Goal: Task Accomplishment & Management: Manage account settings

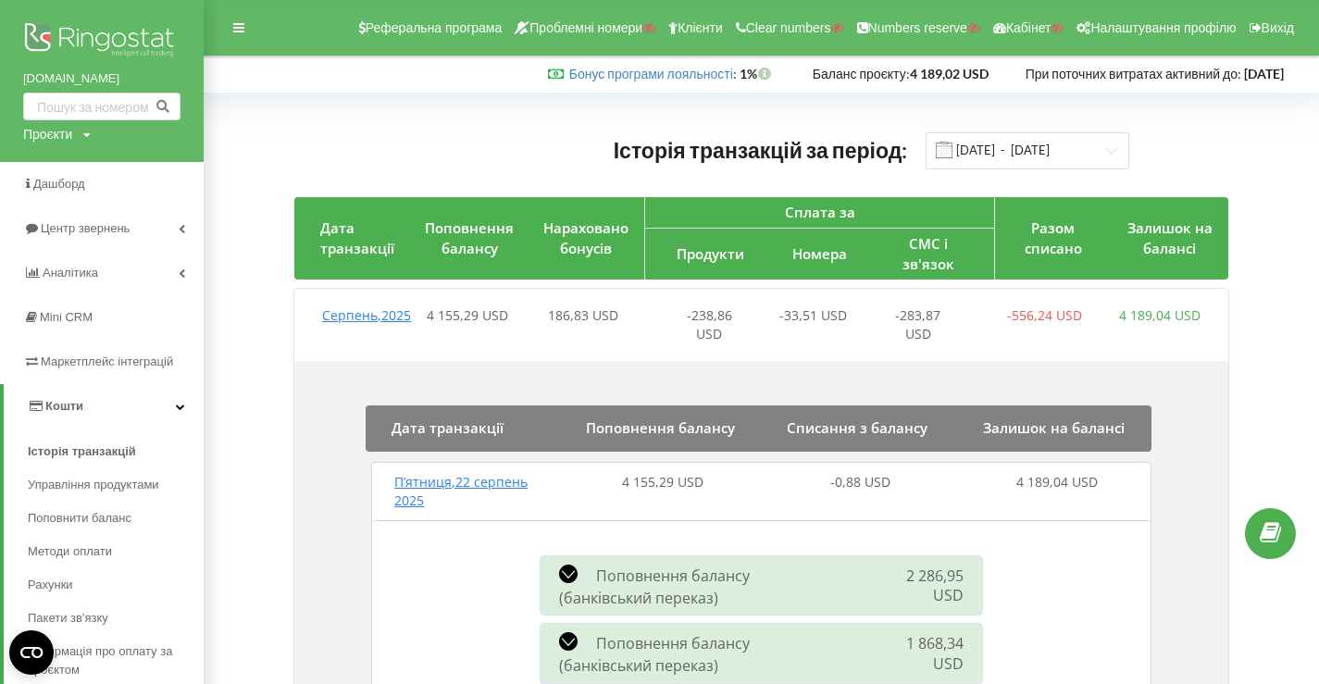
click at [59, 39] on img at bounding box center [101, 42] width 157 height 46
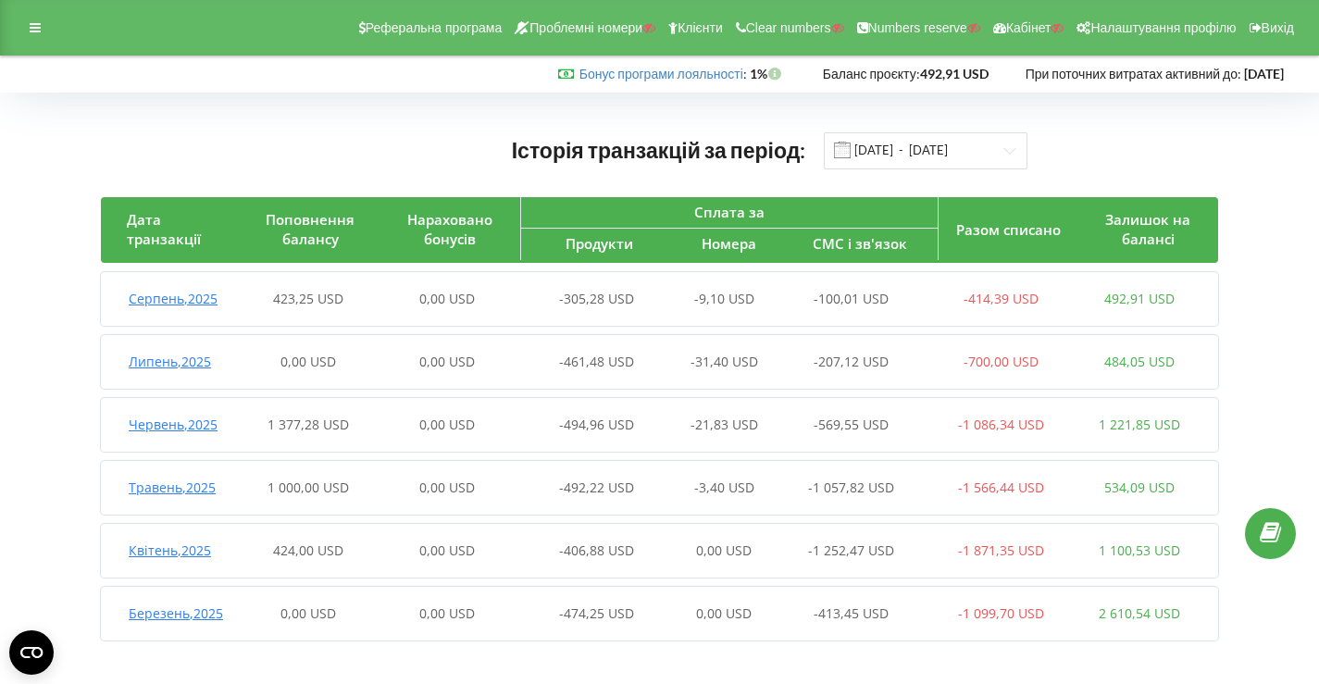
click at [14, 12] on div "Реферальна програма Проблемні номери Клієнти Clear numbers Numbers reserve Кабі…" at bounding box center [659, 28] width 1319 height 56
click at [29, 30] on div at bounding box center [35, 28] width 33 height 26
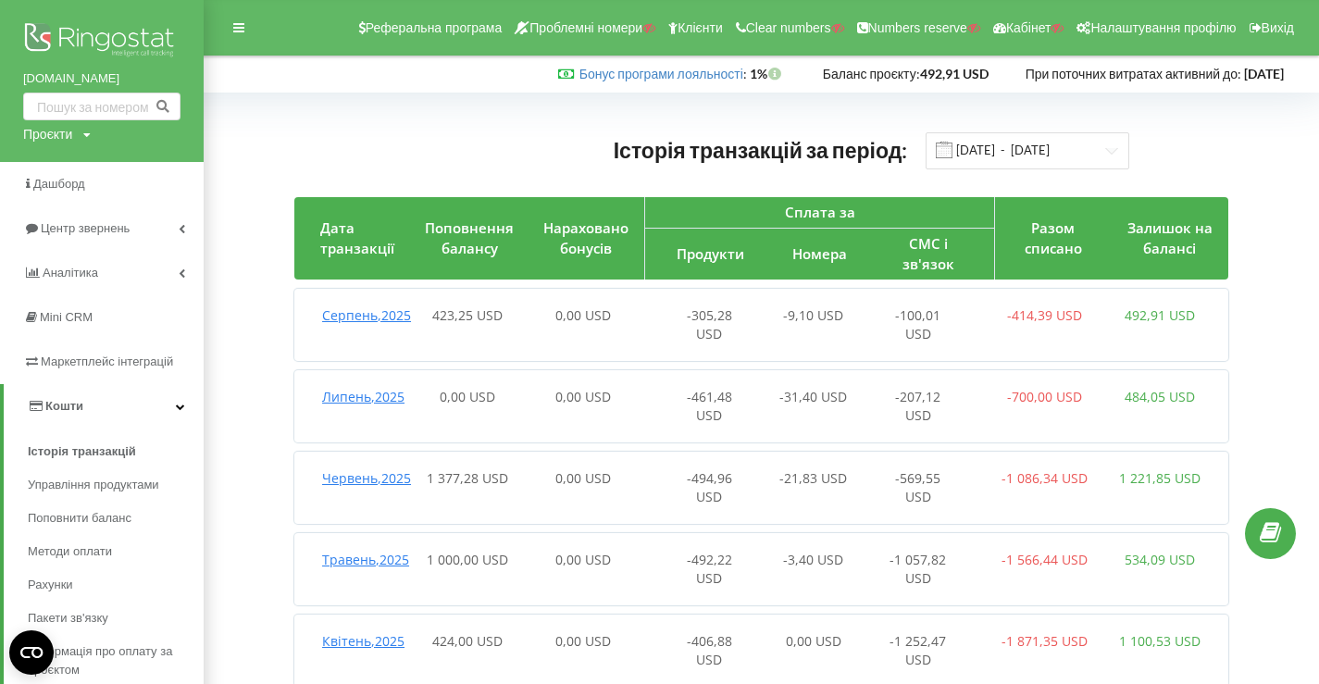
click at [99, 41] on img at bounding box center [101, 42] width 157 height 46
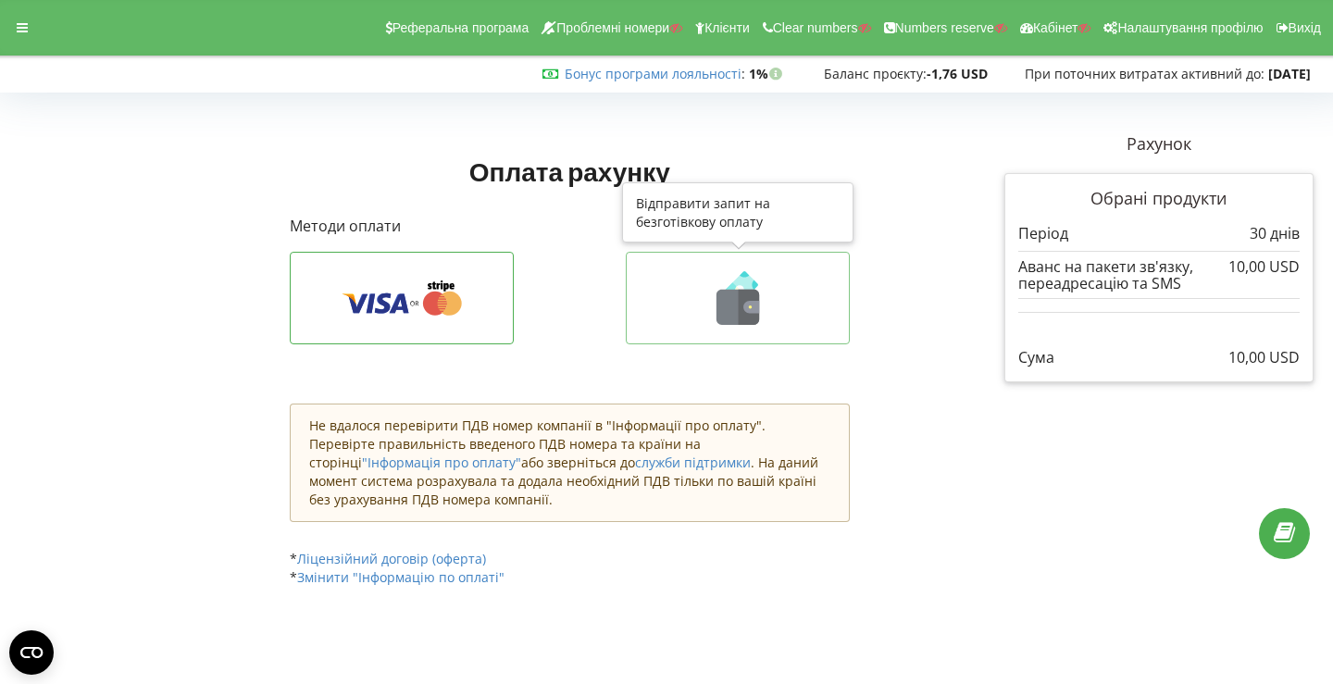
click at [705, 292] on icon at bounding box center [737, 298] width 185 height 54
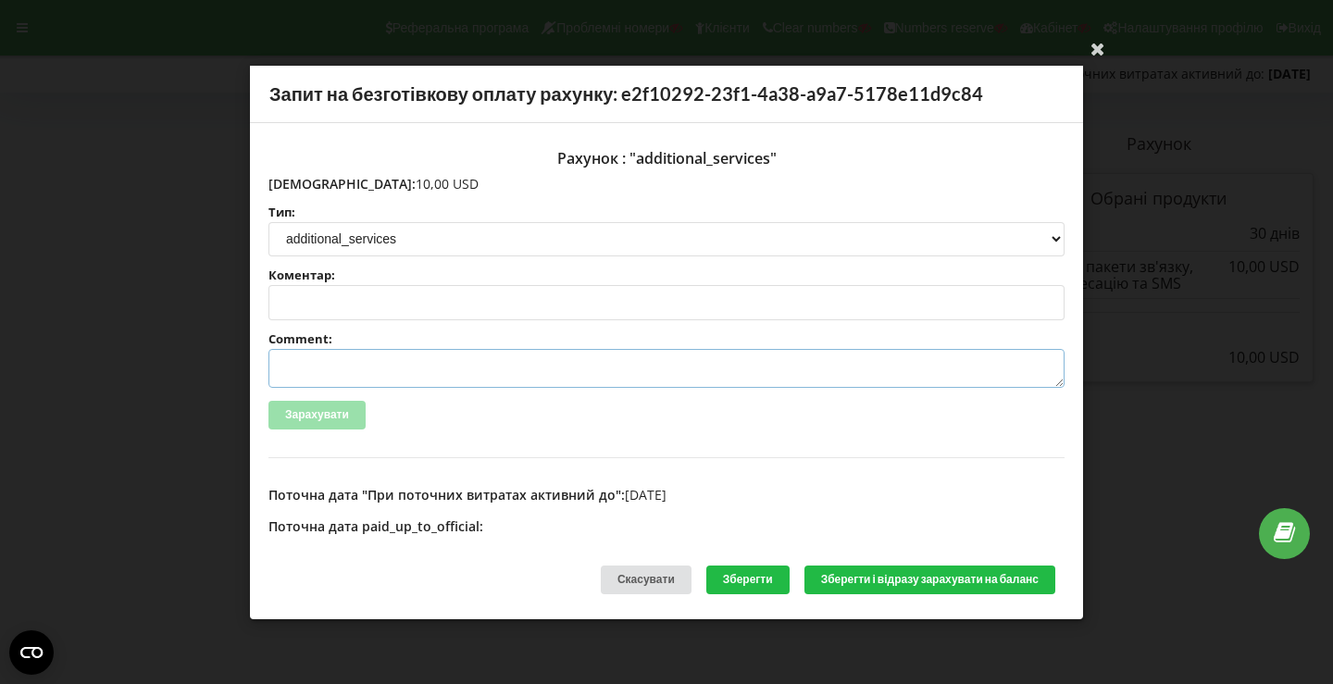
click at [420, 369] on textarea "Comment:" at bounding box center [666, 368] width 796 height 39
paste textarea "№R-05999 від 21.08.2025"
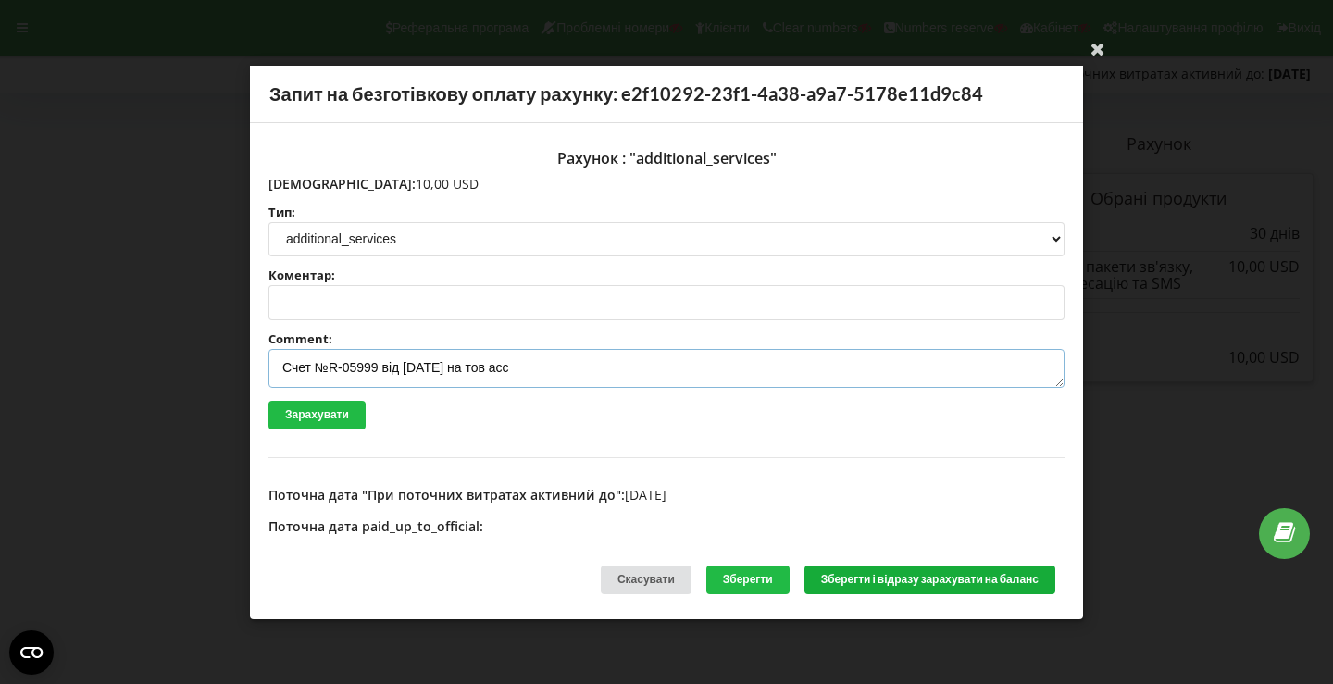
type textarea "Счет №R-05999 від 21.08.2025 на тов асс"
click at [875, 571] on button "Зберегти і відразу зарахувати на баланс" at bounding box center [930, 580] width 251 height 29
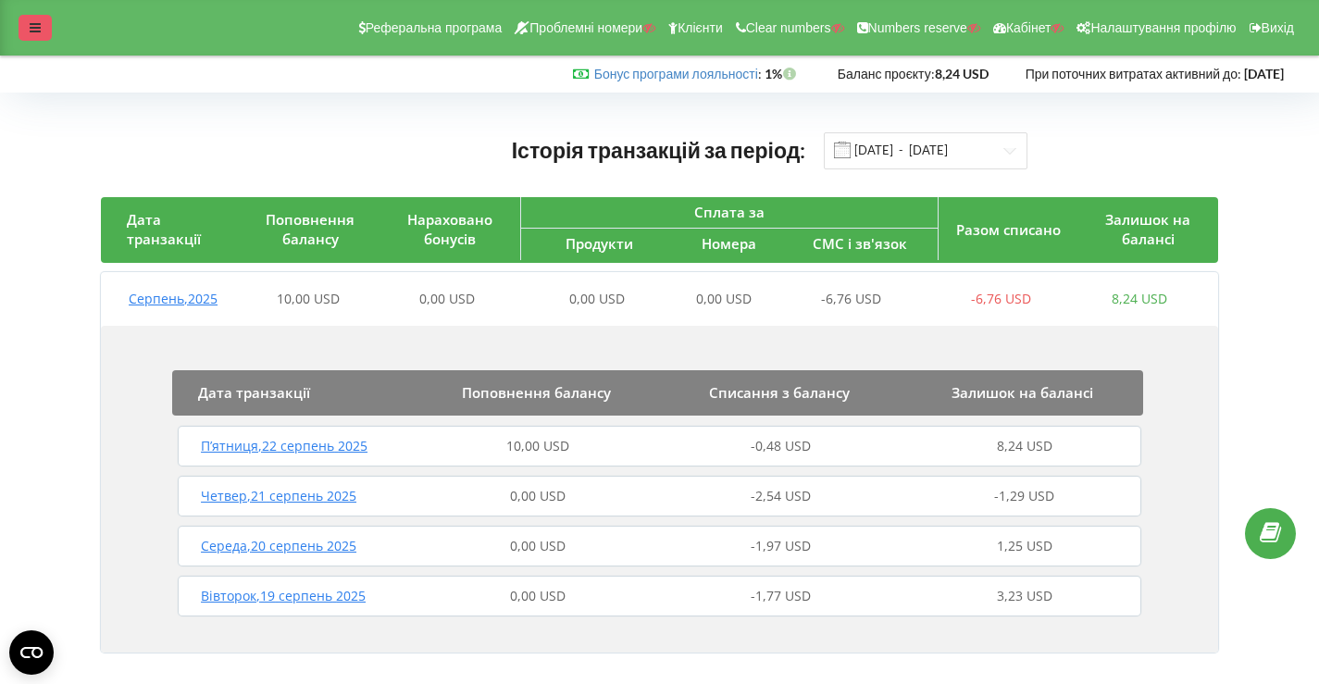
click at [24, 20] on div at bounding box center [35, 28] width 33 height 26
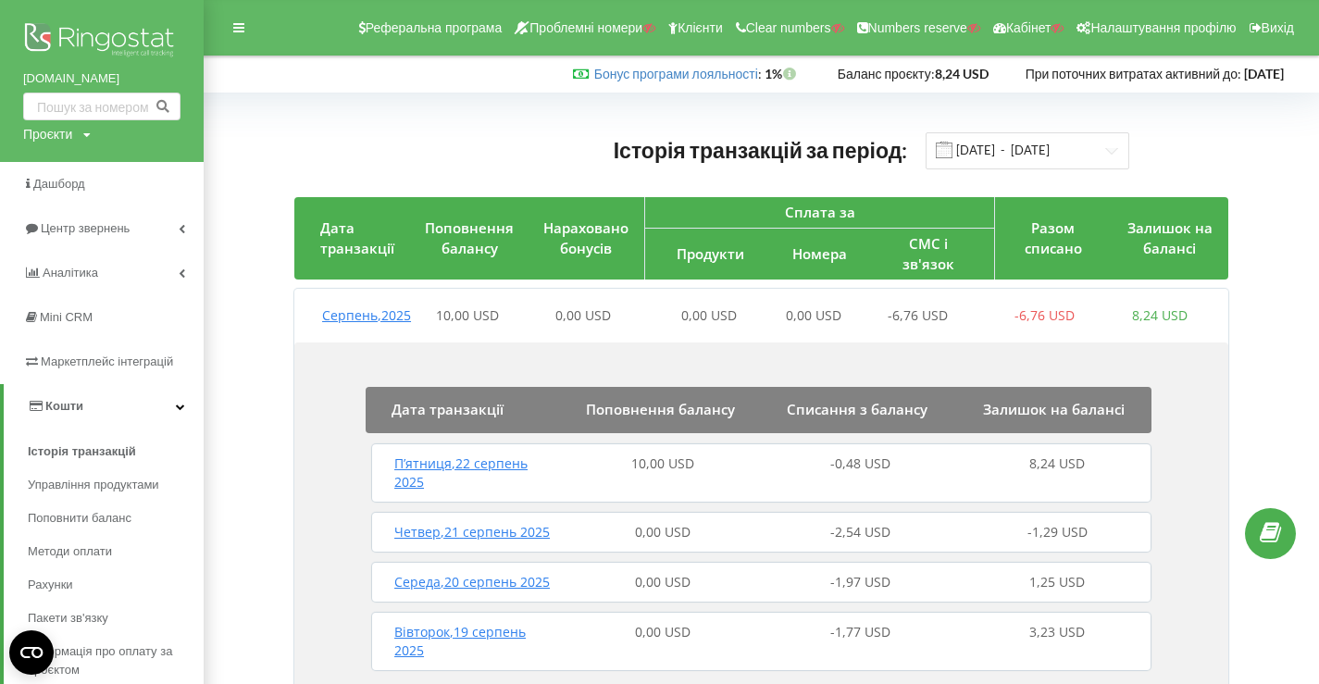
click at [107, 40] on img at bounding box center [101, 42] width 157 height 46
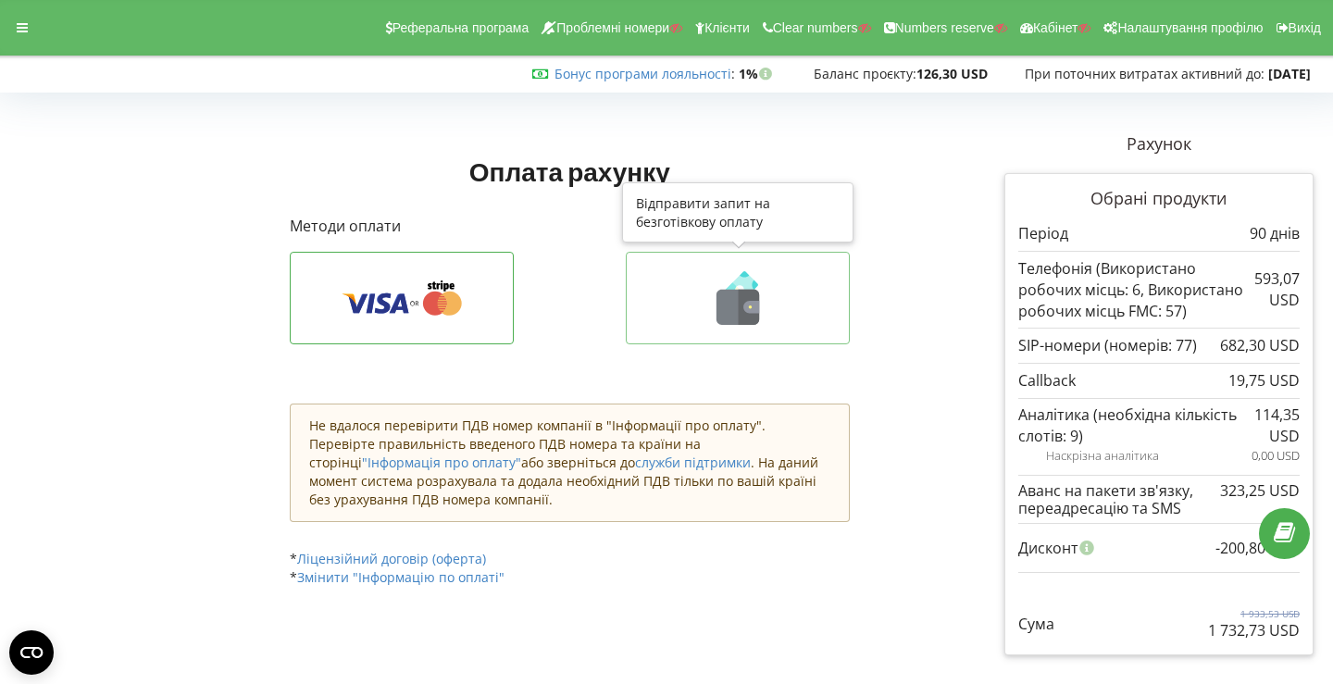
click at [710, 283] on icon at bounding box center [737, 298] width 185 height 54
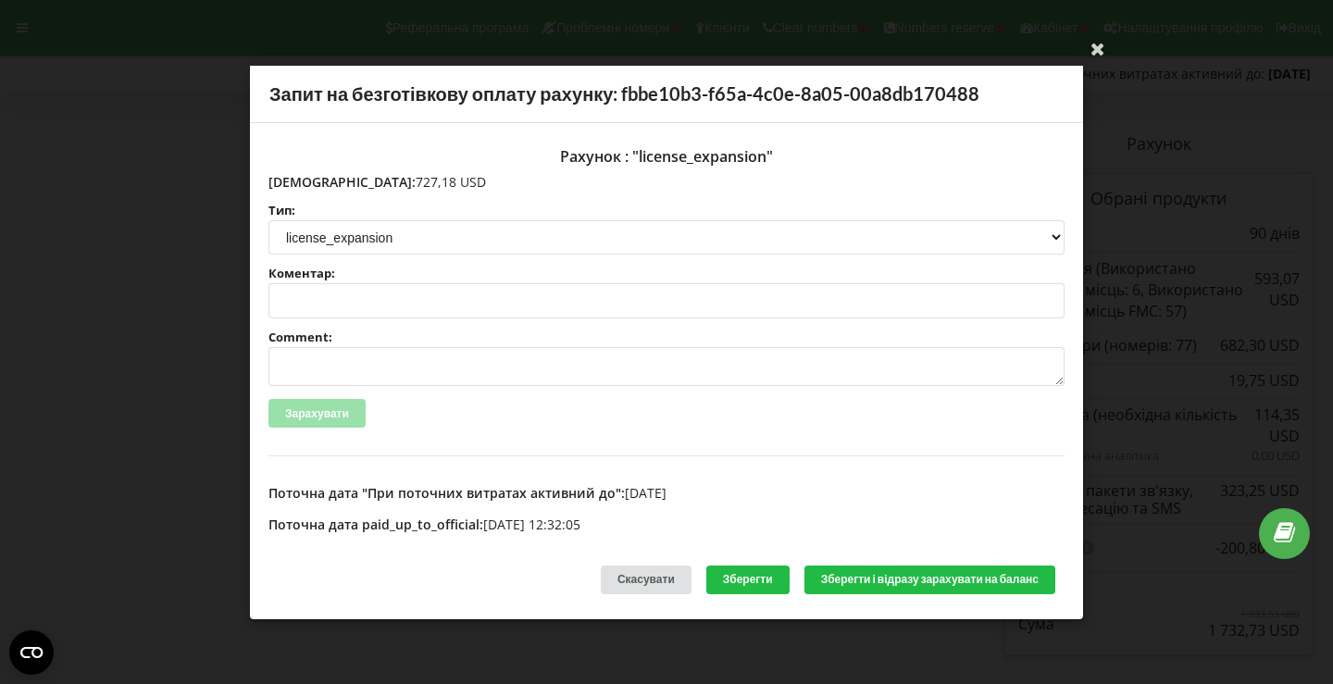
scroll to position [390, 0]
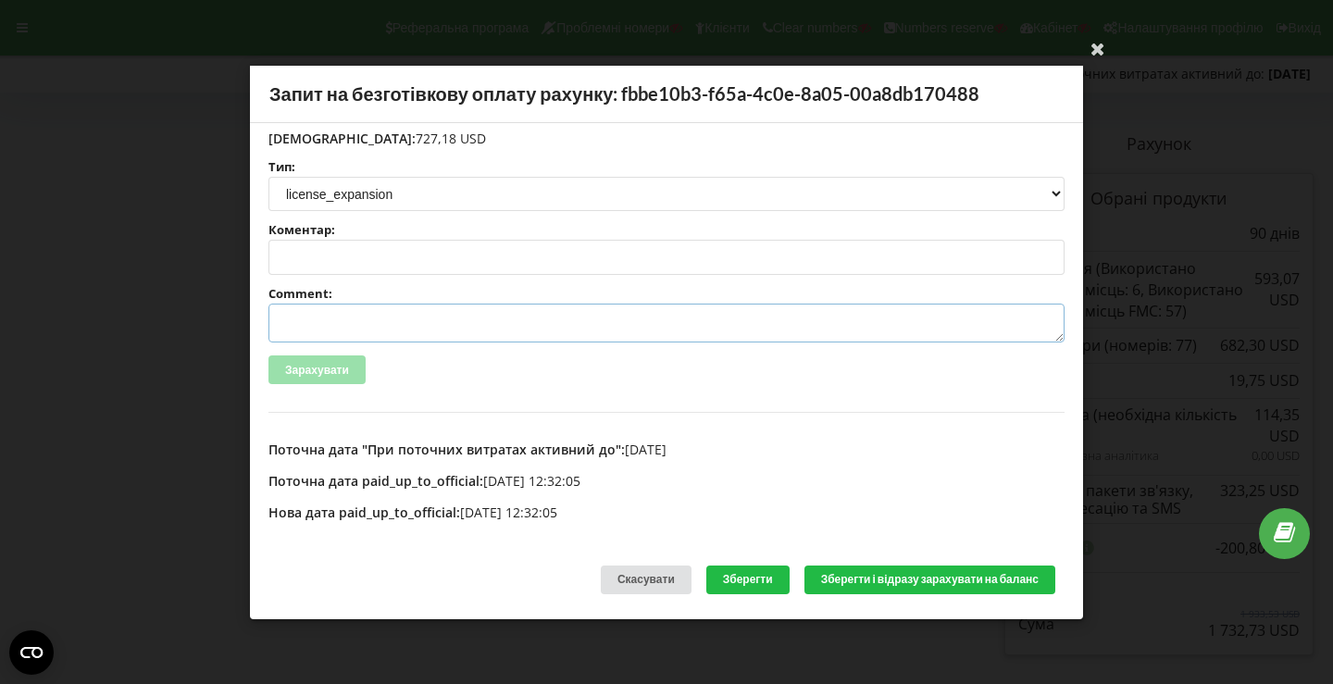
click at [416, 320] on textarea "Comment:" at bounding box center [666, 323] width 796 height 39
paste textarea "№R-5453 від 04.08.2025"
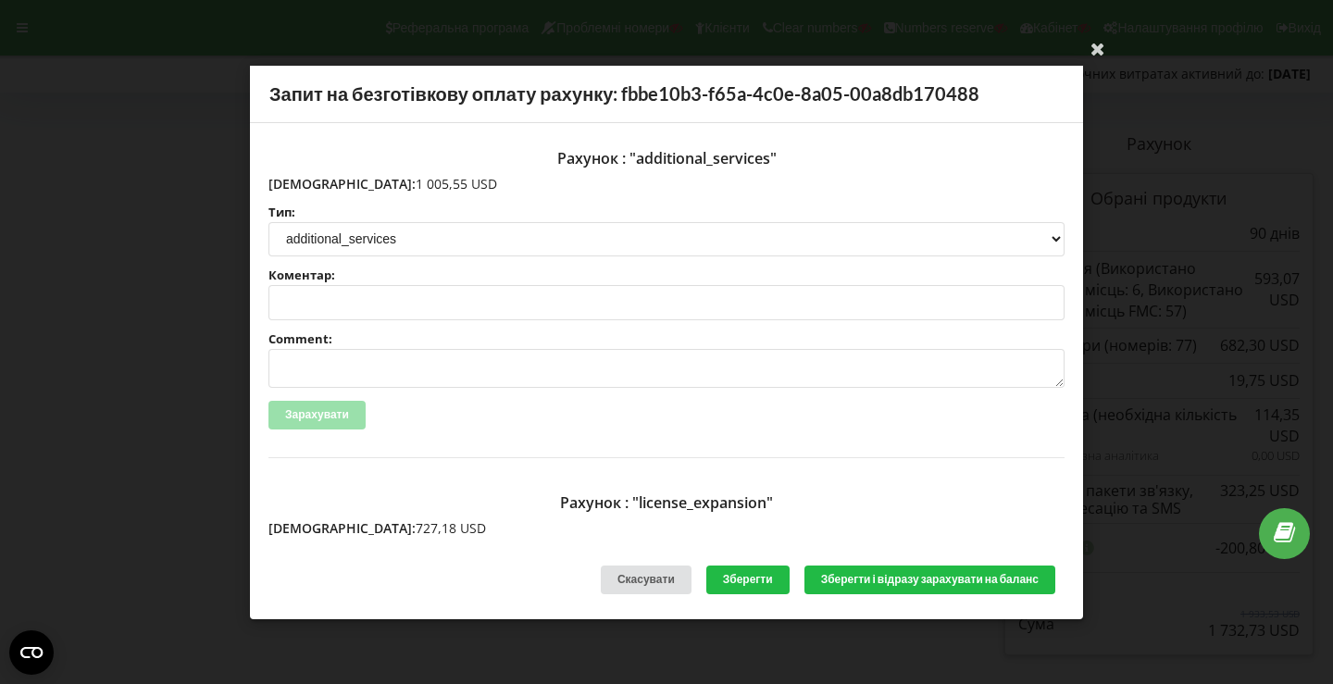
type textarea "Счет №R-5453 від 04.08.2025 на тов асс"
click at [407, 375] on textarea "Comment:" at bounding box center [666, 368] width 796 height 39
paste textarea "№R-5454 від 04.08.2025"
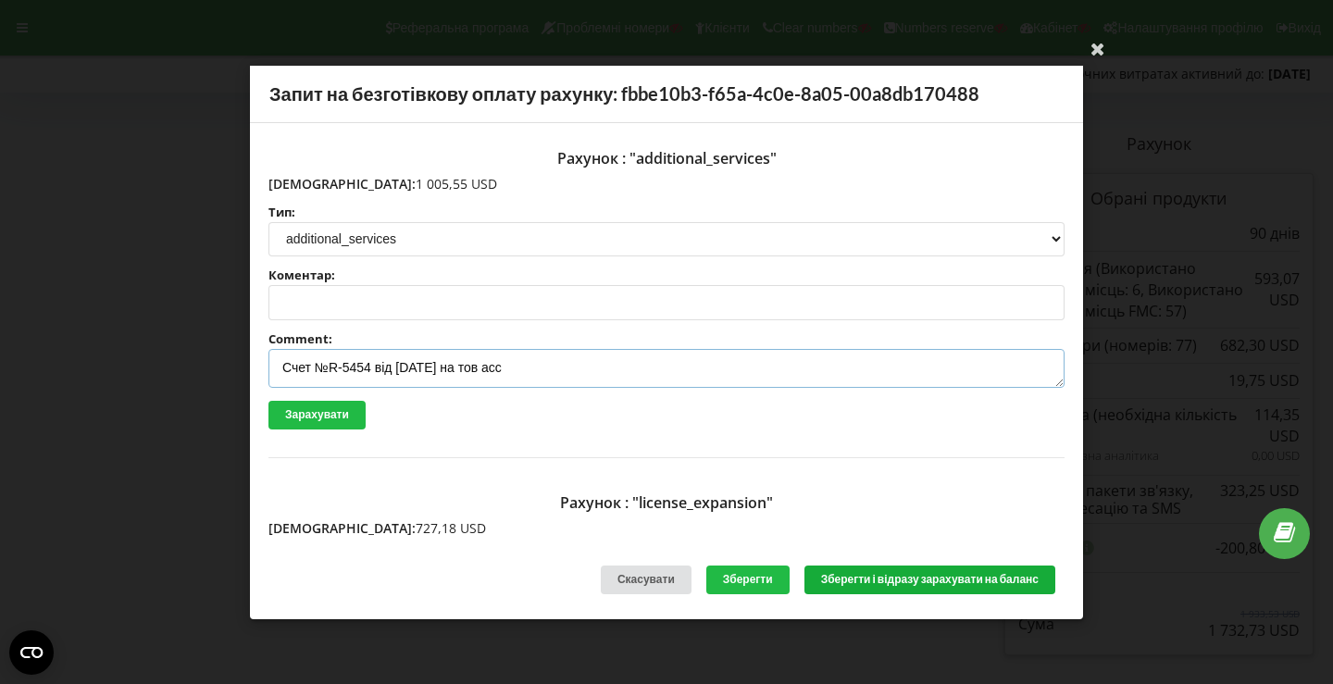
type textarea "Счет №R-5454 від 04.08.2025 на тов асс"
click at [861, 574] on button "Зберегти і відразу зарахувати на баланс" at bounding box center [930, 580] width 251 height 29
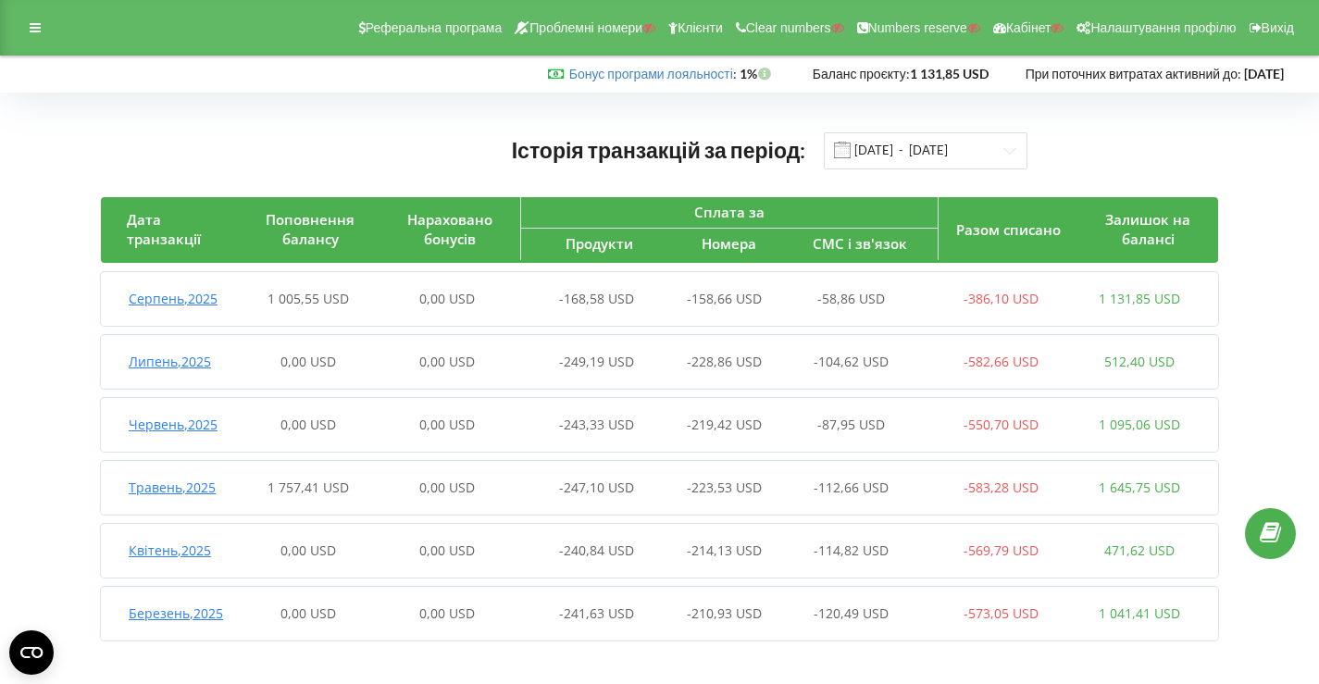
click at [527, 307] on div "-168,58 USD" at bounding box center [586, 299] width 139 height 19
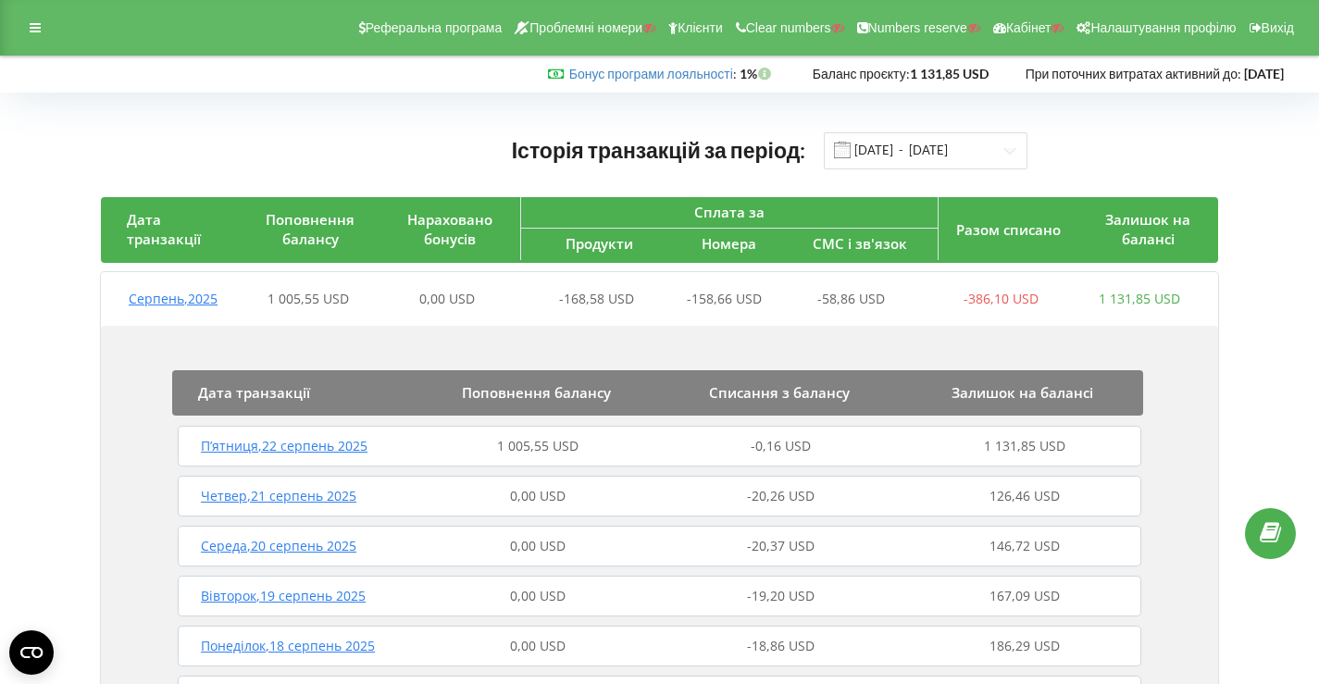
click at [514, 447] on span "1 005,55 USD" at bounding box center [537, 446] width 81 height 18
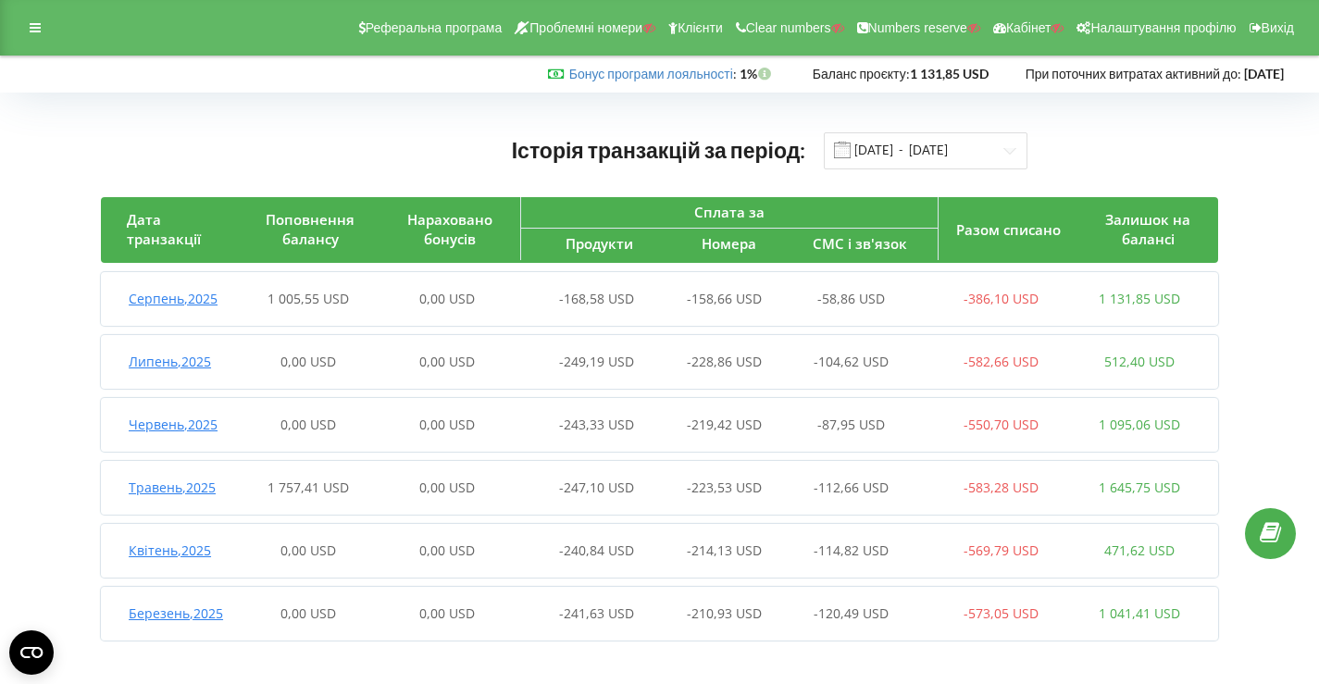
click at [459, 294] on span "0,00 USD" at bounding box center [447, 299] width 56 height 18
click at [461, 294] on span "0,00 USD" at bounding box center [447, 299] width 56 height 18
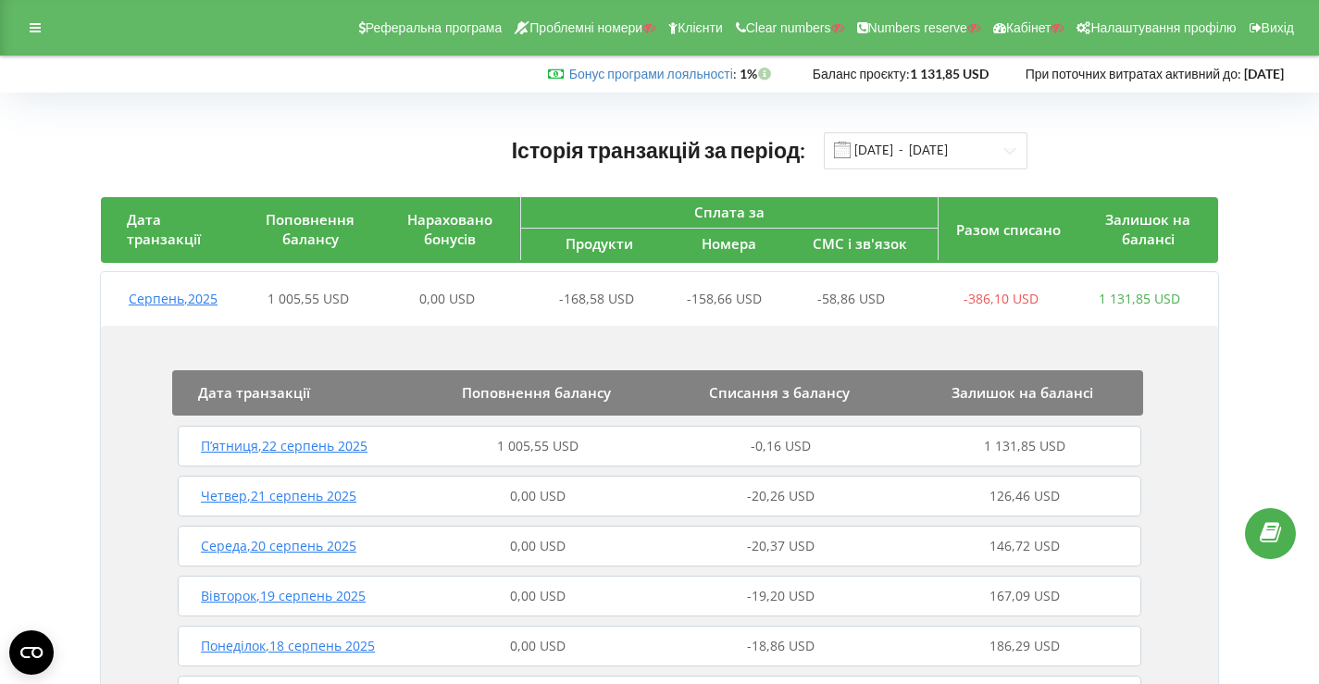
click at [466, 431] on div "П’ятниця , 22 серпень 2025 1 005,55 USD -0,16 USD 1 131,85 USD" at bounding box center [659, 446] width 973 height 44
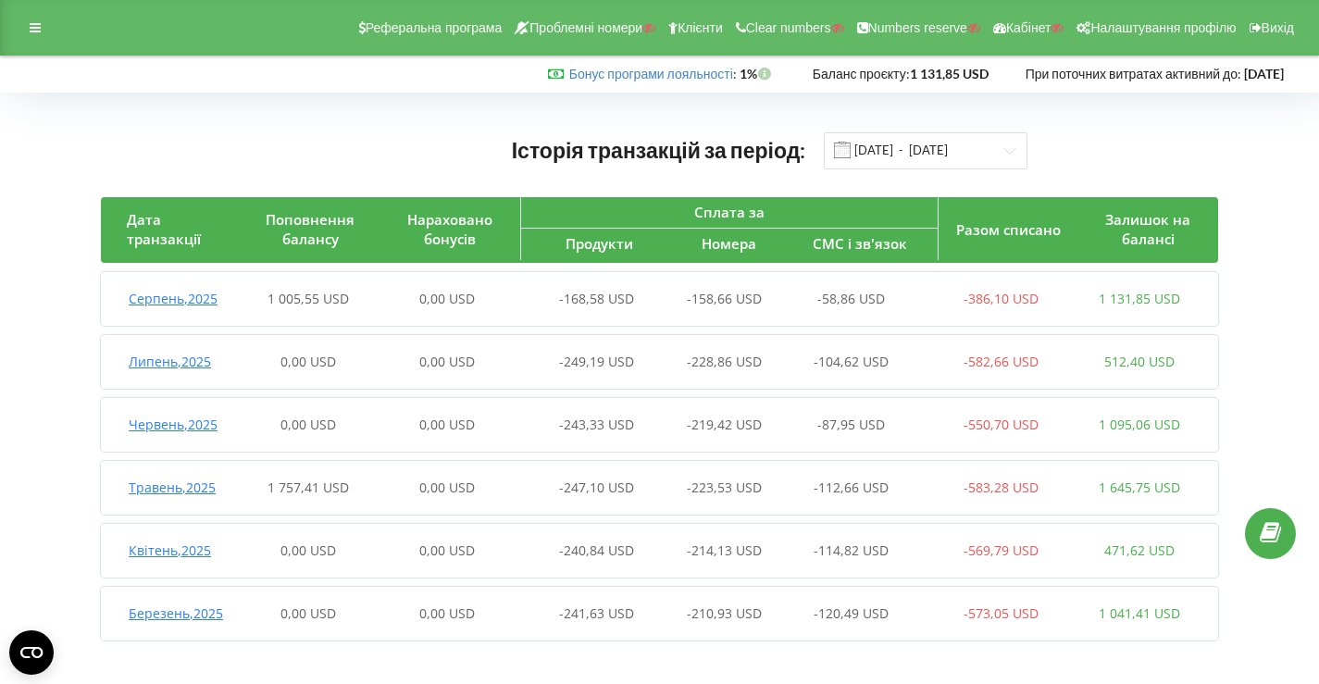
click at [386, 280] on div "Серпень , 2025 1 005,55 USD 0,00 USD -168,58 USD -158,66 USD -58,86 USD -386,10…" at bounding box center [655, 299] width 1108 height 44
click at [390, 314] on div "Серпень , 2025 1 005,55 USD 0,00 USD -168,58 USD -158,66 USD -58,86 USD -386,10…" at bounding box center [655, 299] width 1108 height 44
click at [288, 297] on span "1 732,73 USD" at bounding box center [308, 299] width 81 height 18
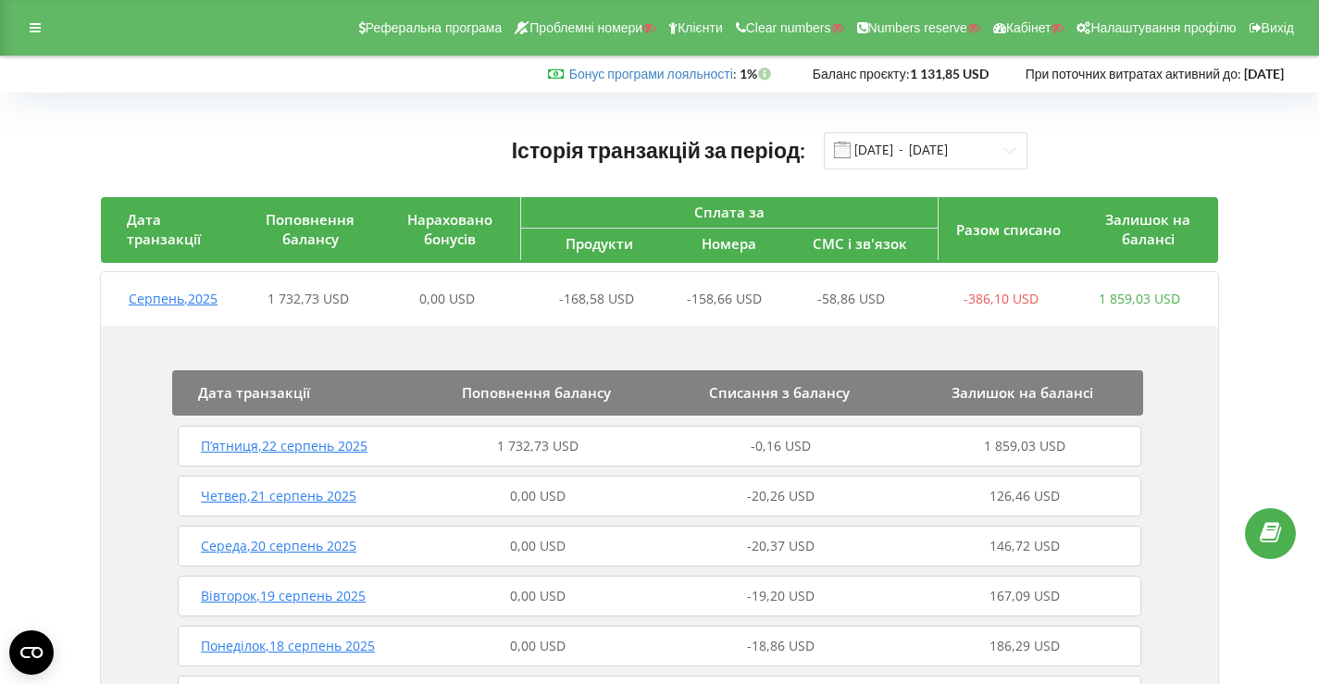
click at [436, 449] on div "1 732,73 USD" at bounding box center [538, 446] width 243 height 19
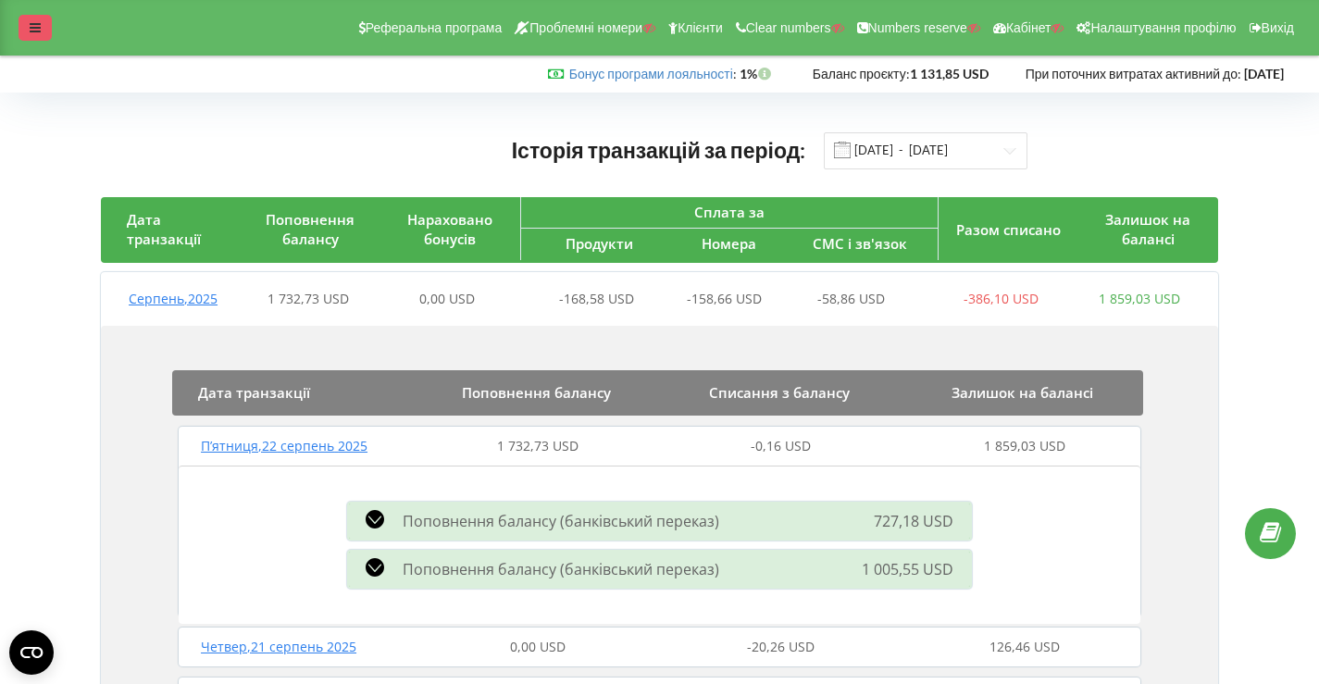
click at [27, 21] on div at bounding box center [35, 28] width 33 height 26
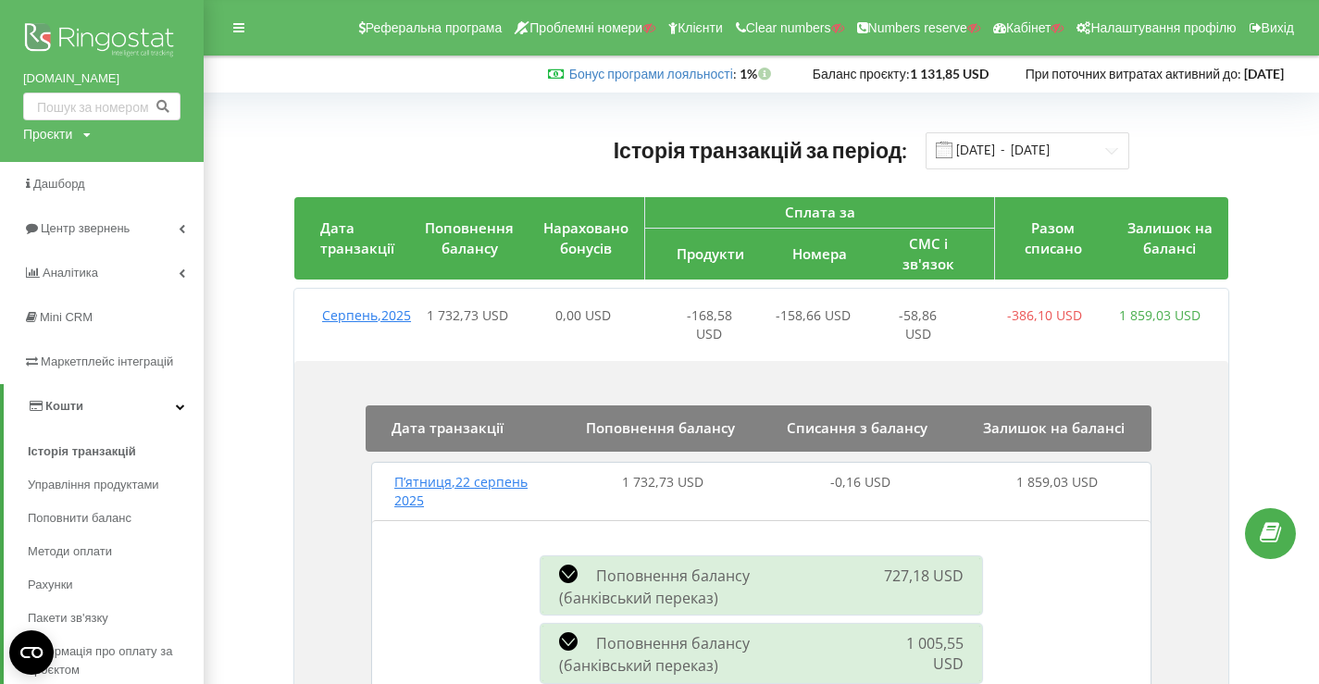
click at [67, 36] on img at bounding box center [101, 42] width 157 height 46
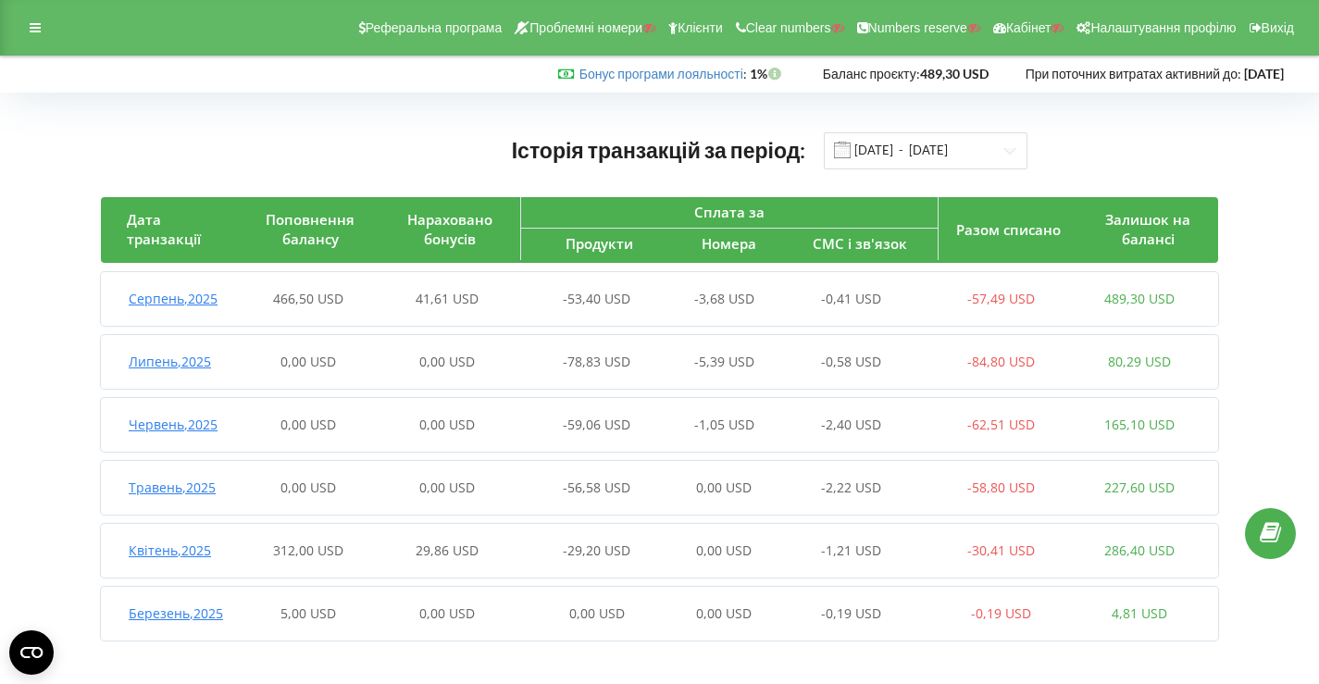
click at [404, 308] on div "Серпень , 2025 466,50 USD 41,61 USD -53,40 USD -3,68 USD -0,41 USD -57,49 USD 4…" at bounding box center [655, 299] width 1108 height 44
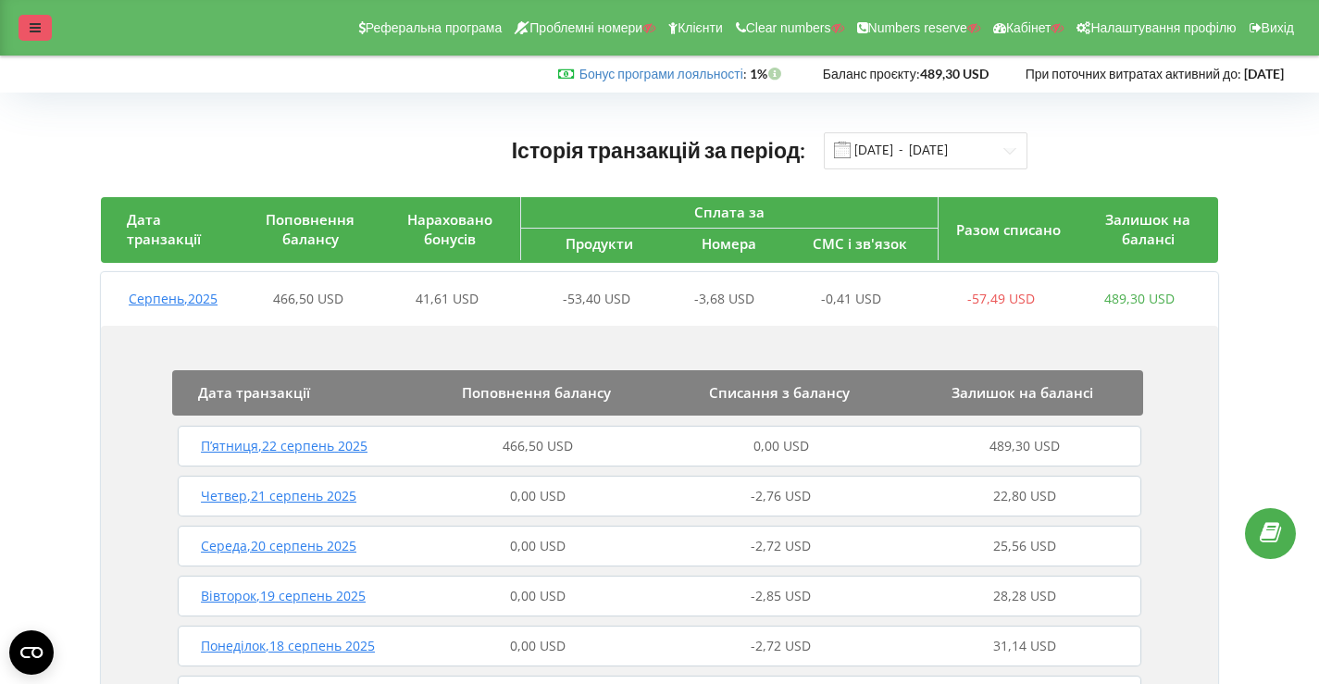
click at [38, 31] on icon at bounding box center [35, 27] width 11 height 13
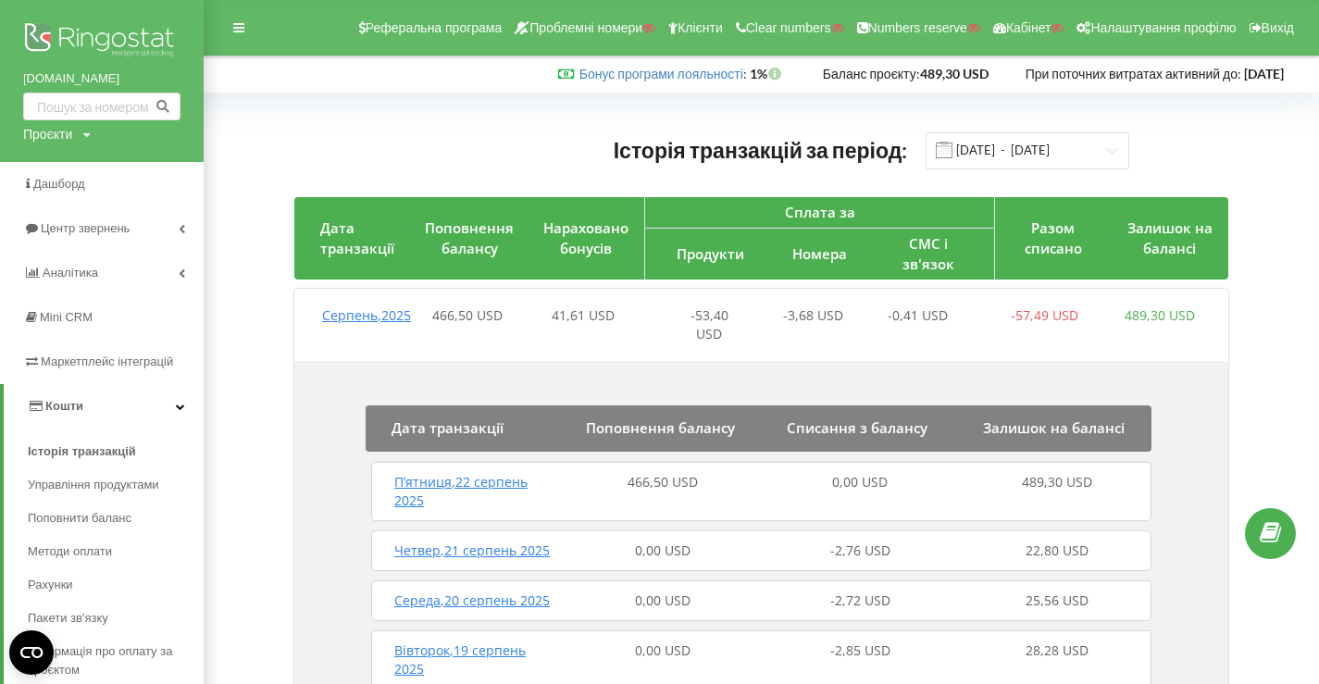
click at [107, 30] on img at bounding box center [101, 42] width 157 height 46
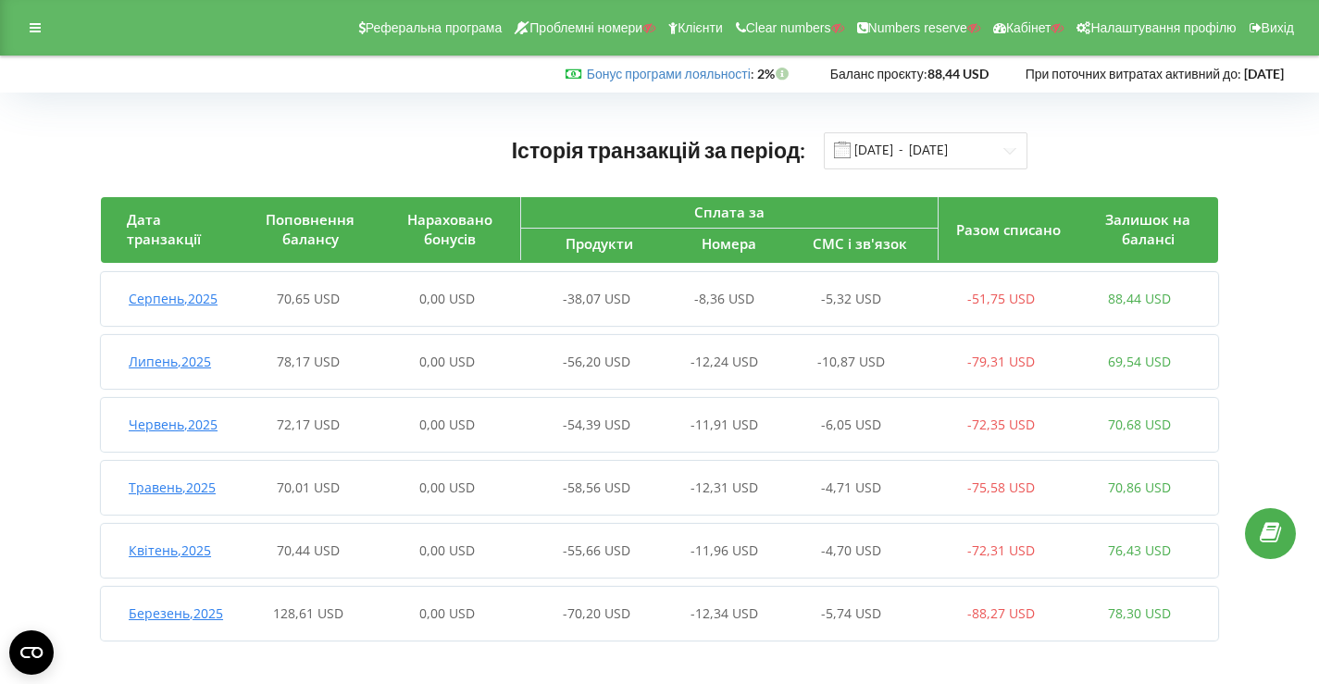
click at [364, 295] on div "70,65 USD" at bounding box center [309, 299] width 139 height 19
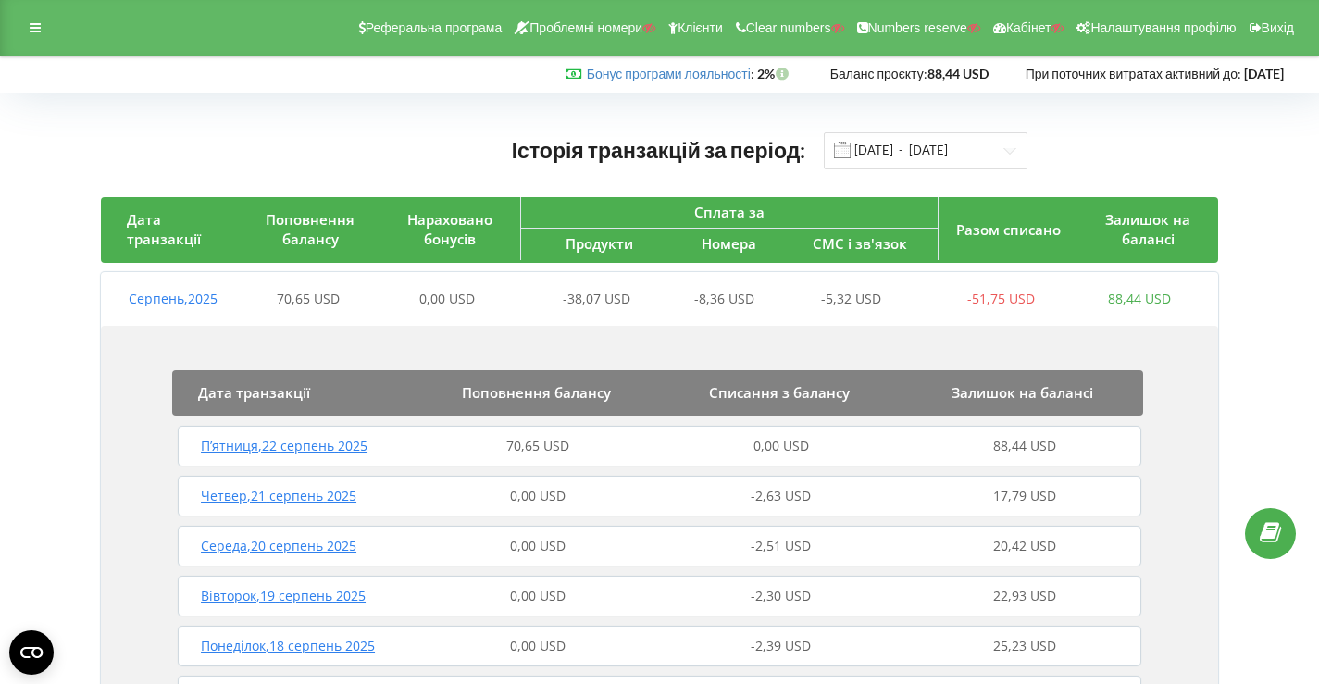
click at [501, 457] on div "П’ятниця , 22 серпень 2025 70,65 USD 0,00 USD 88,44 USD" at bounding box center [659, 446] width 973 height 44
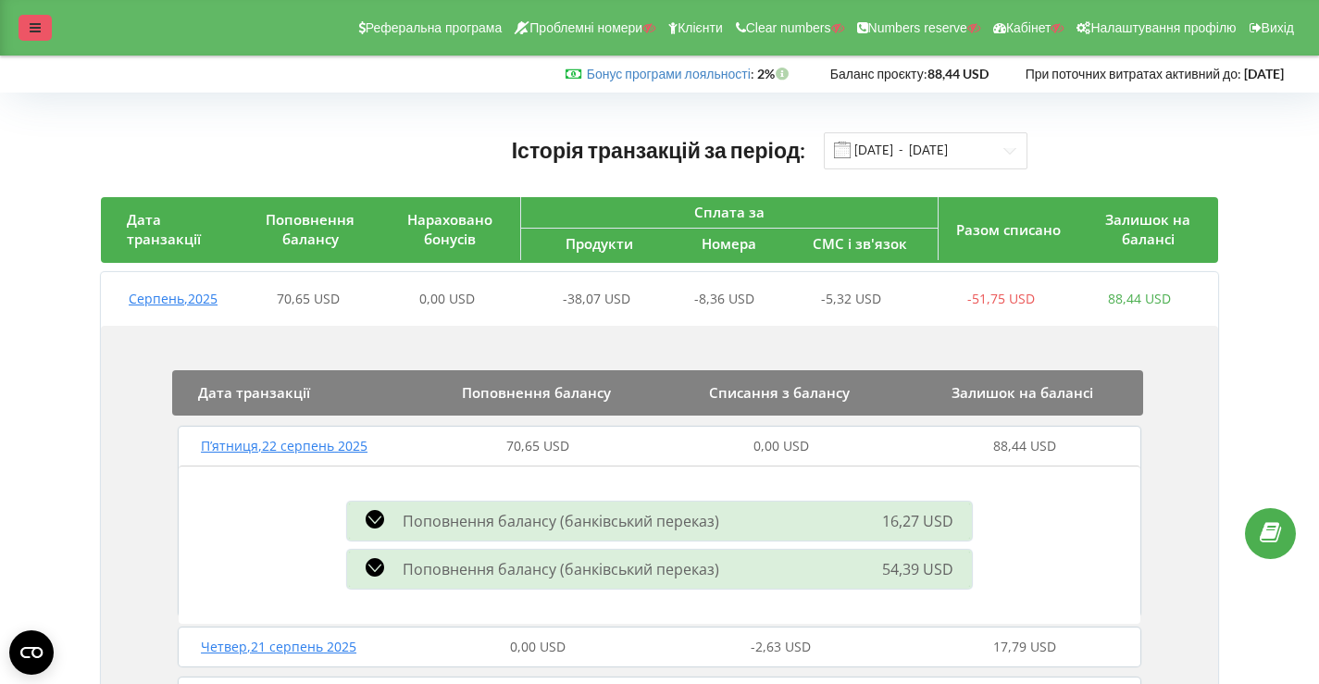
click at [31, 30] on icon at bounding box center [35, 27] width 11 height 13
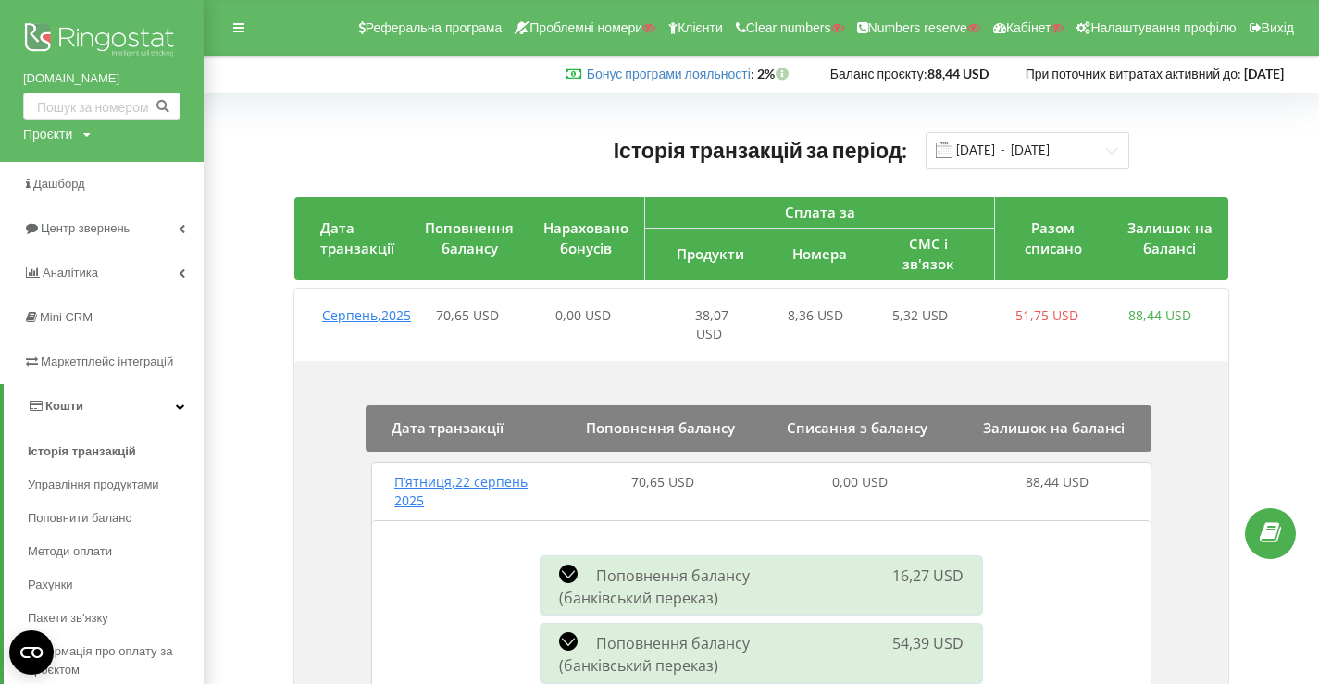
click at [90, 46] on img at bounding box center [101, 42] width 157 height 46
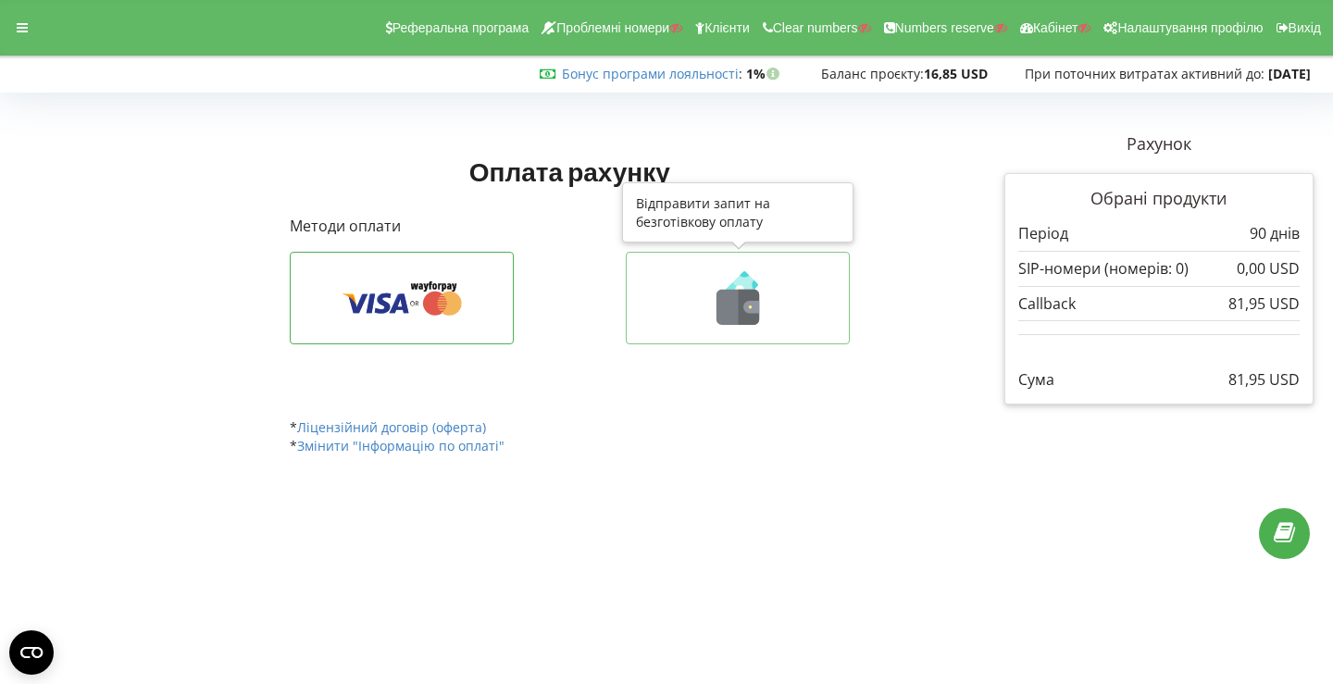
click at [742, 307] on icon at bounding box center [749, 307] width 21 height 35
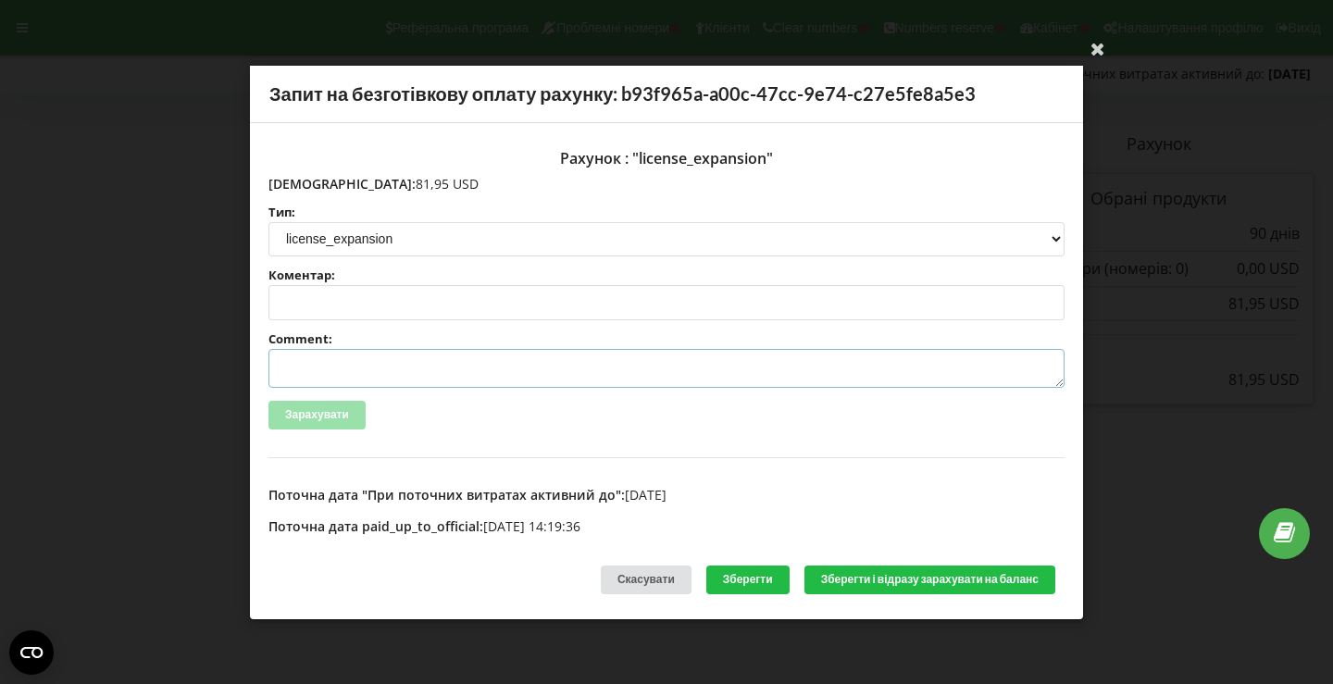
click at [485, 367] on textarea "Comment:" at bounding box center [666, 368] width 796 height 39
paste textarea "№R-05818 від 15.08.2025"
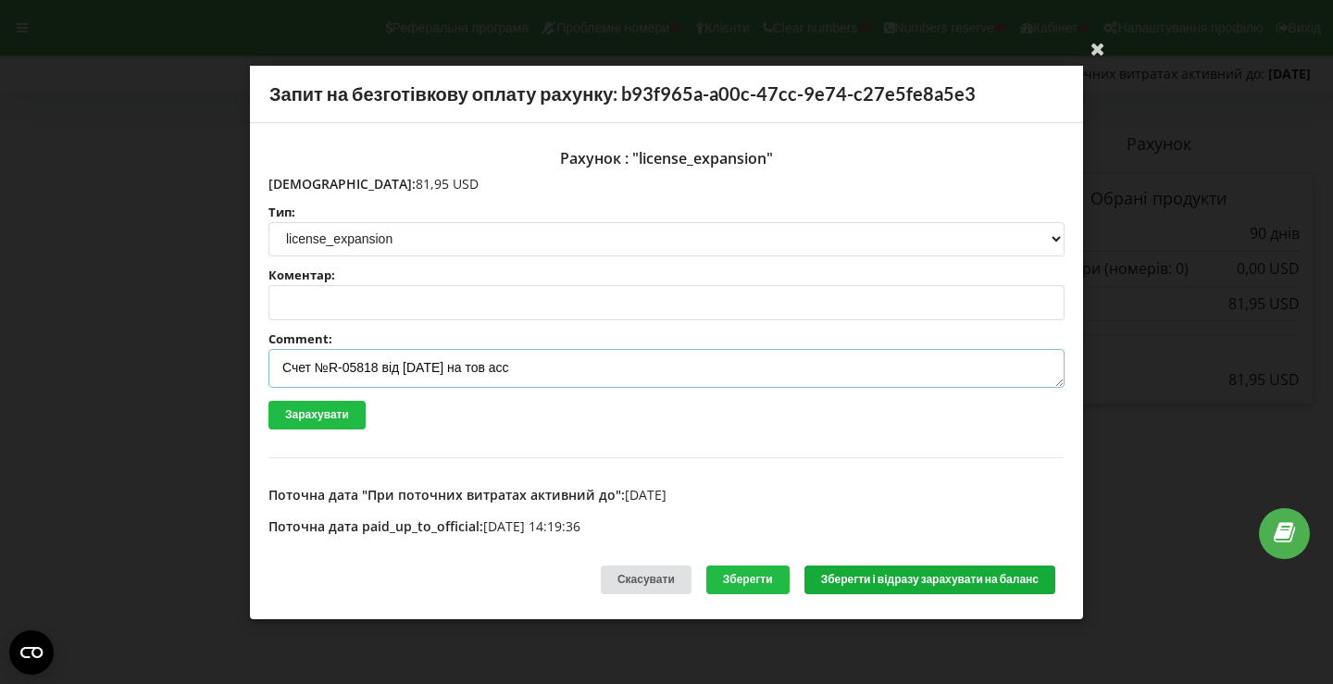
type textarea "Счет №R-05818 від 15.08.2025 на тов асс"
click at [892, 574] on button "Зберегти і відразу зарахувати на баланс" at bounding box center [930, 580] width 251 height 29
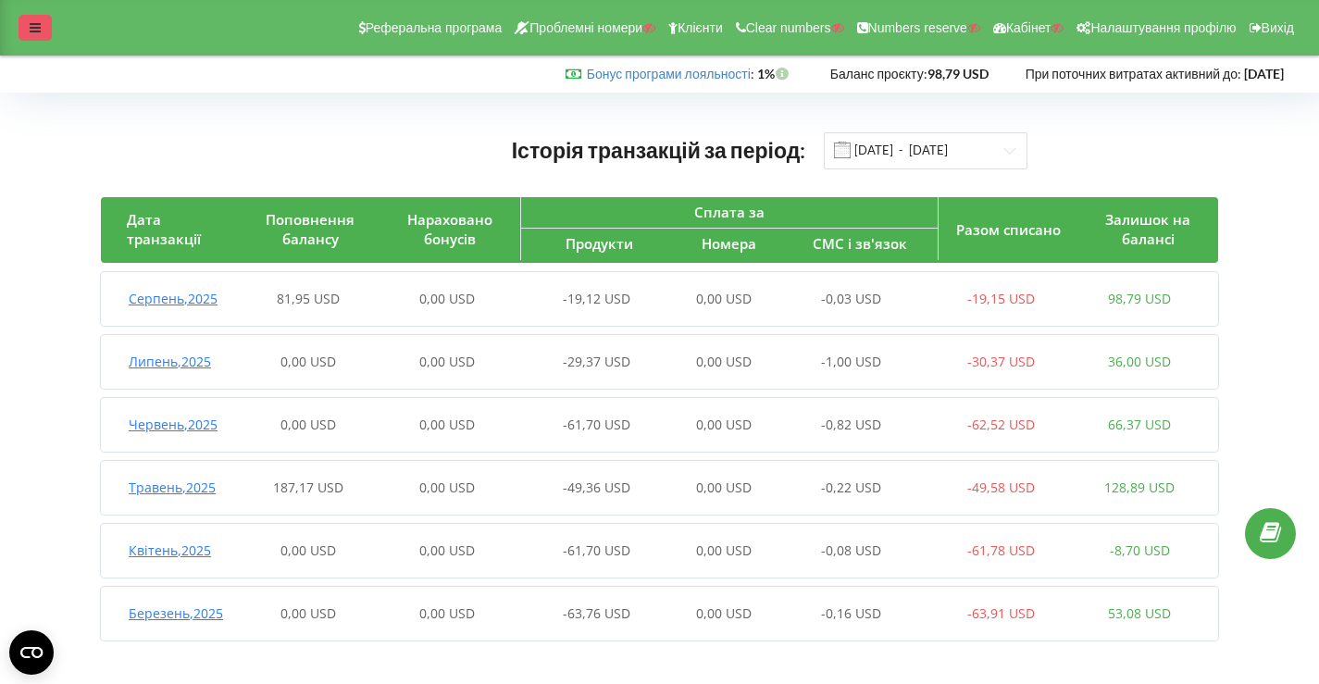
click at [34, 25] on icon at bounding box center [35, 27] width 11 height 13
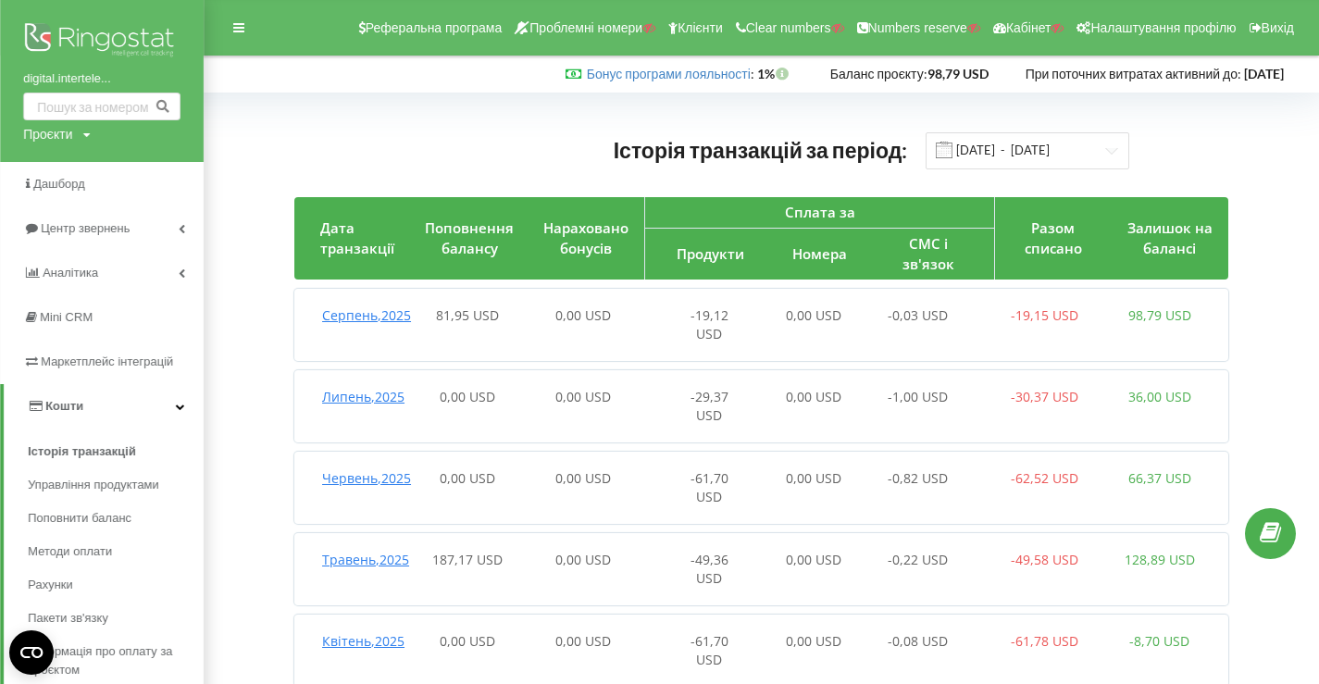
click at [111, 33] on img at bounding box center [101, 42] width 157 height 46
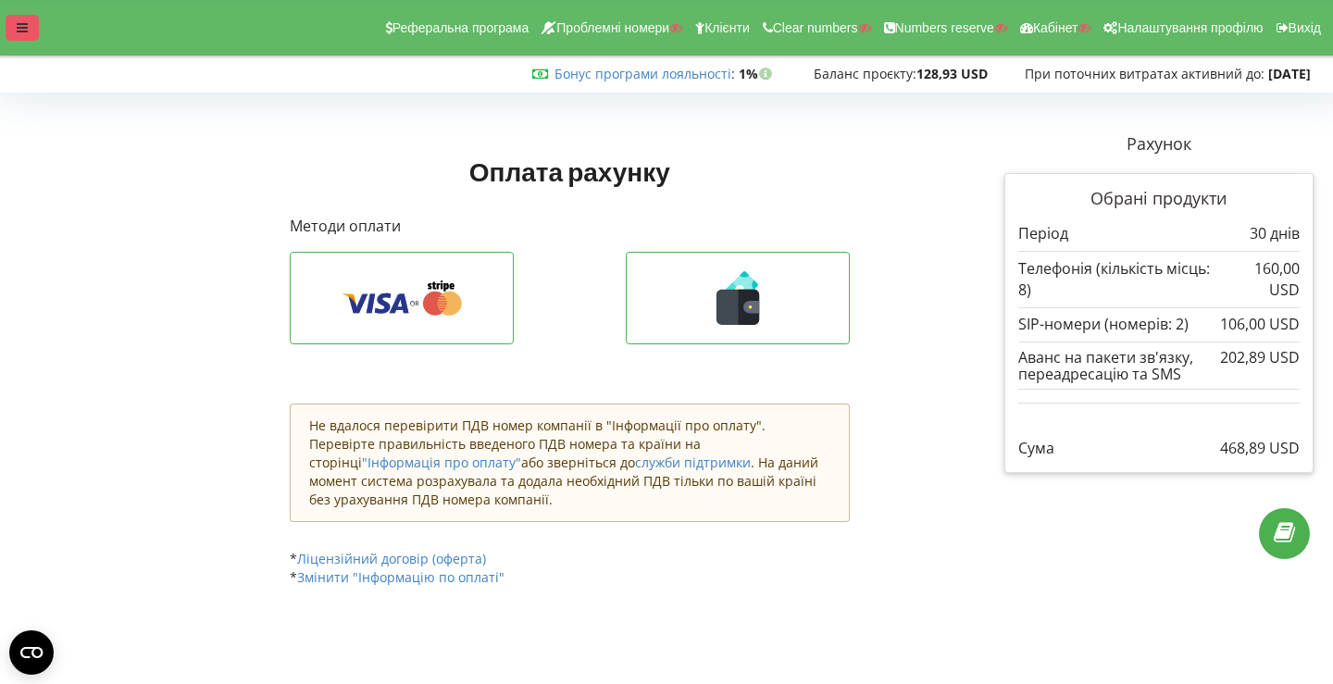
click at [21, 29] on icon at bounding box center [22, 27] width 11 height 13
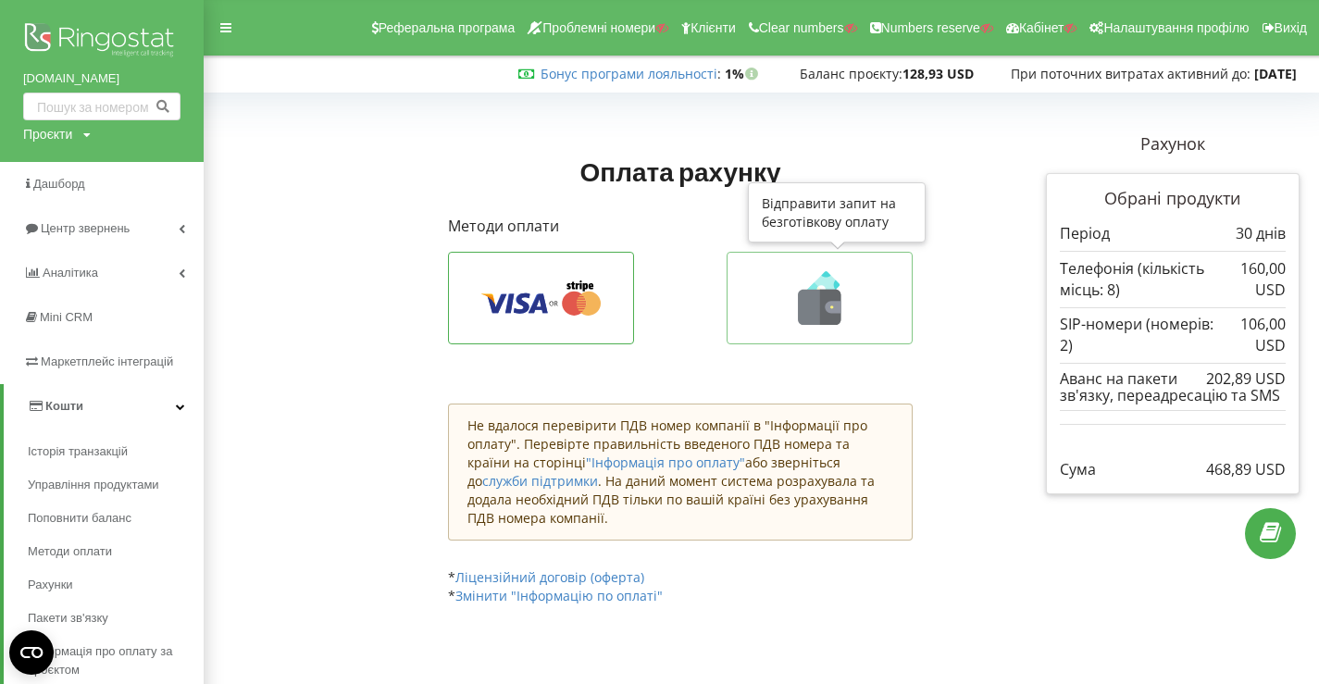
click at [777, 294] on icon at bounding box center [819, 298] width 146 height 54
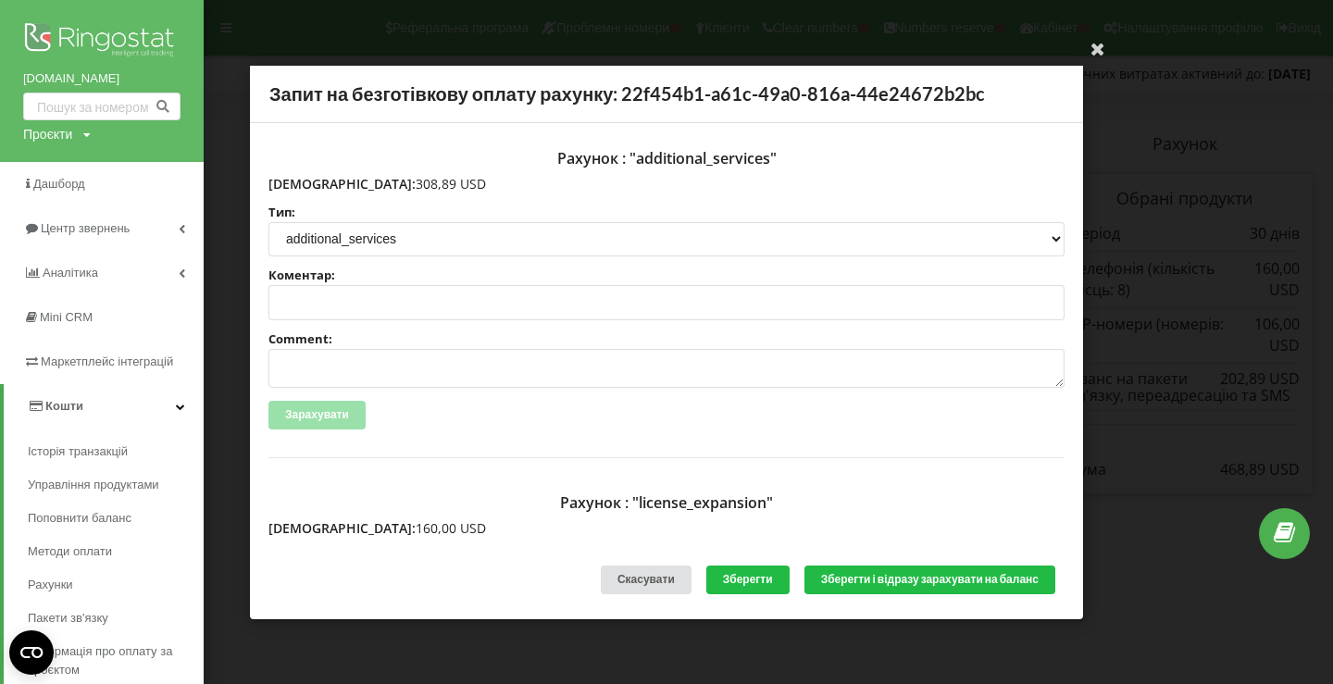
scroll to position [390, 0]
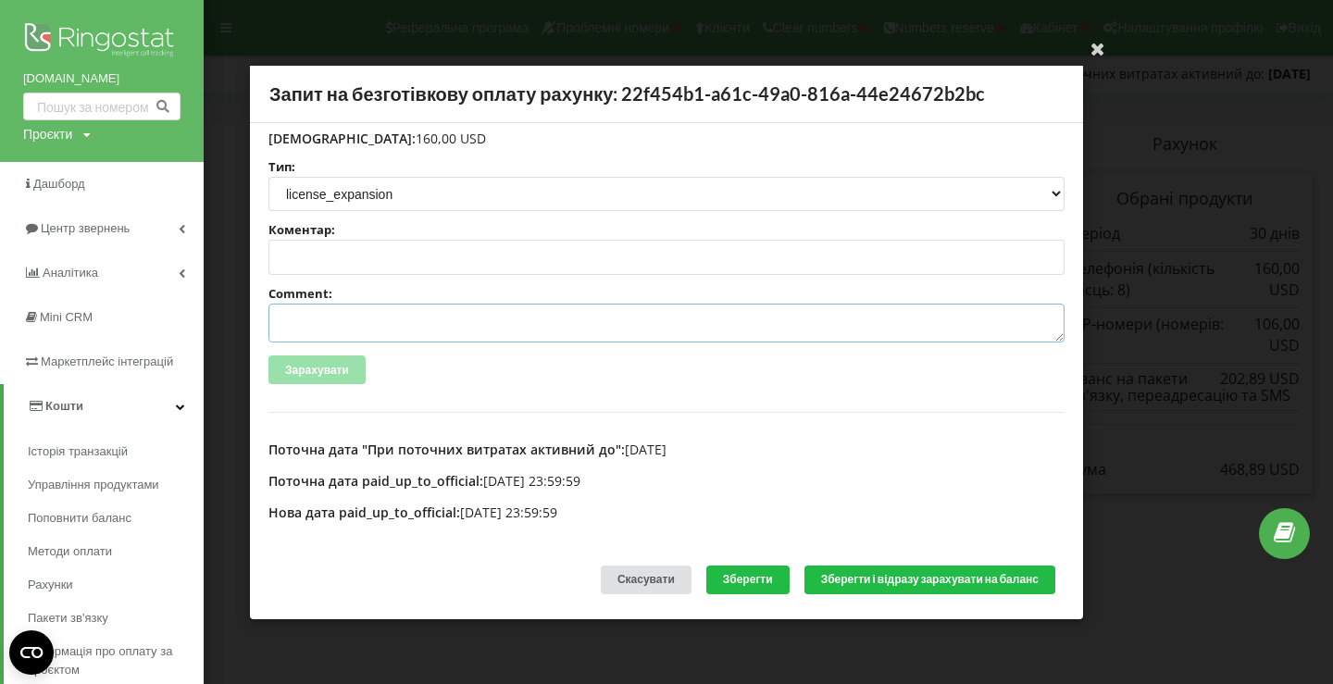
click at [415, 331] on textarea "Comment:" at bounding box center [666, 323] width 796 height 39
paste textarea "№R-05842 від [DATE]"
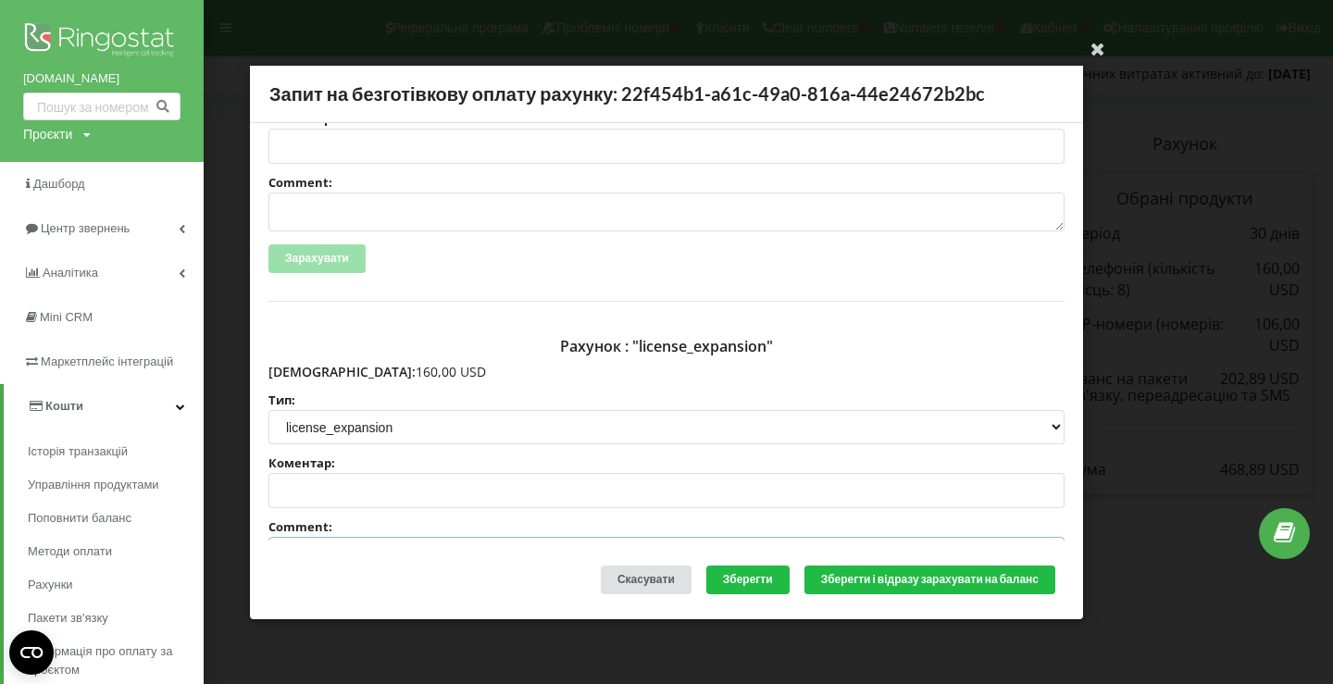
scroll to position [0, 0]
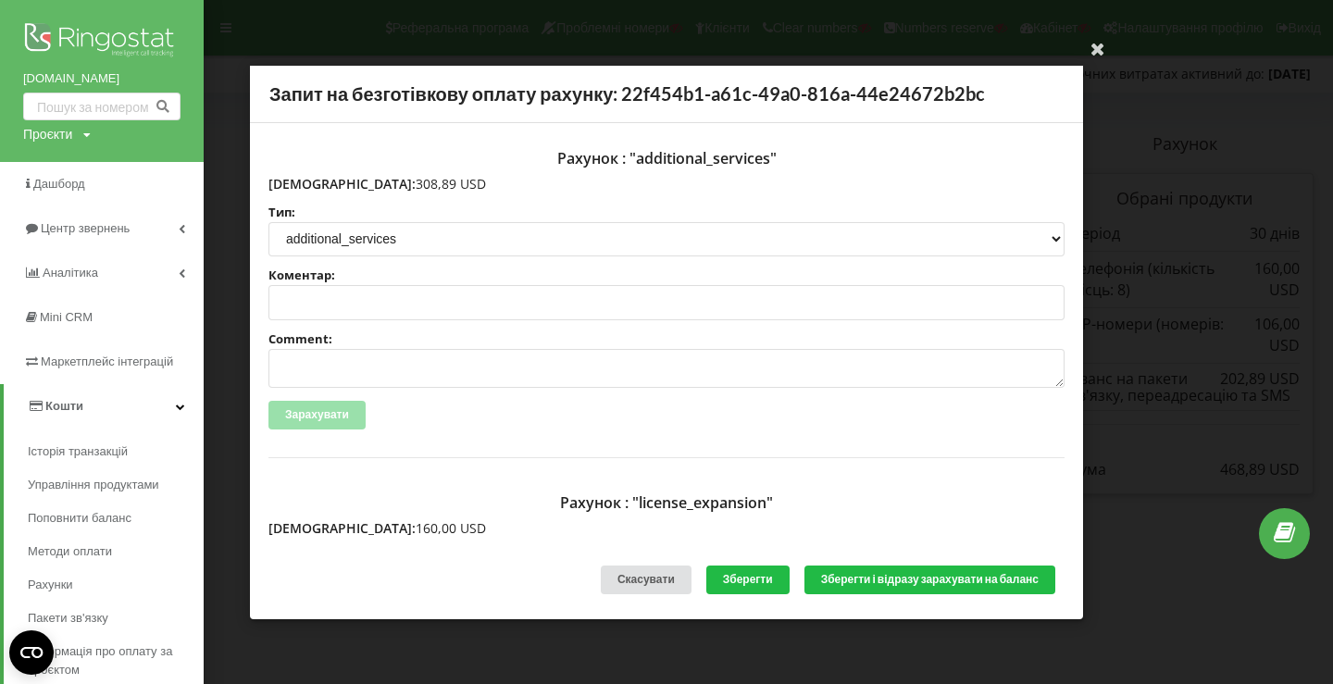
type textarea "Счет №R-05842 від [DATE] на тов асс"
click at [402, 373] on textarea "Comment:" at bounding box center [666, 368] width 796 height 39
paste textarea "№R-05843 від 18.08.2025"
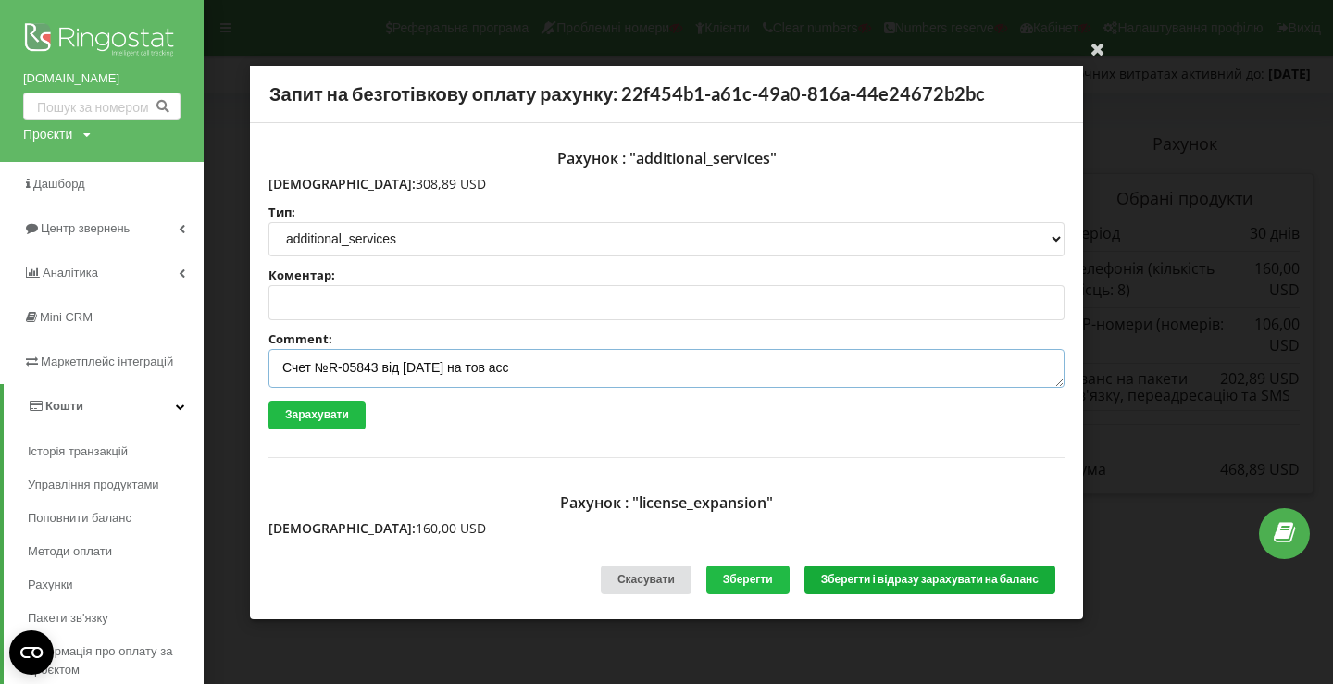
type textarea "Счет №R-05843 від 18.08.2025 на тов асс"
click at [857, 569] on button "Зберегти і відразу зарахувати на баланс" at bounding box center [930, 580] width 251 height 29
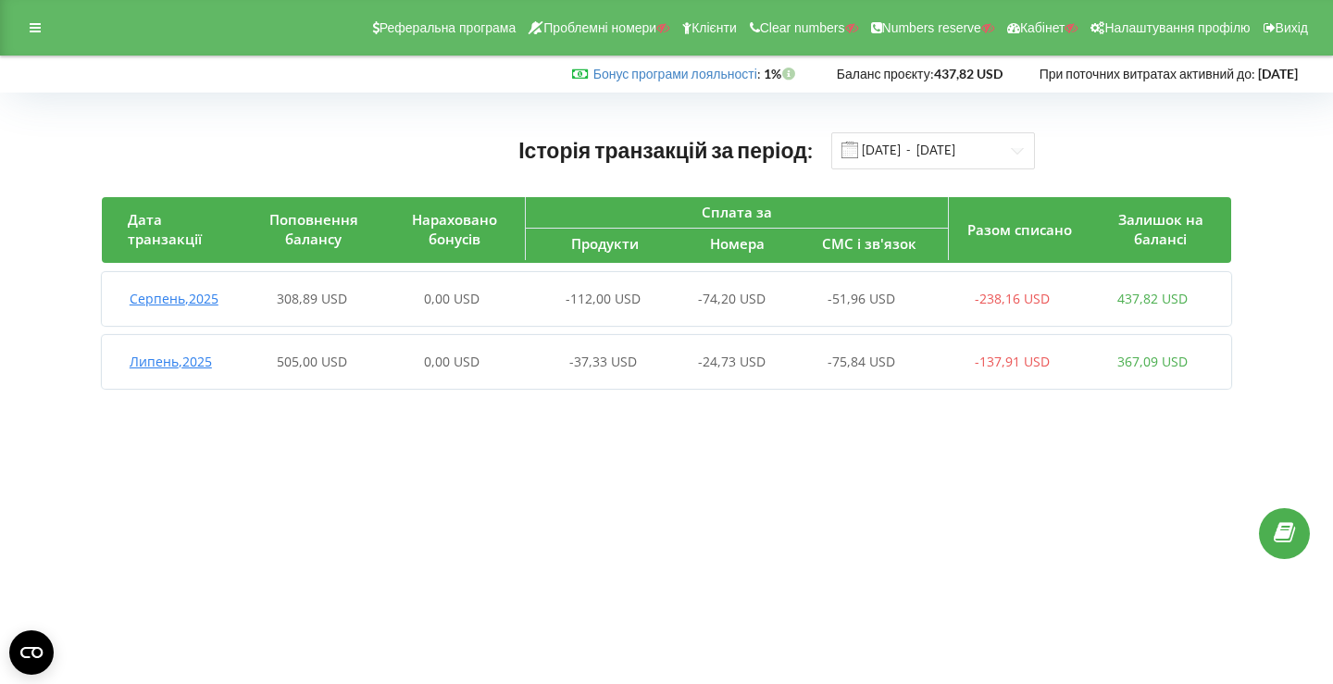
click at [381, 304] on div "0,00 USD" at bounding box center [451, 299] width 140 height 19
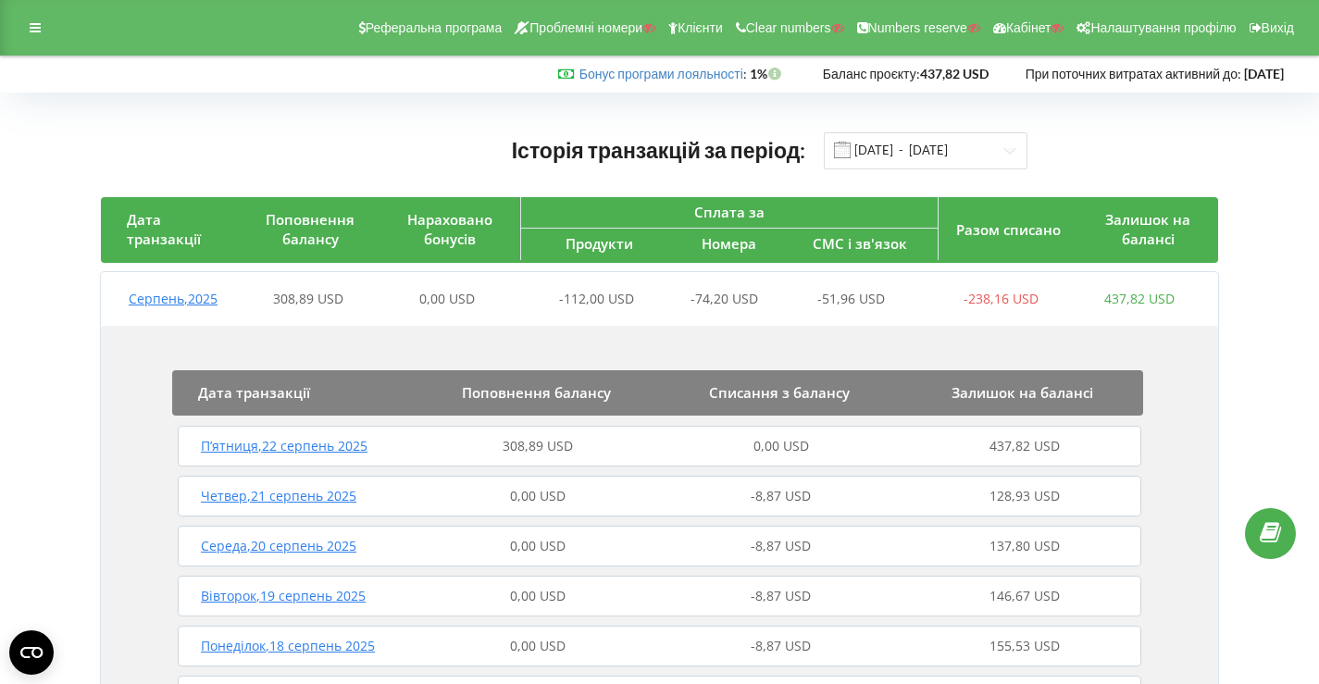
click at [441, 443] on div "308,89 USD" at bounding box center [538, 446] width 243 height 19
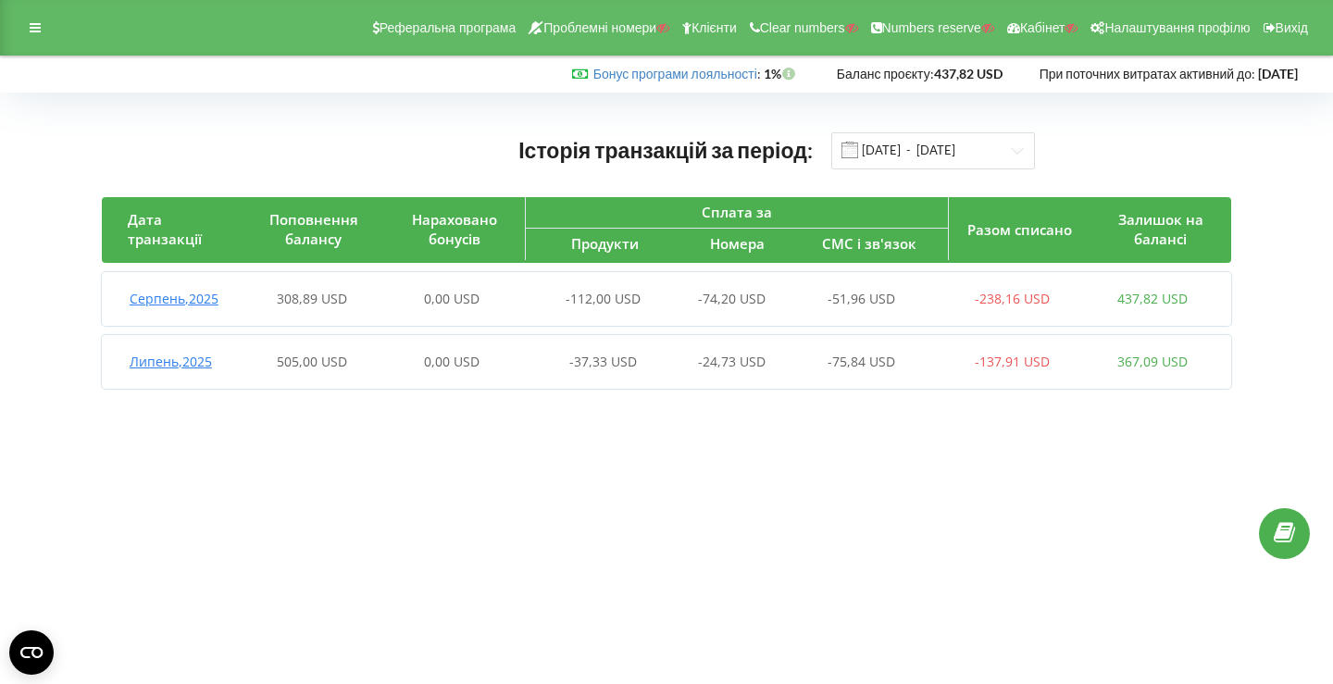
click at [343, 290] on span "308,89 USD" at bounding box center [312, 299] width 70 height 18
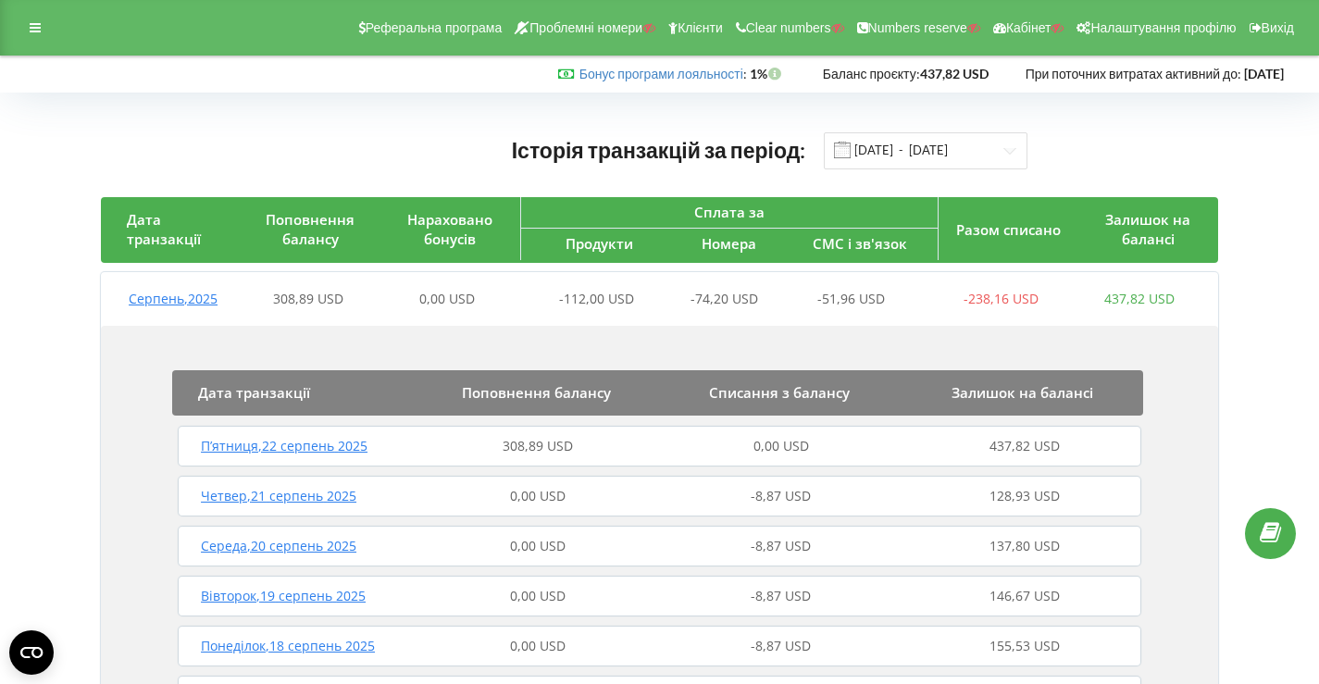
click at [396, 441] on div "П’ятниця , 22 серпень 2025" at bounding box center [294, 446] width 243 height 19
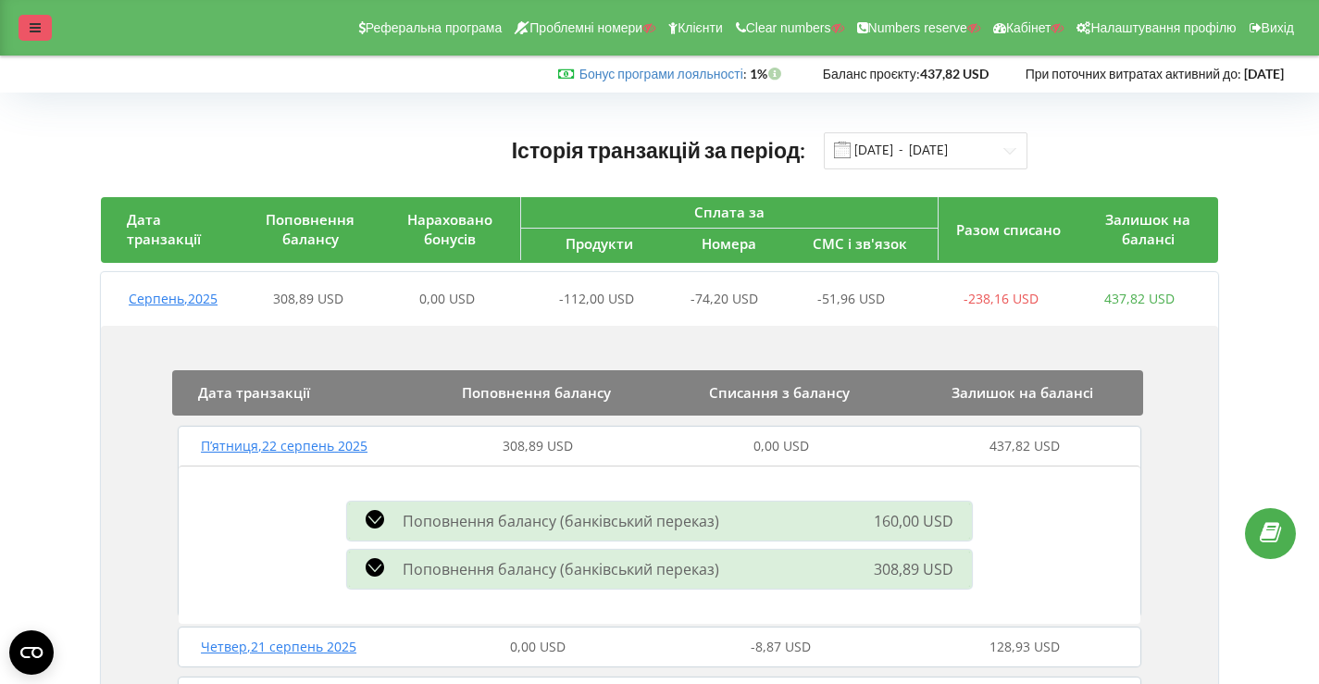
click at [37, 34] on div at bounding box center [35, 28] width 33 height 26
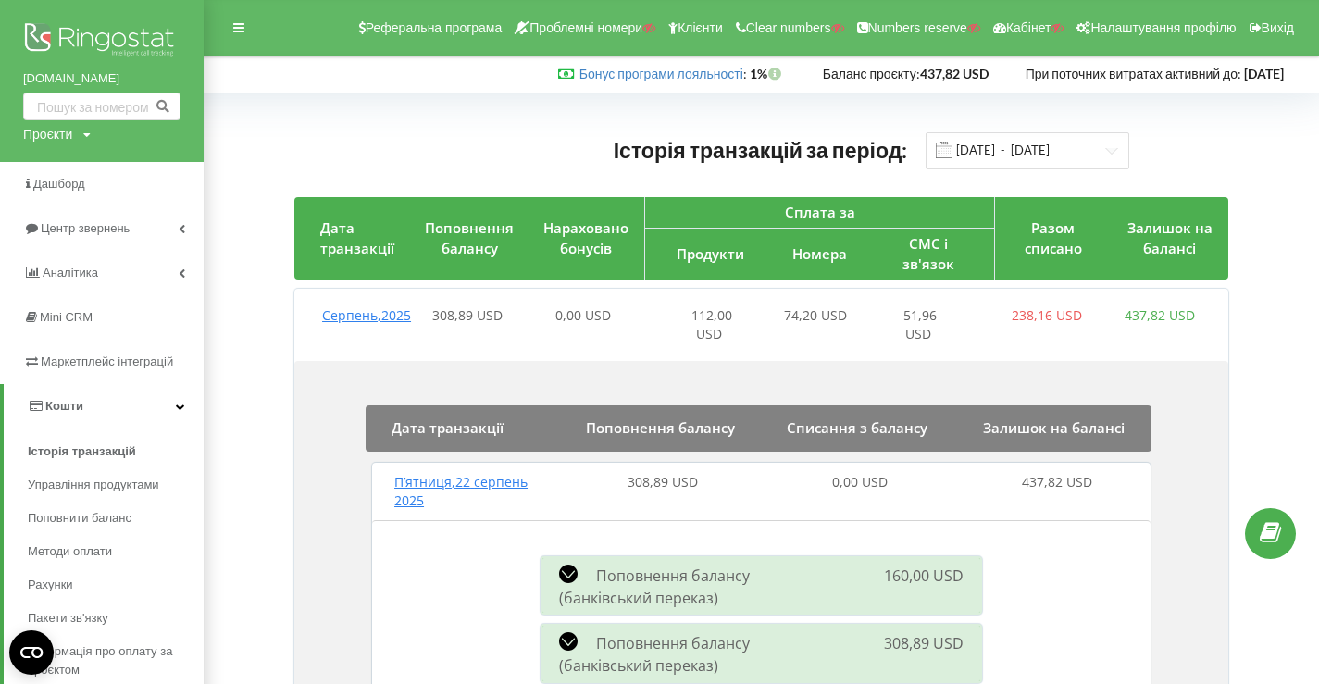
click at [84, 35] on img at bounding box center [101, 42] width 157 height 46
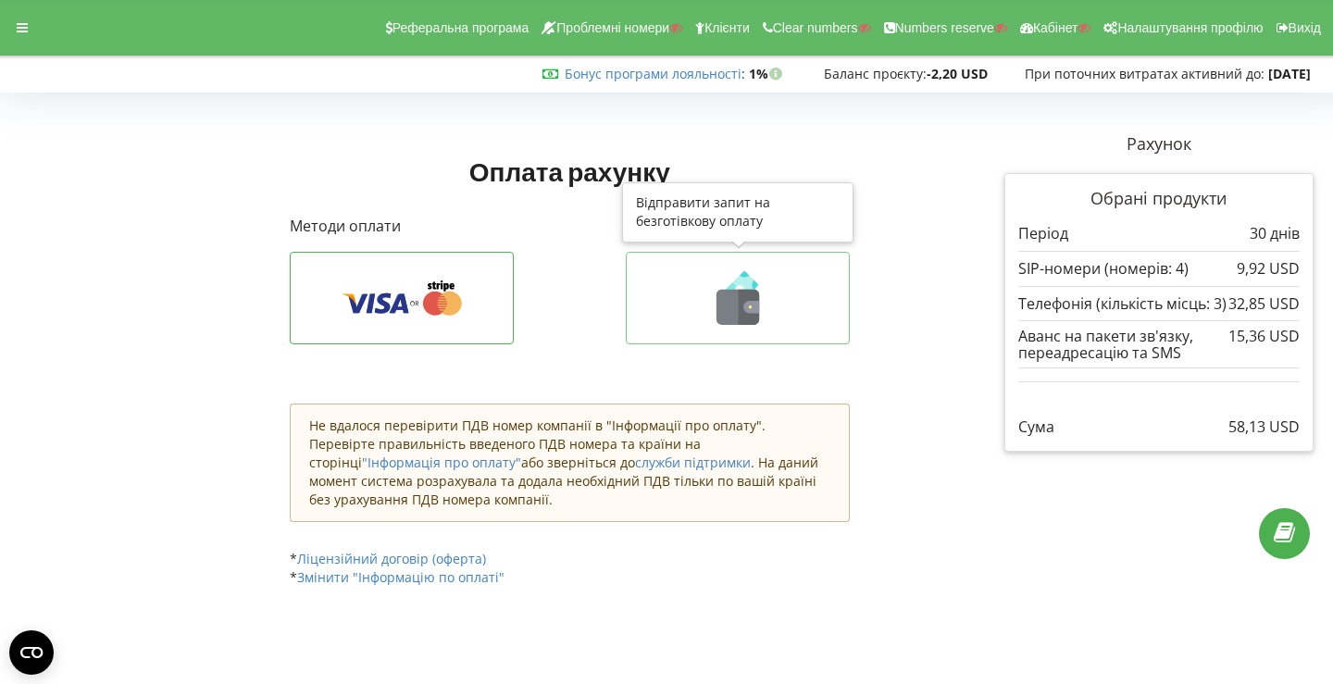
click at [663, 306] on icon at bounding box center [737, 298] width 185 height 54
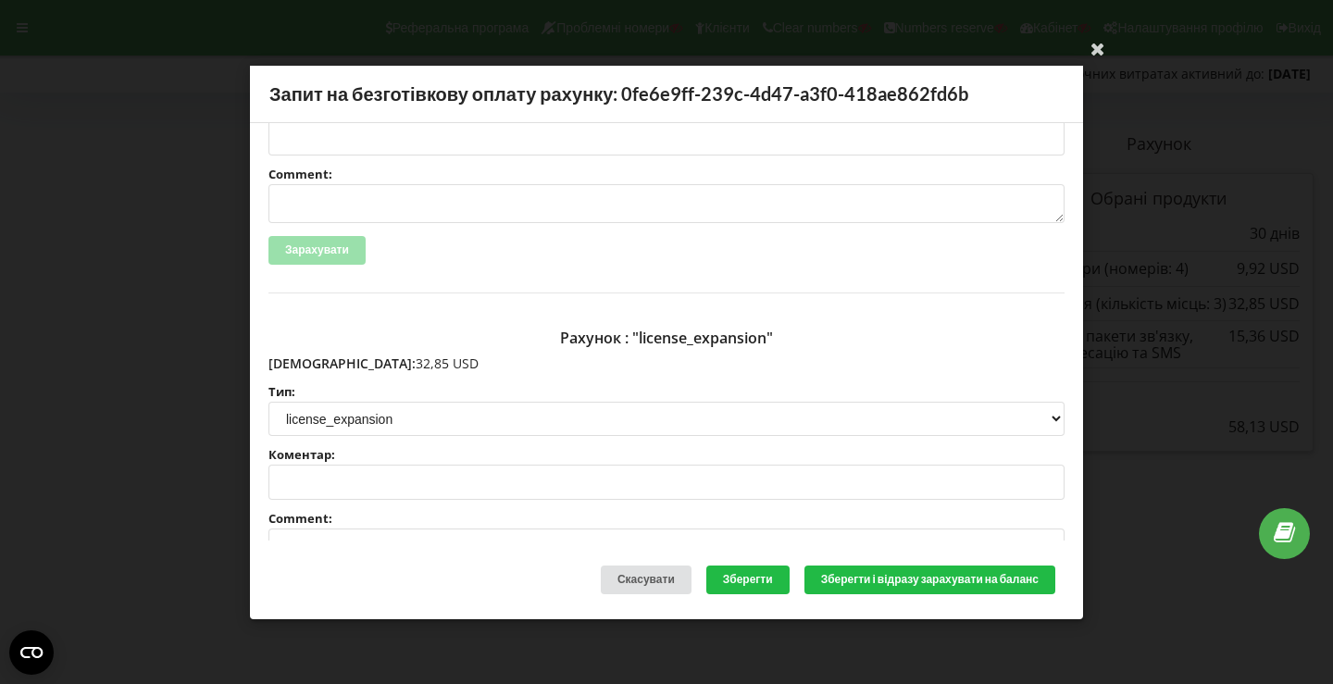
scroll to position [390, 0]
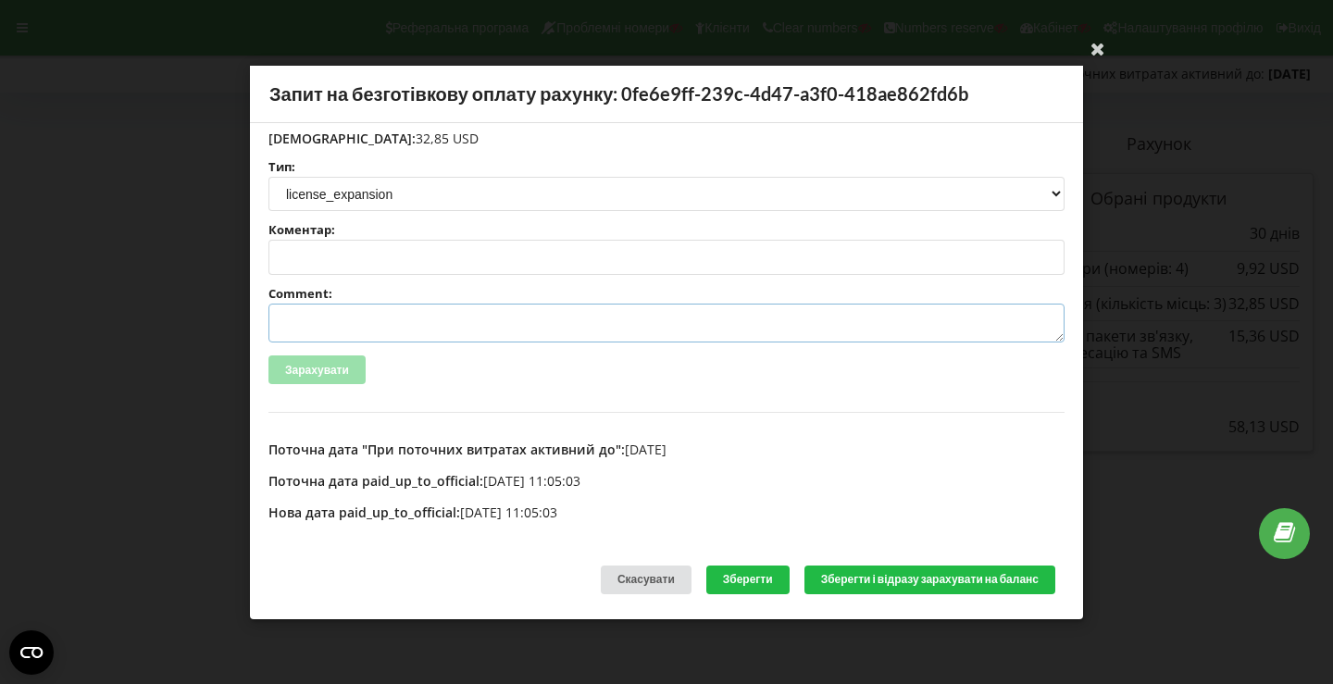
click at [401, 327] on textarea "Comment:" at bounding box center [666, 323] width 796 height 39
paste textarea "№R-05864 від 18.08.2025"
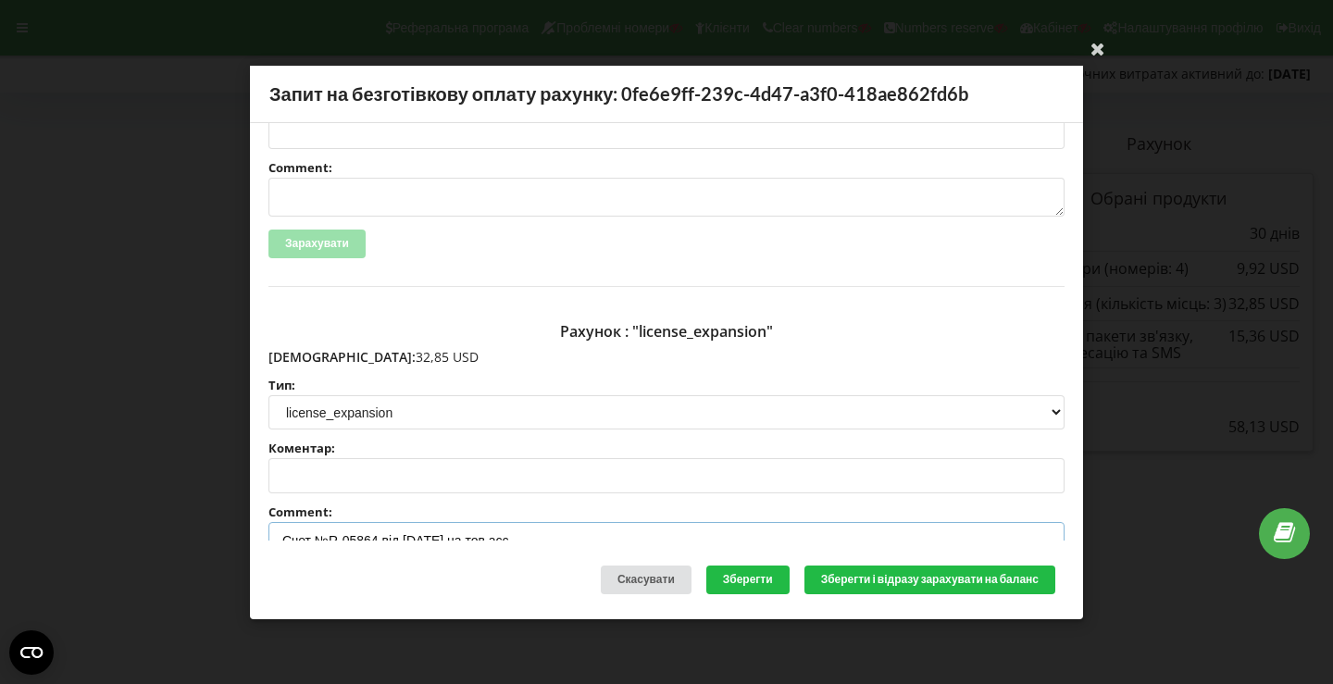
scroll to position [0, 0]
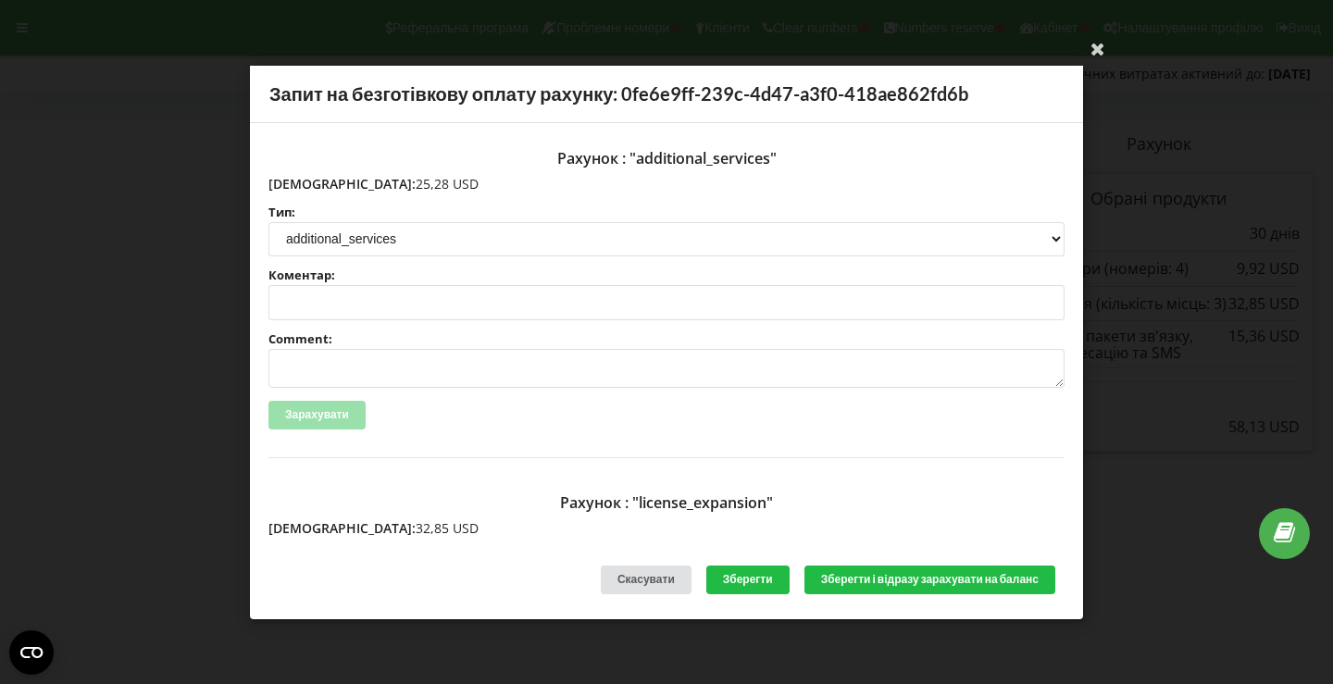
type textarea "Счет №R-05864 від 18.08.2025 на тов асс"
click at [393, 359] on textarea "Comment:" at bounding box center [666, 368] width 796 height 39
paste textarea "№R-05865 від 18.08.2025"
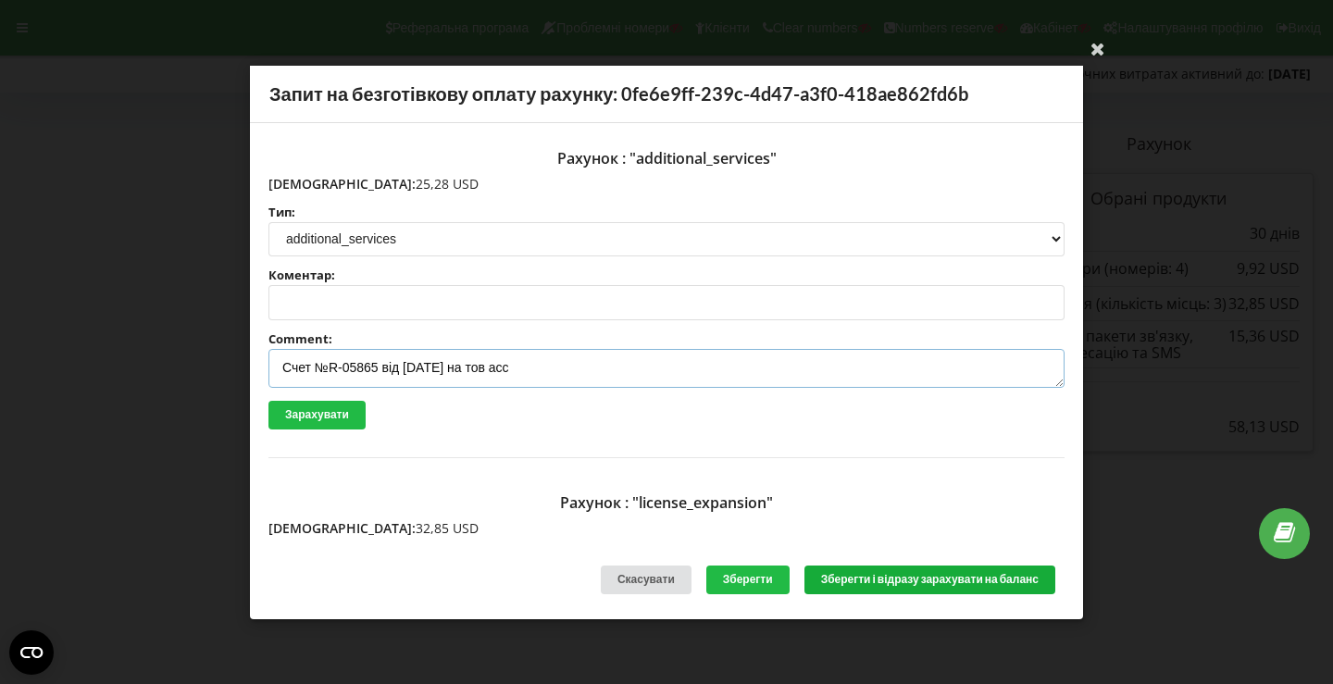
type textarea "Счет №R-05865 від 18.08.2025 на тов асс"
click at [874, 572] on button "Зберегти і відразу зарахувати на баланс" at bounding box center [930, 580] width 251 height 29
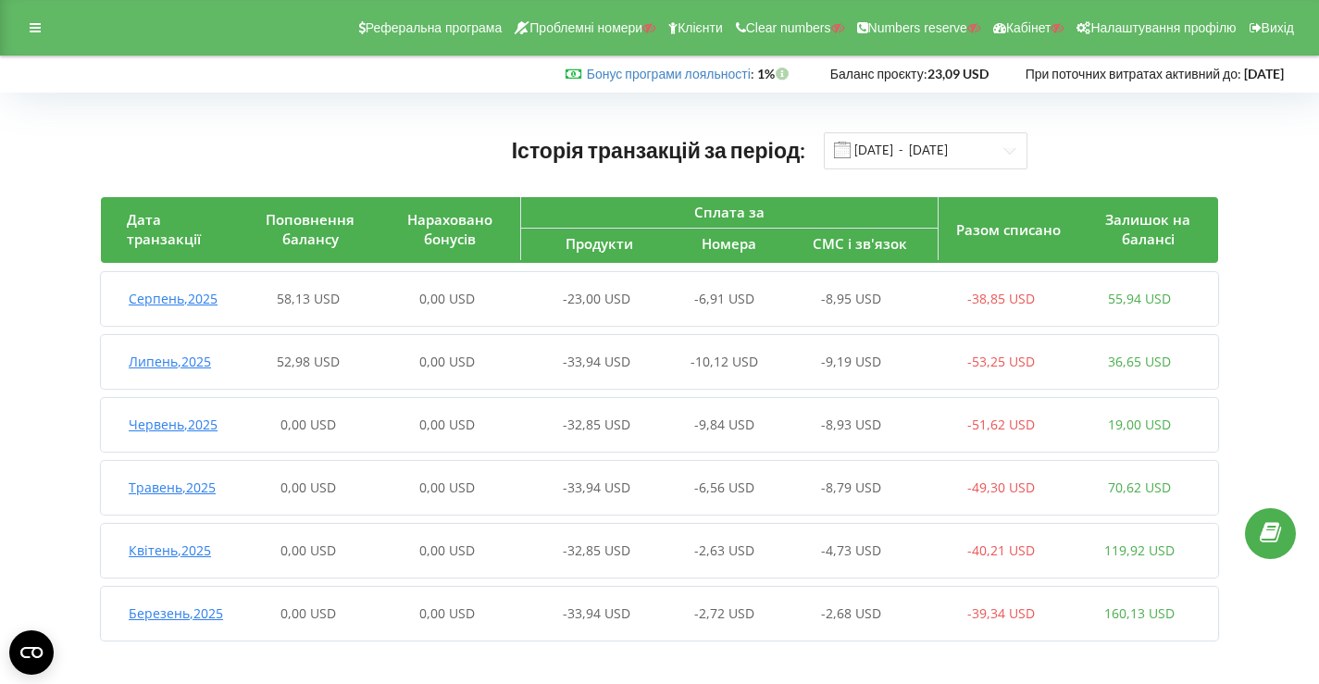
click at [499, 303] on div "0,00 USD" at bounding box center [447, 299] width 139 height 19
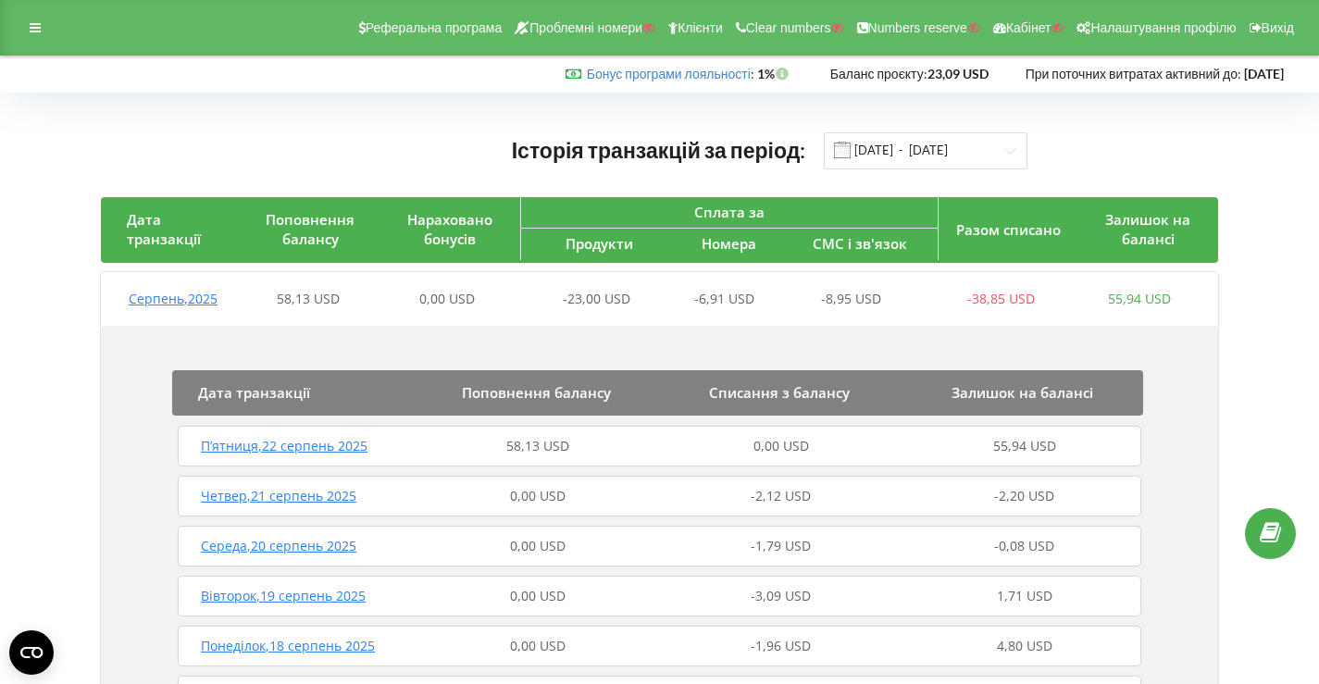
click at [486, 452] on div "58,13 USD" at bounding box center [538, 446] width 243 height 19
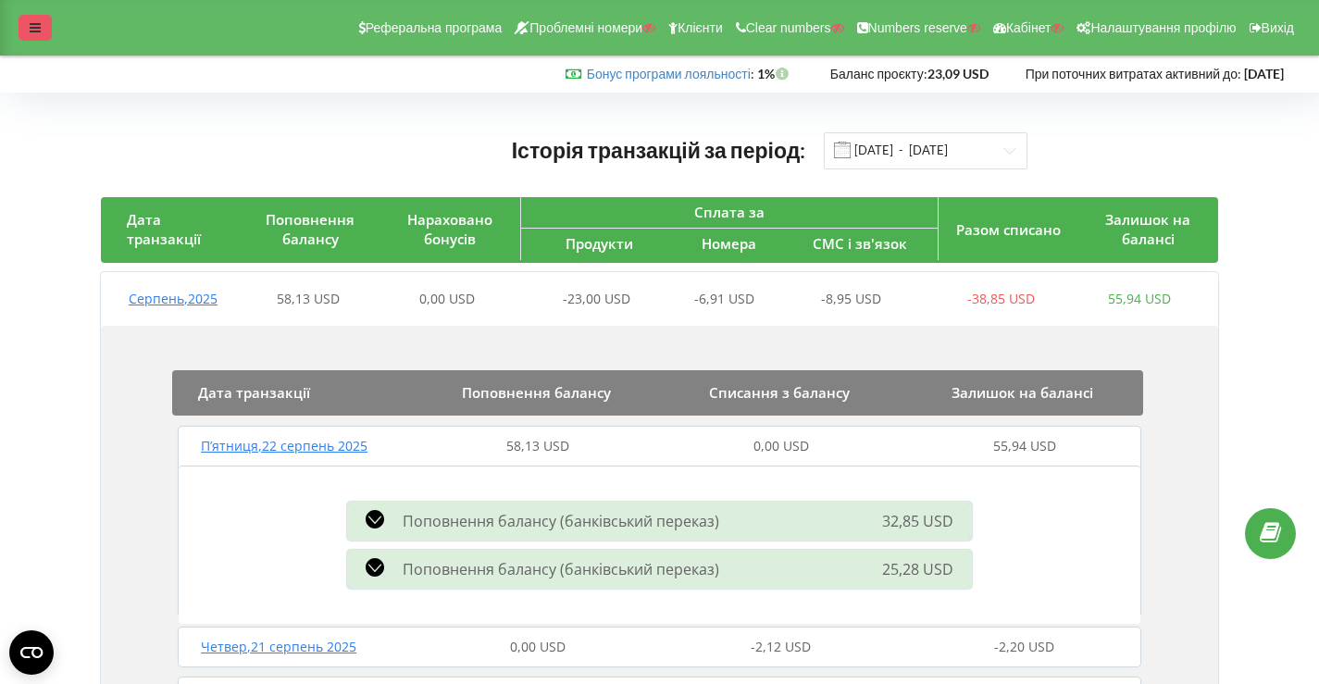
click at [38, 26] on icon at bounding box center [35, 27] width 11 height 13
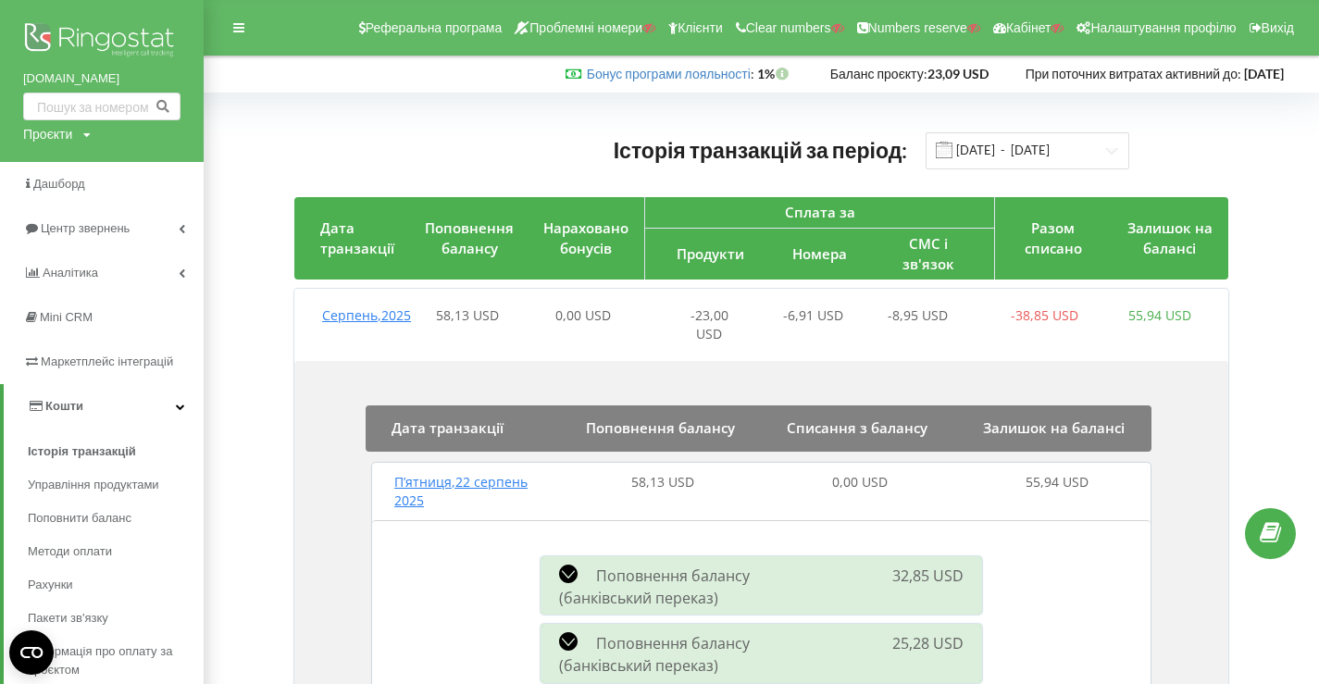
click at [96, 32] on img at bounding box center [101, 42] width 157 height 46
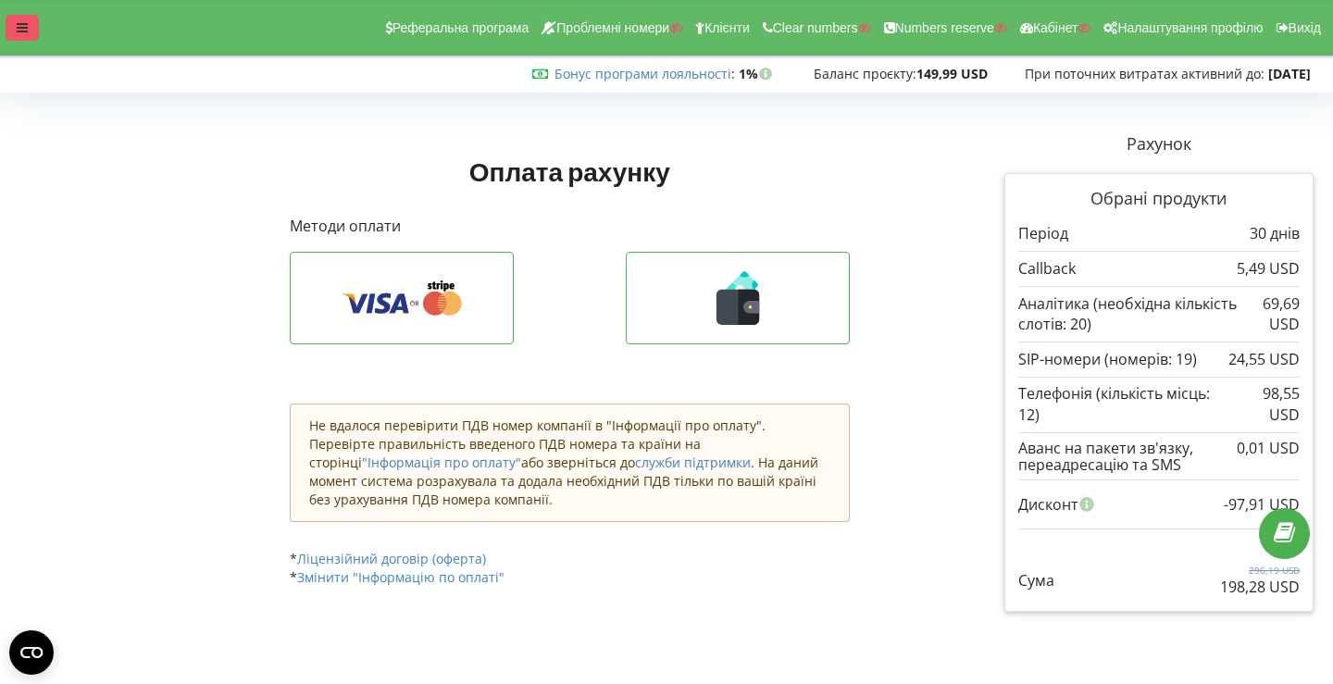
click at [19, 28] on icon at bounding box center [22, 27] width 11 height 13
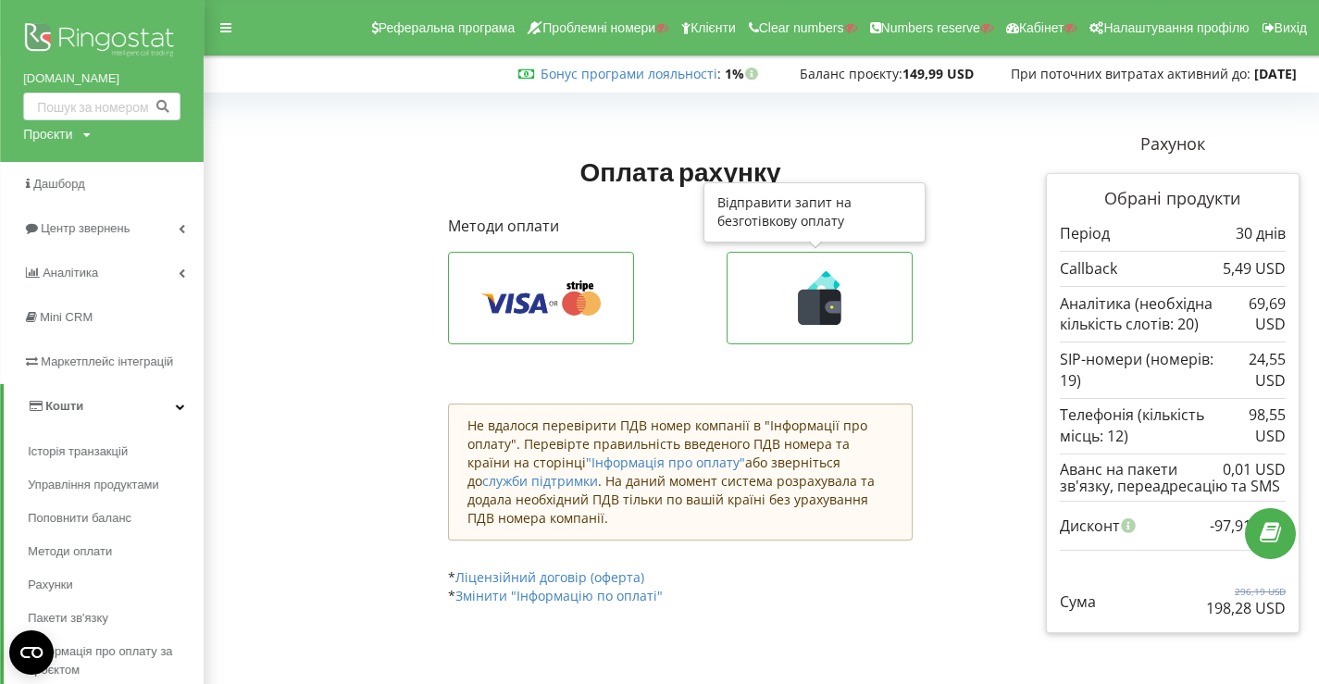
click at [772, 300] on icon at bounding box center [819, 298] width 146 height 54
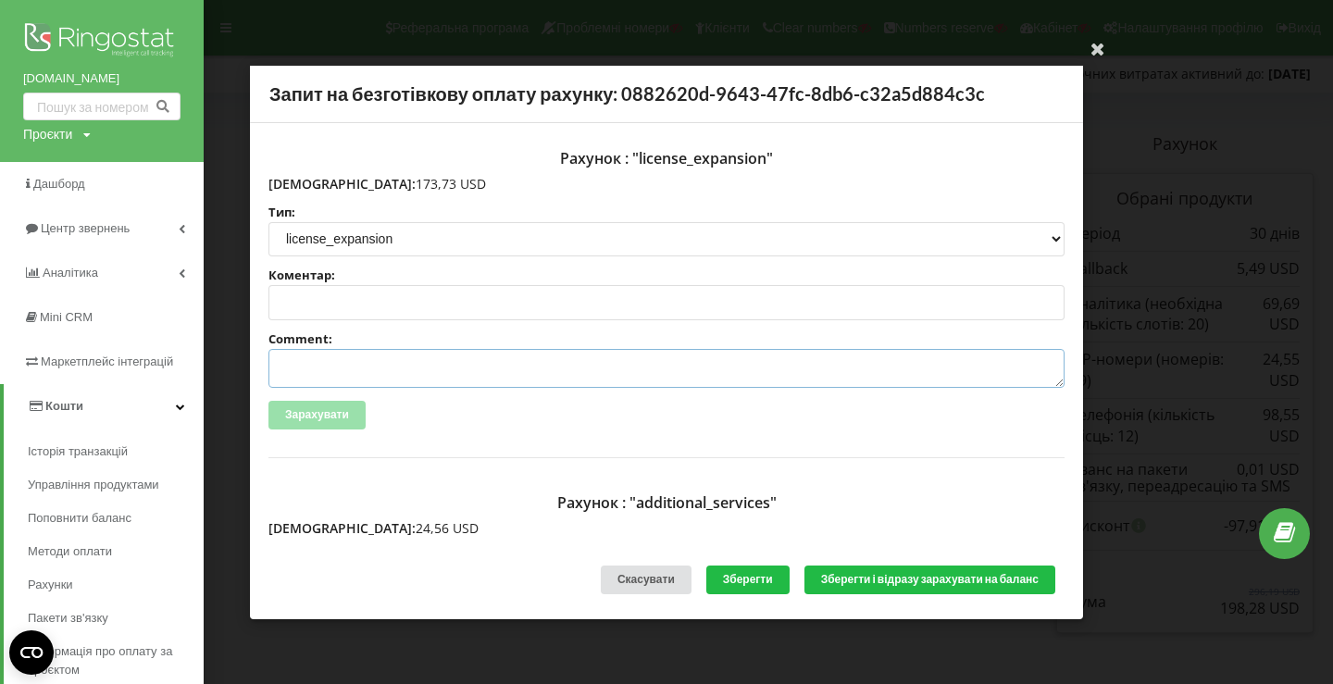
click at [455, 369] on textarea "Comment:" at bounding box center [666, 368] width 796 height 39
paste textarea "№R-05939 від [DATE]"
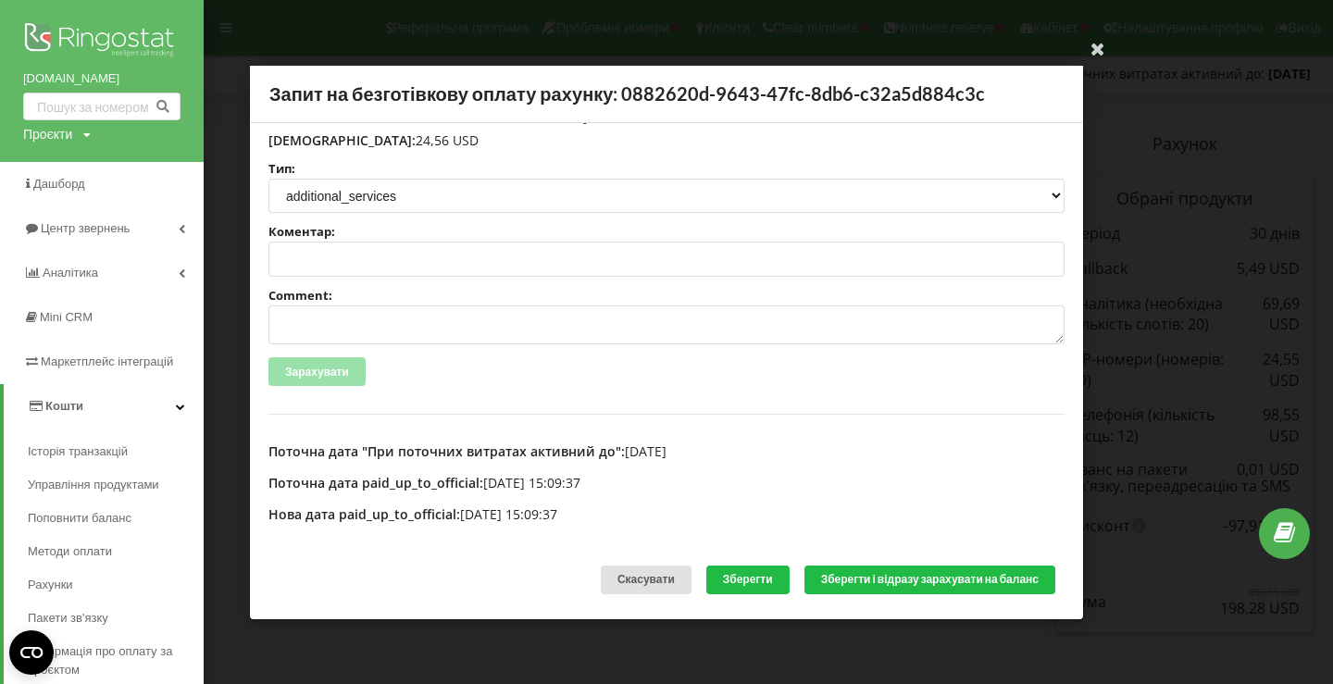
scroll to position [390, 0]
type textarea "Счет №R-05939 від [DATE] на тов асс"
click at [398, 331] on textarea "Comment:" at bounding box center [666, 323] width 796 height 39
paste textarea "№R-05940 від [DATE]"
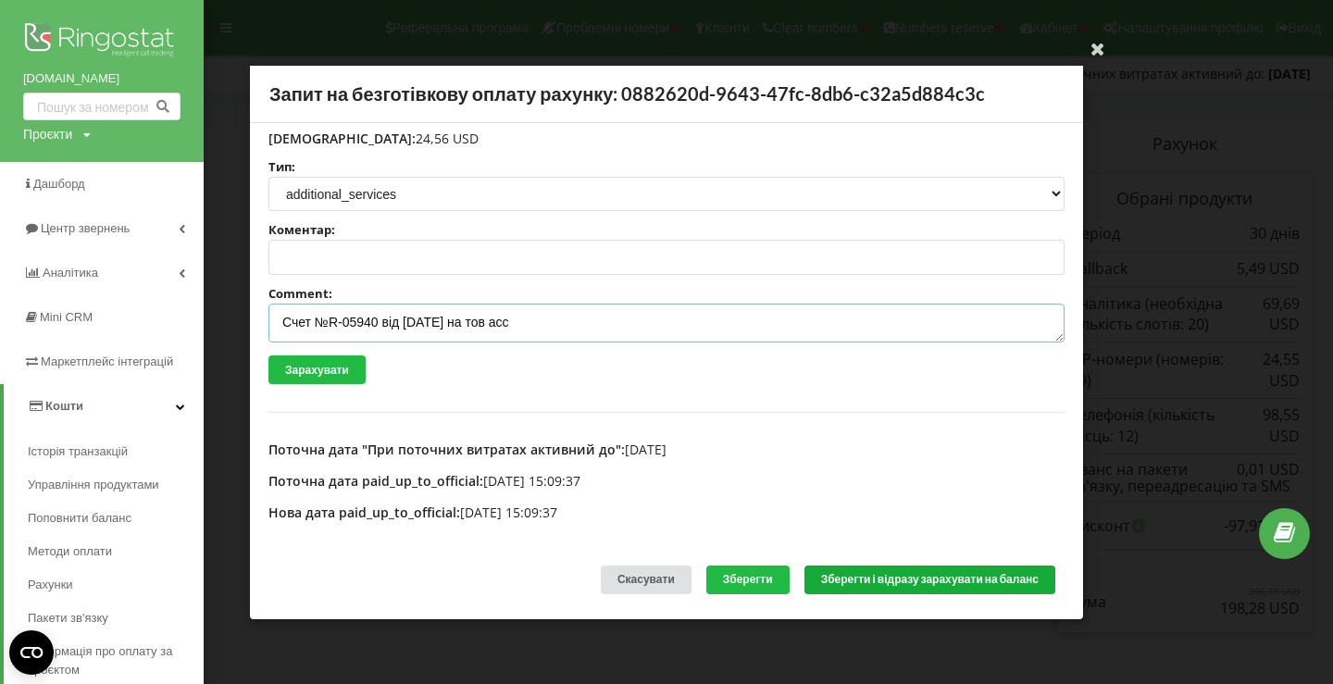
type textarea "Счет №R-05940 від [DATE] на тов асс"
click at [913, 582] on button "Зберегти і відразу зарахувати на баланс" at bounding box center [930, 580] width 251 height 29
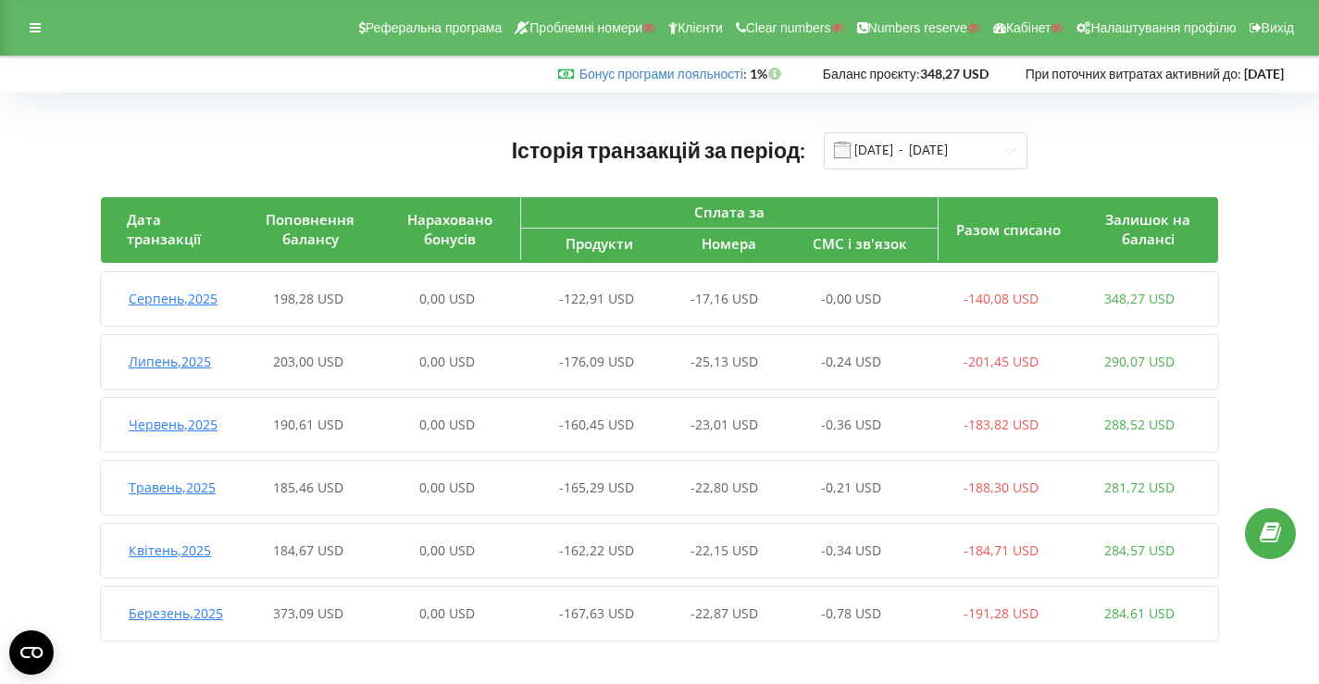
click at [435, 309] on div "Серпень , 2025 198,28 USD 0,00 USD -122,91 USD -17,16 USD -0,00 USD -140,08 USD…" at bounding box center [655, 299] width 1108 height 44
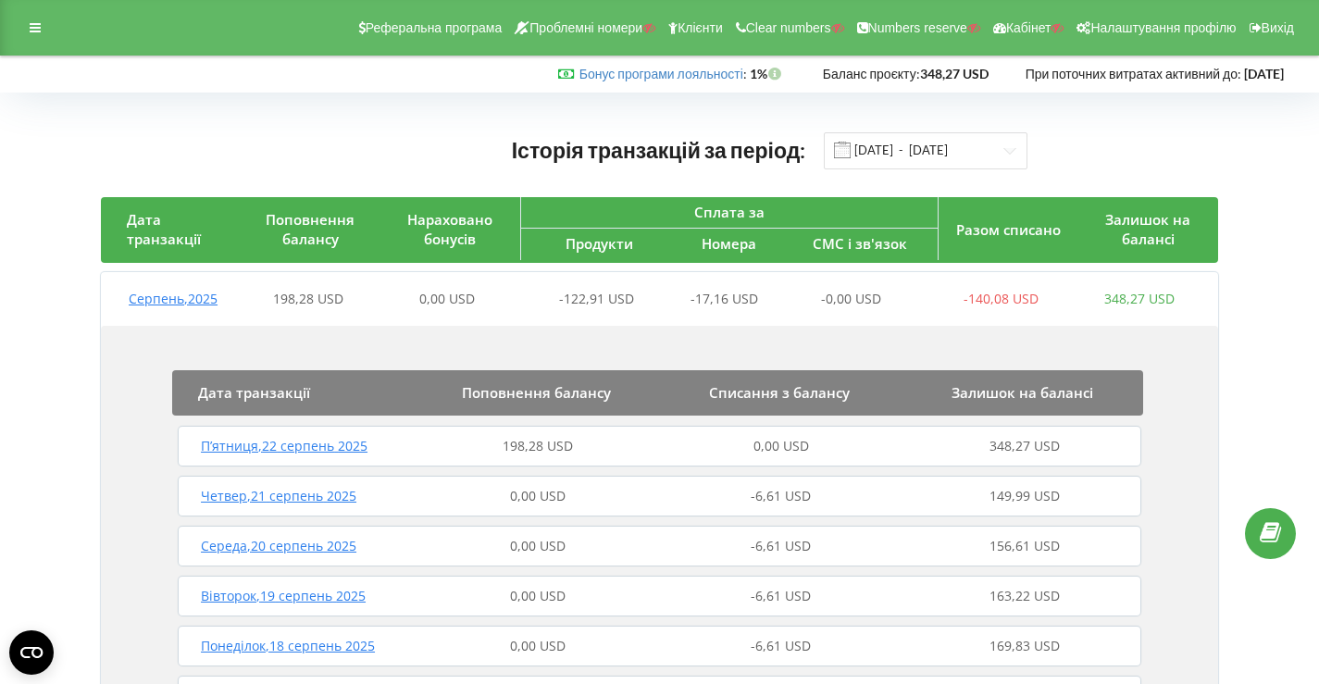
click at [469, 431] on div "П’ятниця , 22 серпень 2025 198,28 USD 0,00 USD 348,27 USD" at bounding box center [659, 446] width 973 height 44
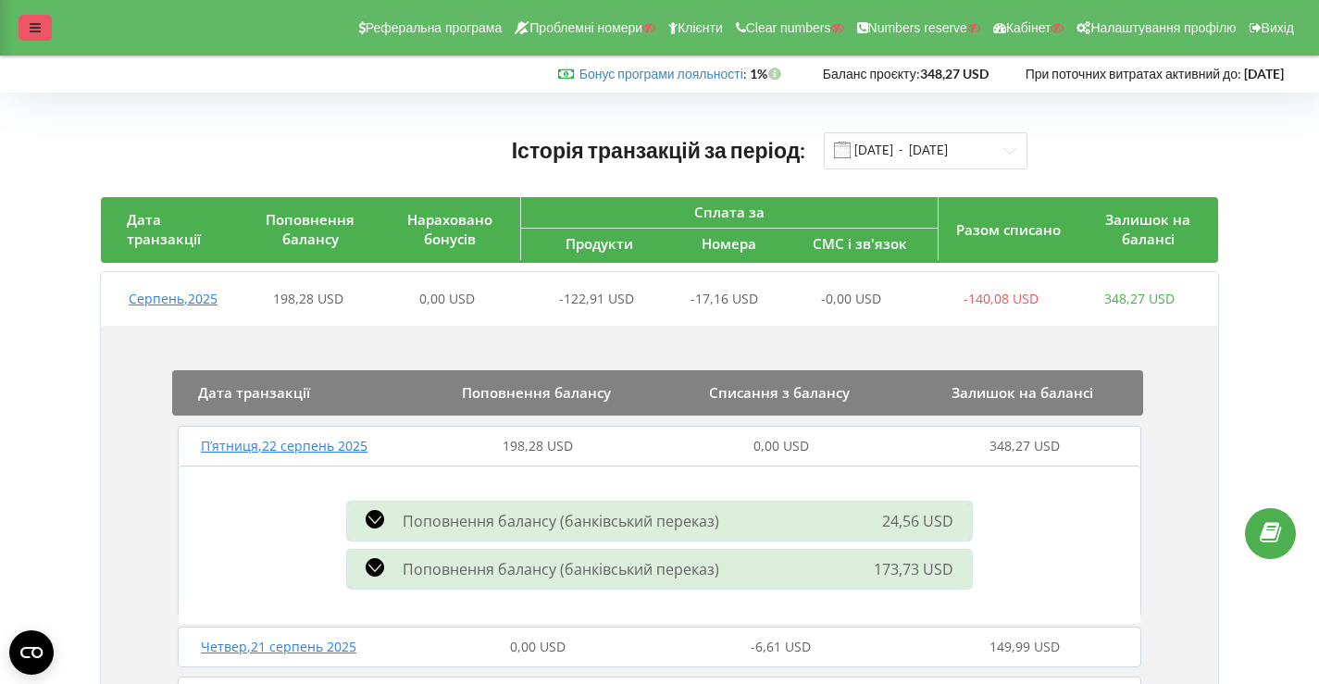
click at [34, 26] on icon at bounding box center [35, 27] width 11 height 13
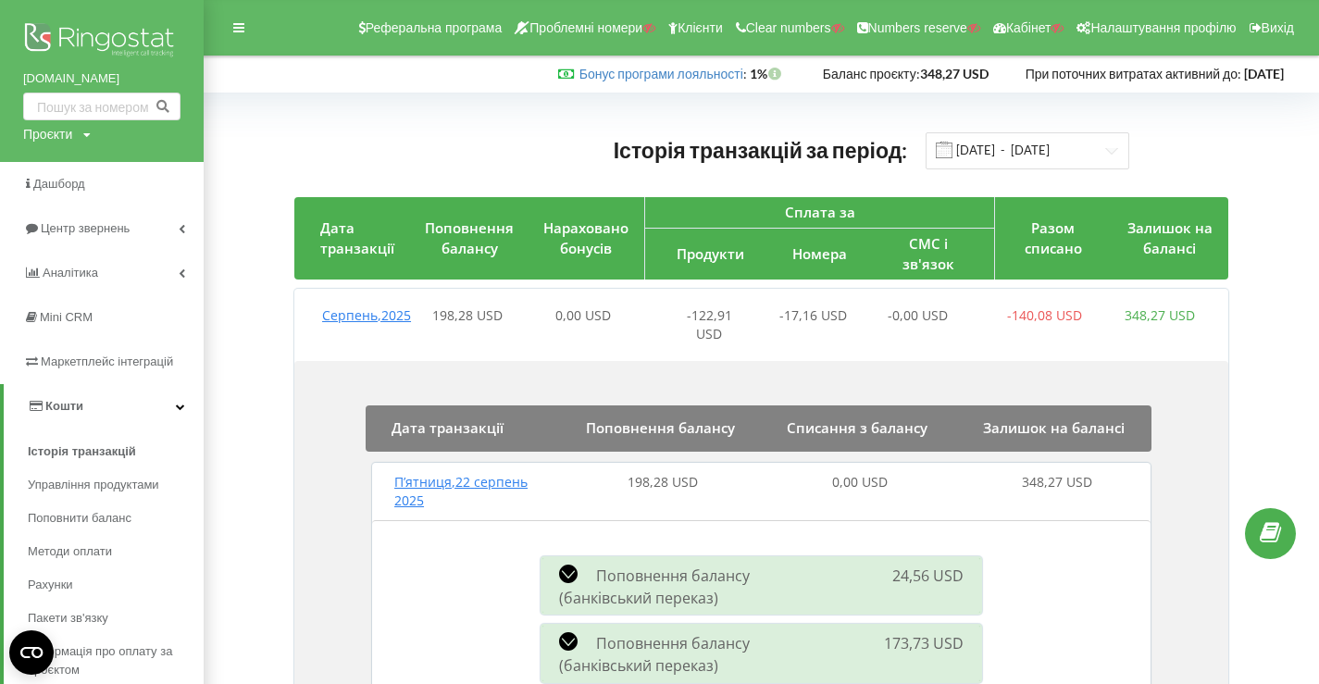
click at [100, 25] on img at bounding box center [101, 42] width 157 height 46
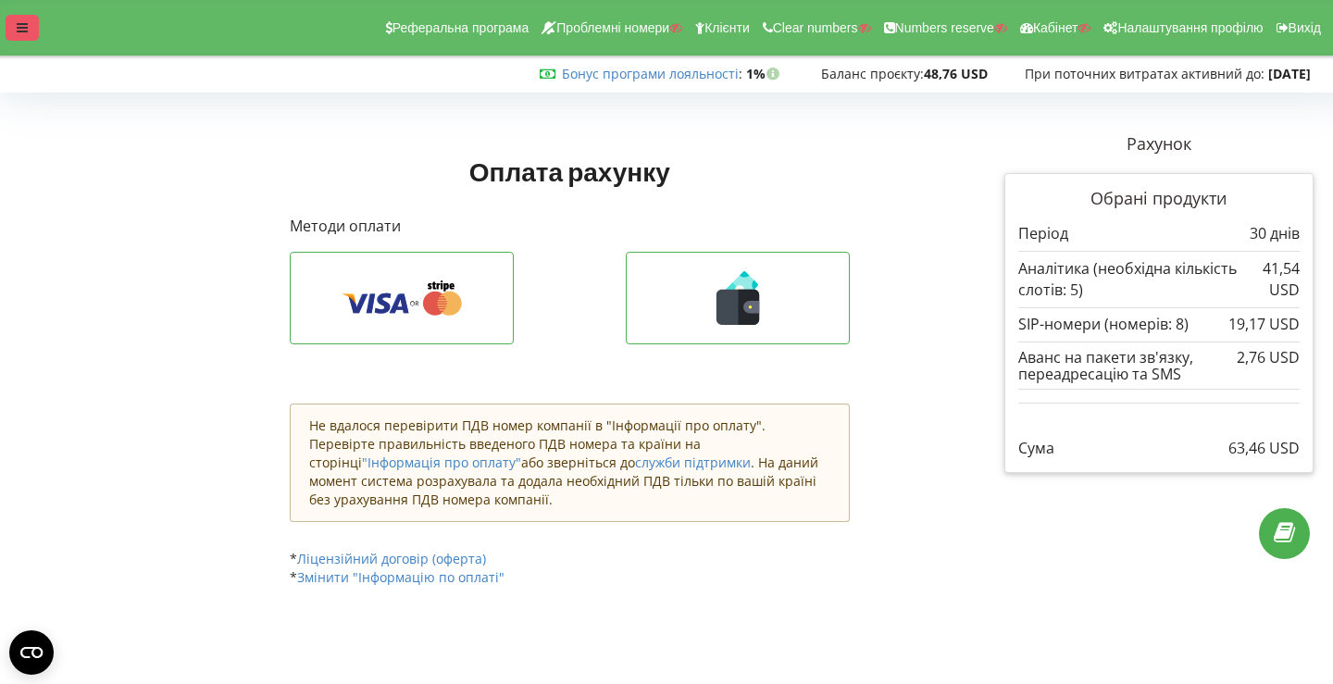
click at [9, 38] on div at bounding box center [22, 28] width 33 height 26
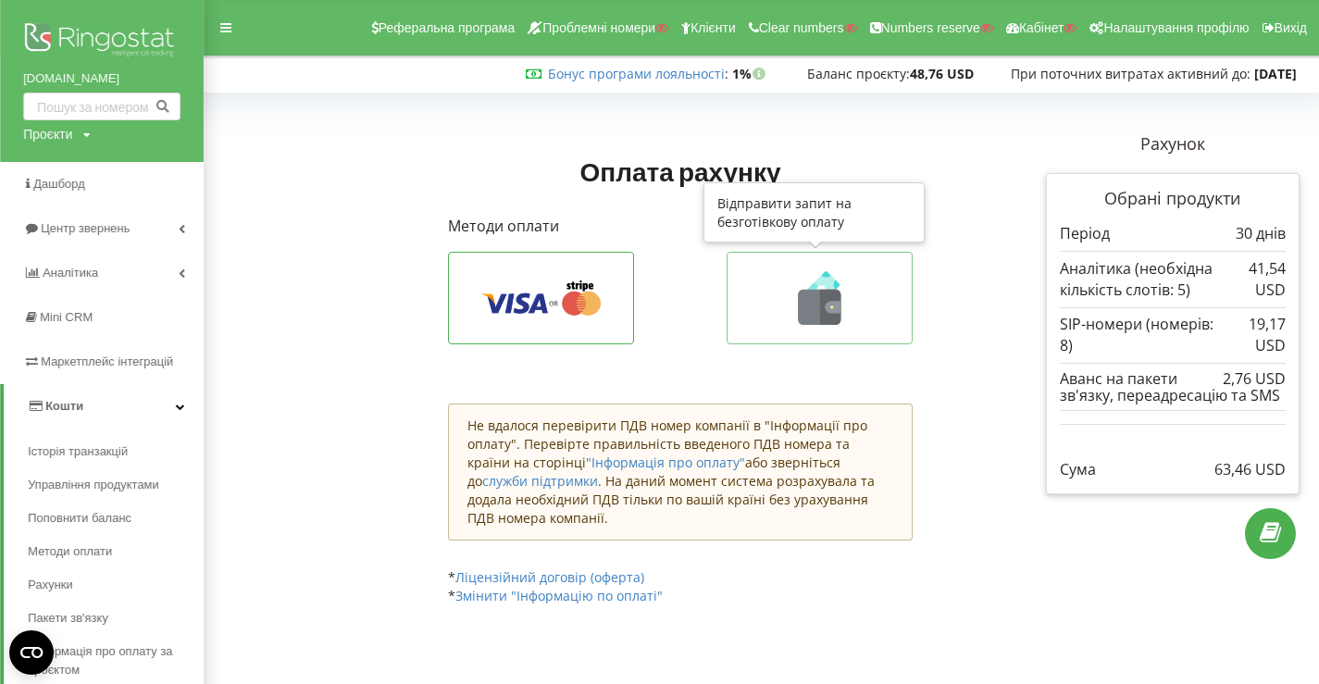
click at [759, 275] on icon at bounding box center [819, 298] width 146 height 54
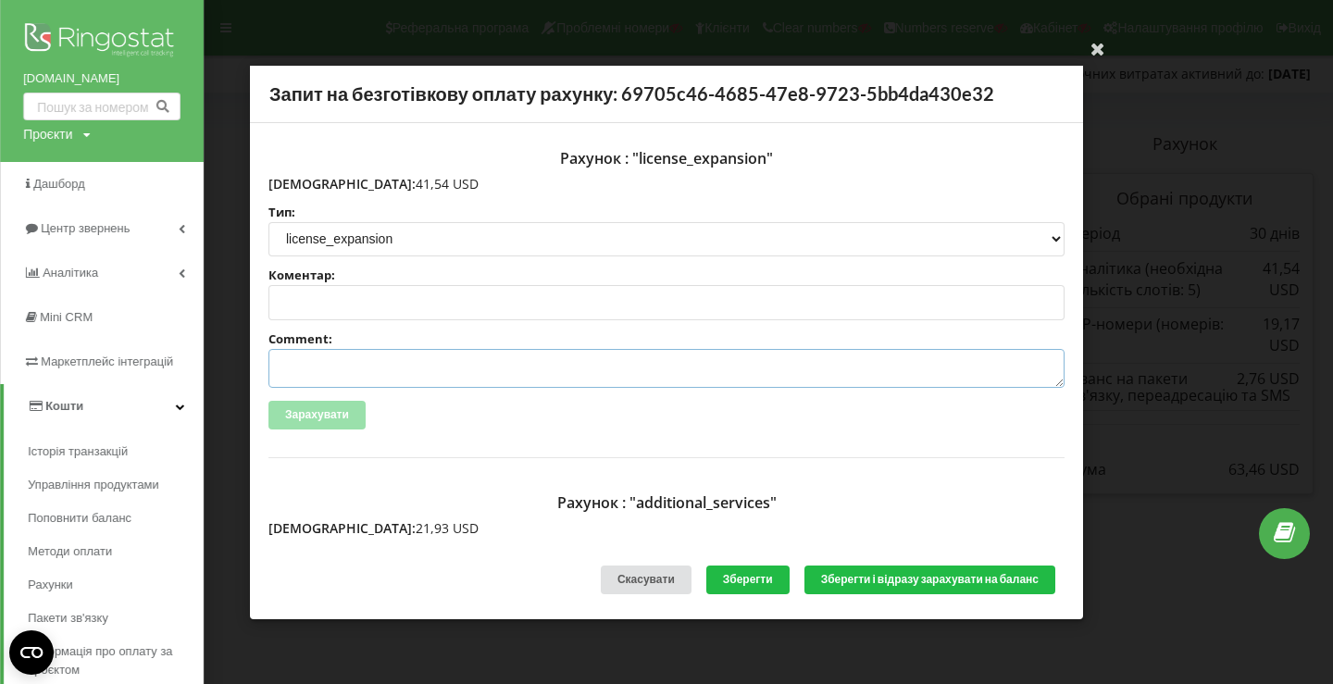
click at [472, 368] on textarea "Comment:" at bounding box center [666, 368] width 796 height 39
paste textarea "№R-05985 від 21.08.2025"
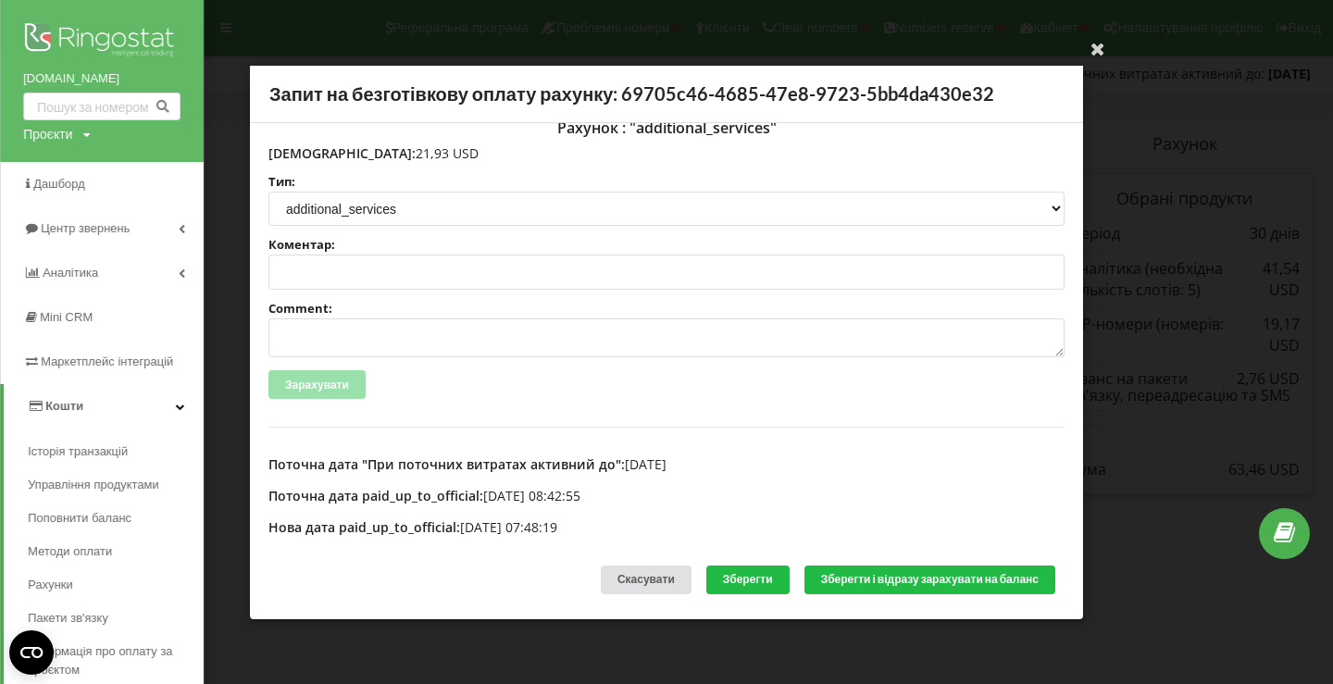
scroll to position [390, 0]
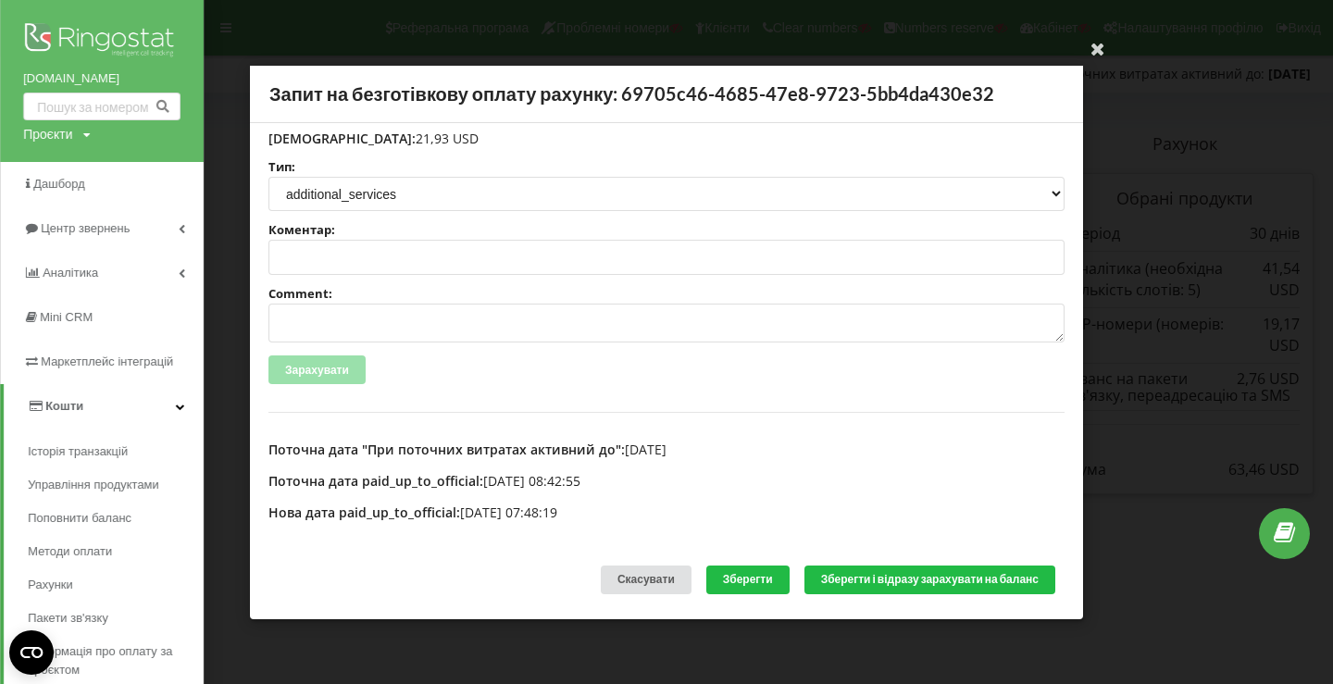
type textarea "Счет №R-05985 від 21.08.2025 на тов асс"
click at [416, 321] on textarea "Comment:" at bounding box center [666, 323] width 796 height 39
paste textarea "№R-05986 від 21.08.2025"
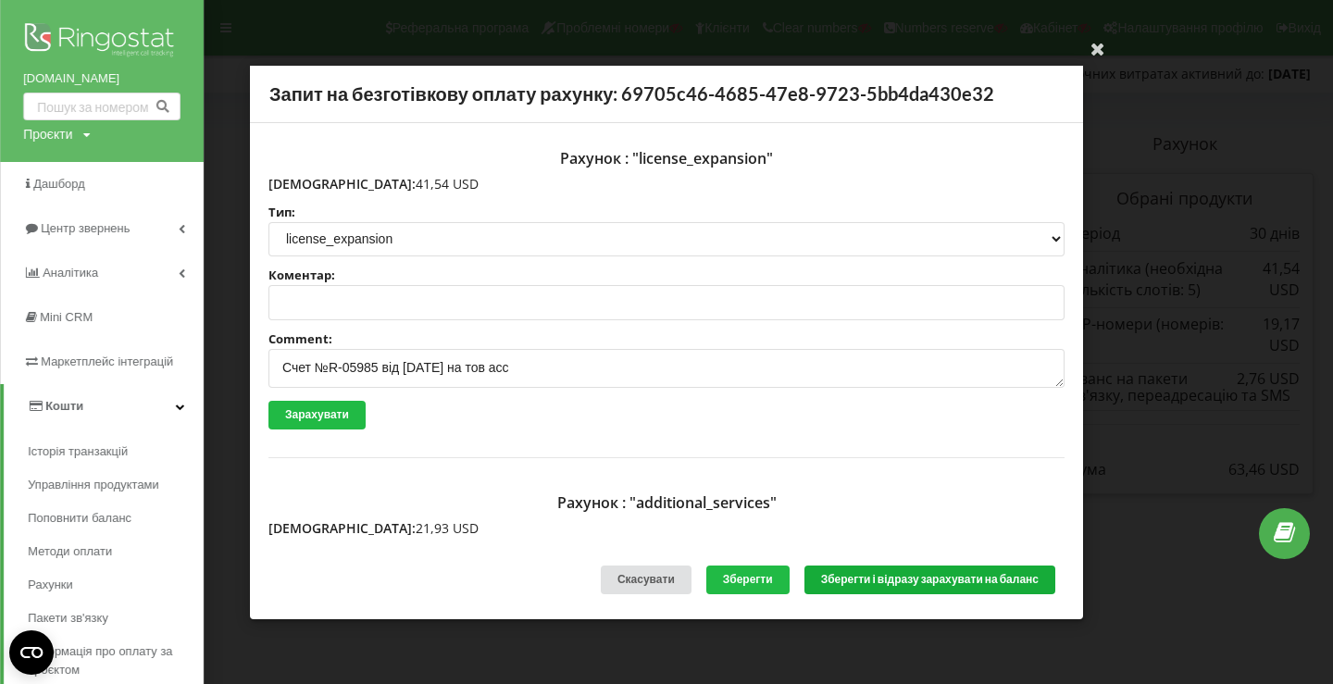
type textarea "Счет №R-05986 від 21.08.2025 на тов асс"
click at [856, 571] on button "Зберегти і відразу зарахувати на баланс" at bounding box center [930, 580] width 251 height 29
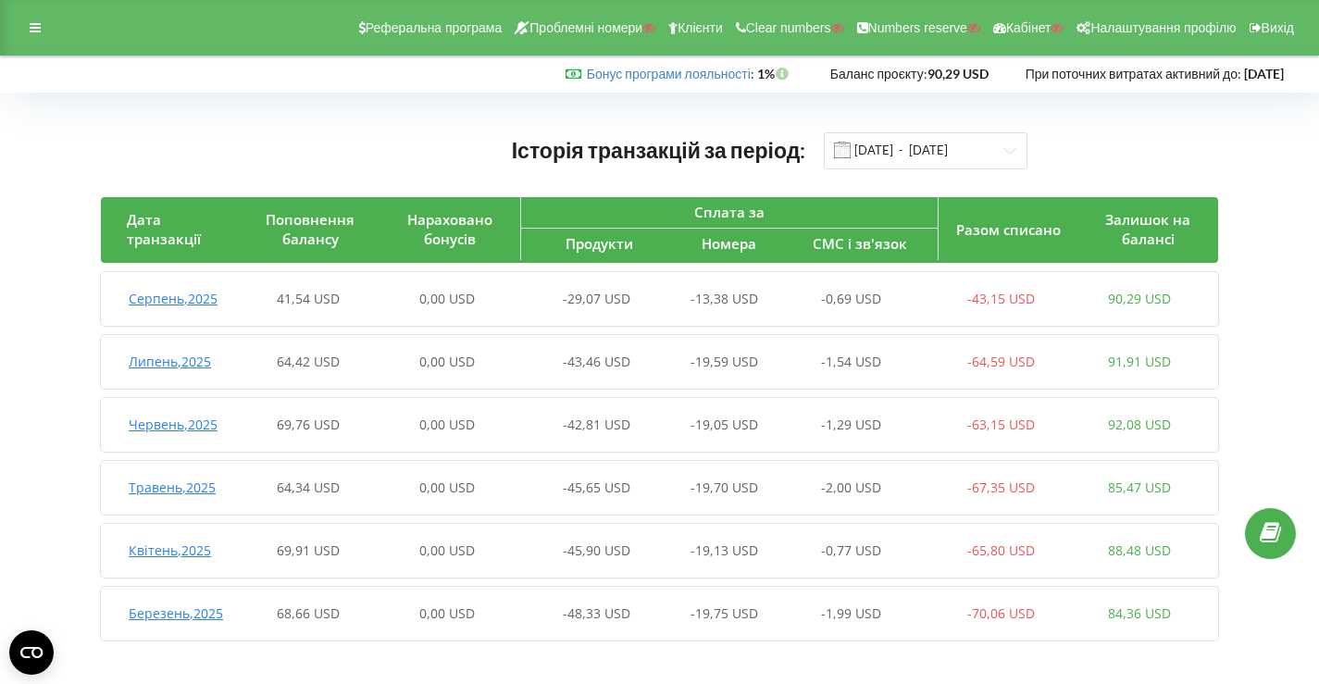
click at [560, 311] on div "Серпень , 2025 41,54 USD 0,00 USD -29,07 USD -13,38 USD -0,69 USD -43,15 USD 90…" at bounding box center [655, 299] width 1108 height 44
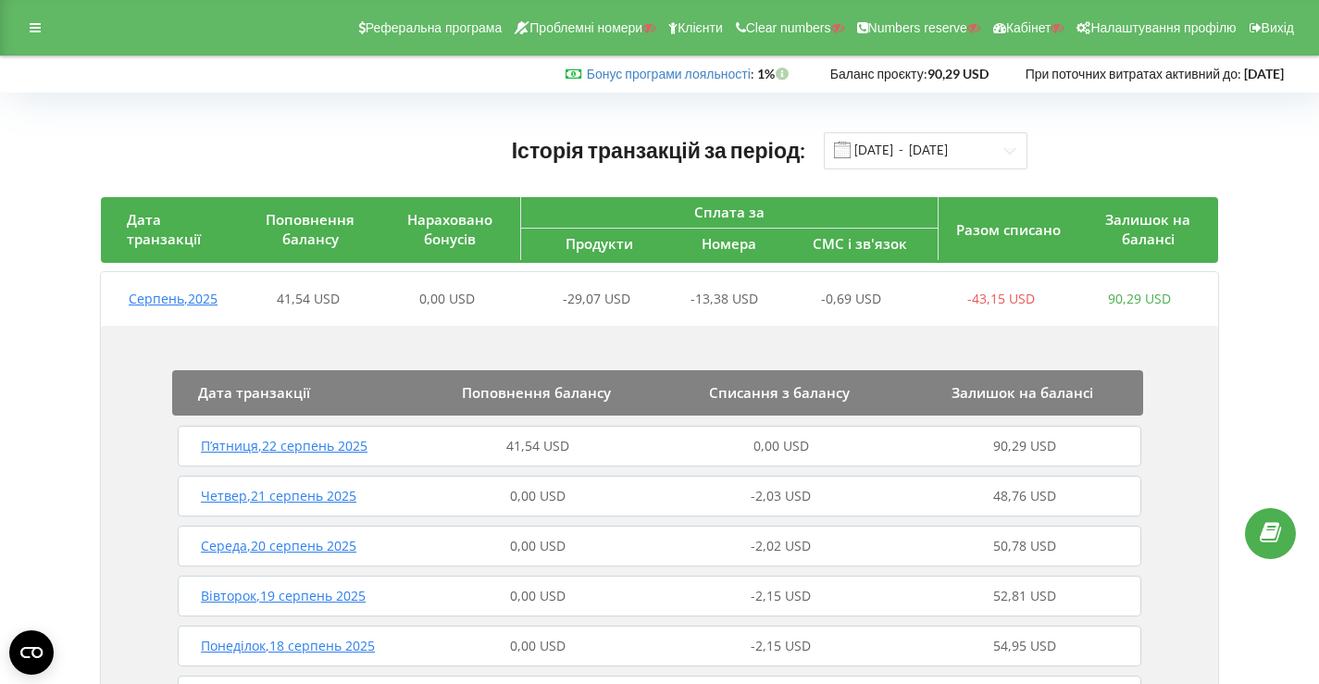
click at [588, 438] on div "41,54 USD" at bounding box center [538, 446] width 243 height 19
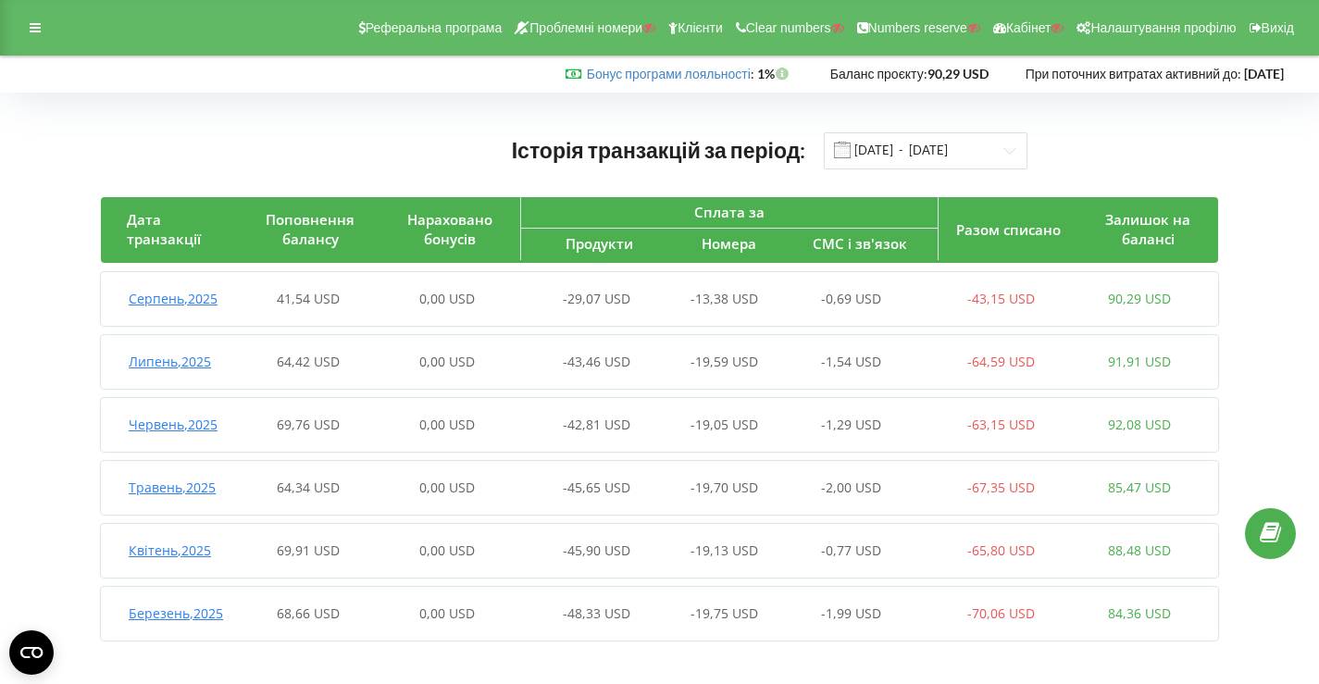
click at [467, 301] on span "0,00 USD" at bounding box center [447, 299] width 56 height 18
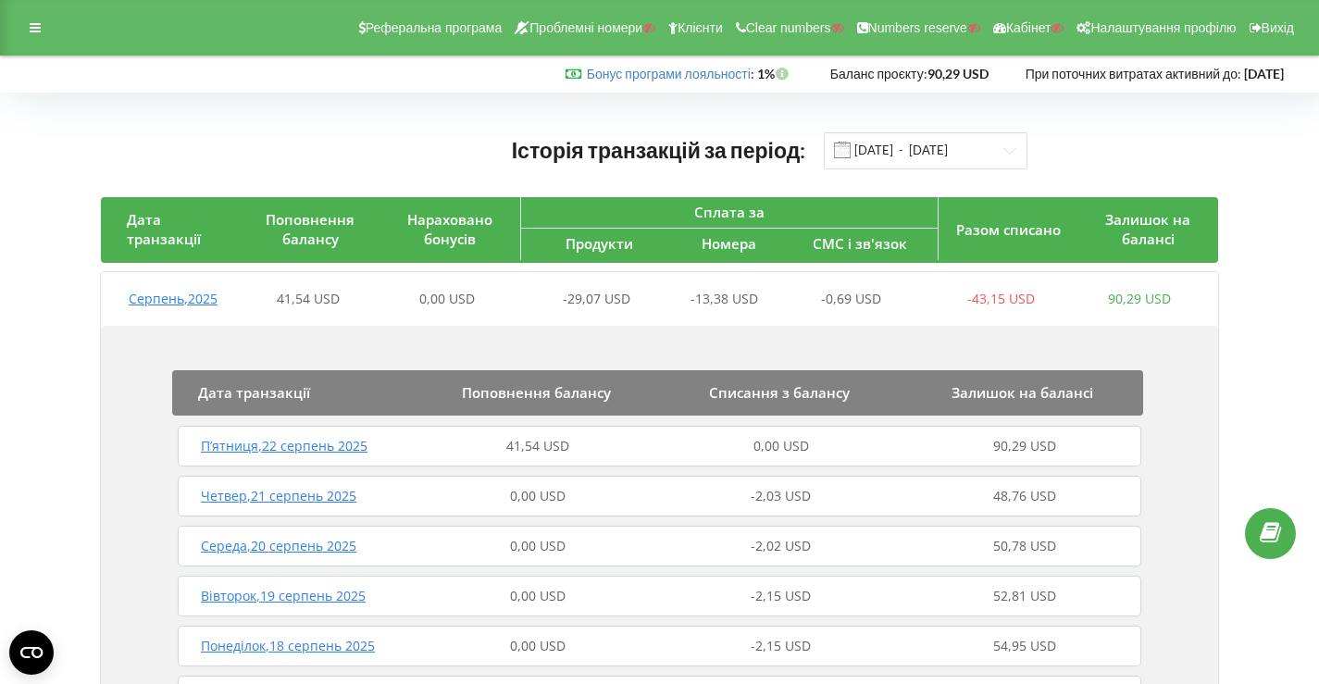
click at [468, 448] on div "41,54 USD" at bounding box center [538, 446] width 243 height 19
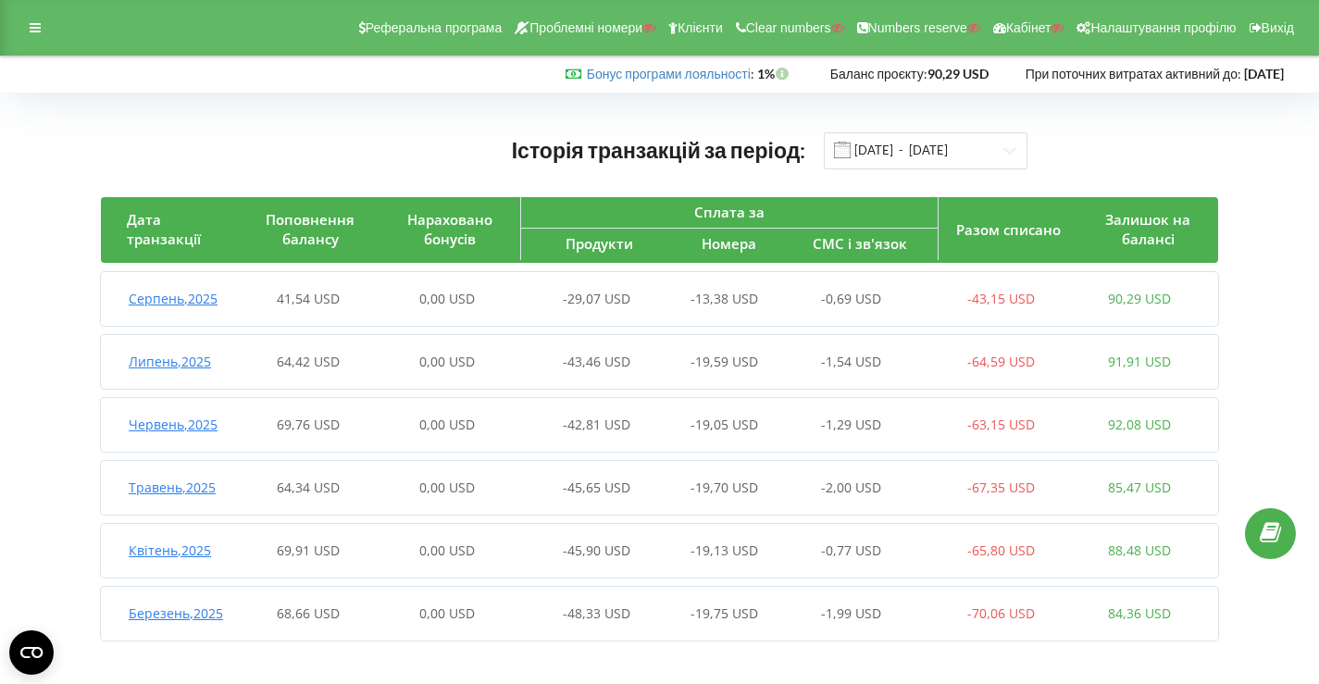
click at [290, 304] on span "41,54 USD" at bounding box center [308, 299] width 63 height 18
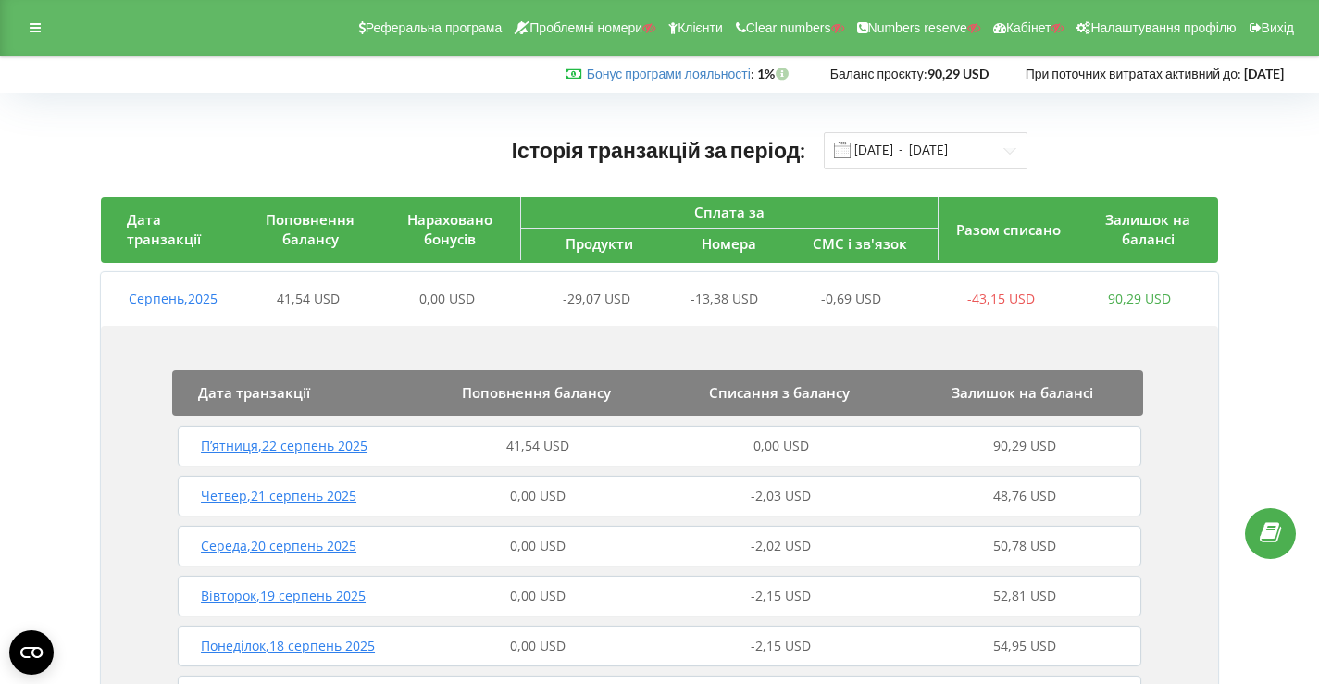
click at [402, 451] on div "П’ятниця , 22 серпень 2025" at bounding box center [294, 446] width 243 height 19
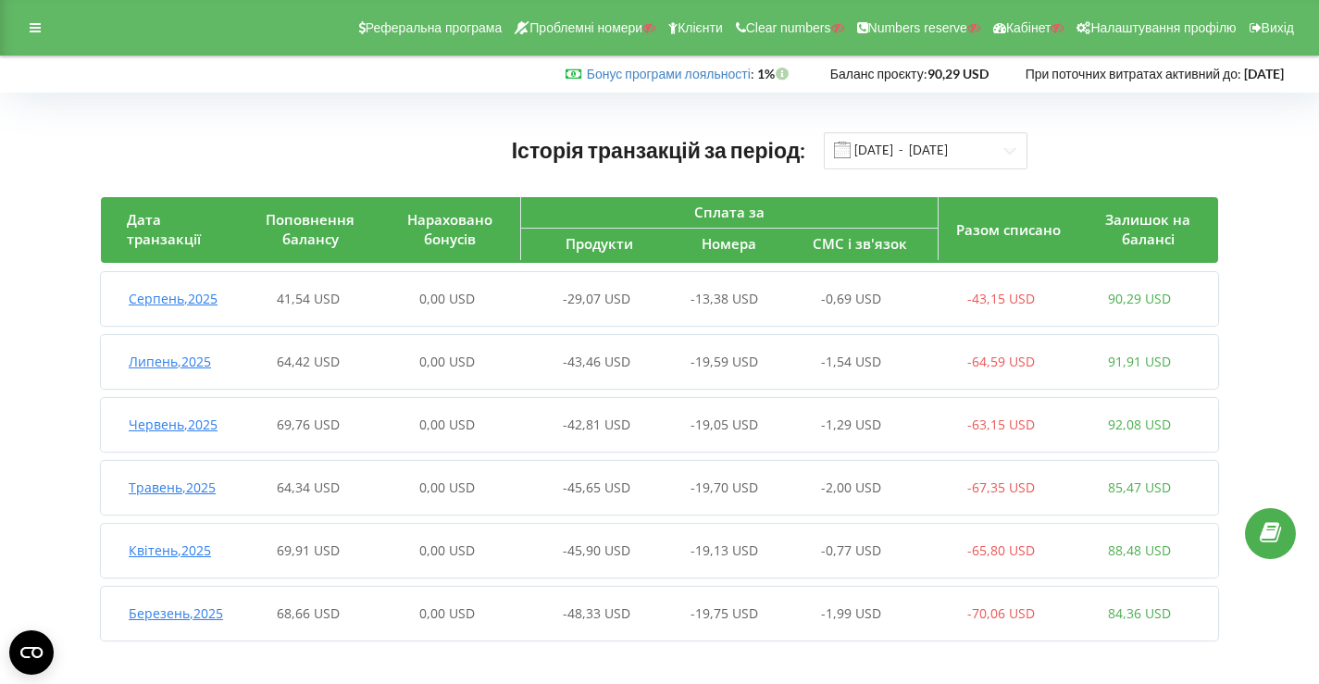
click at [462, 307] on div "0,00 USD" at bounding box center [447, 299] width 139 height 19
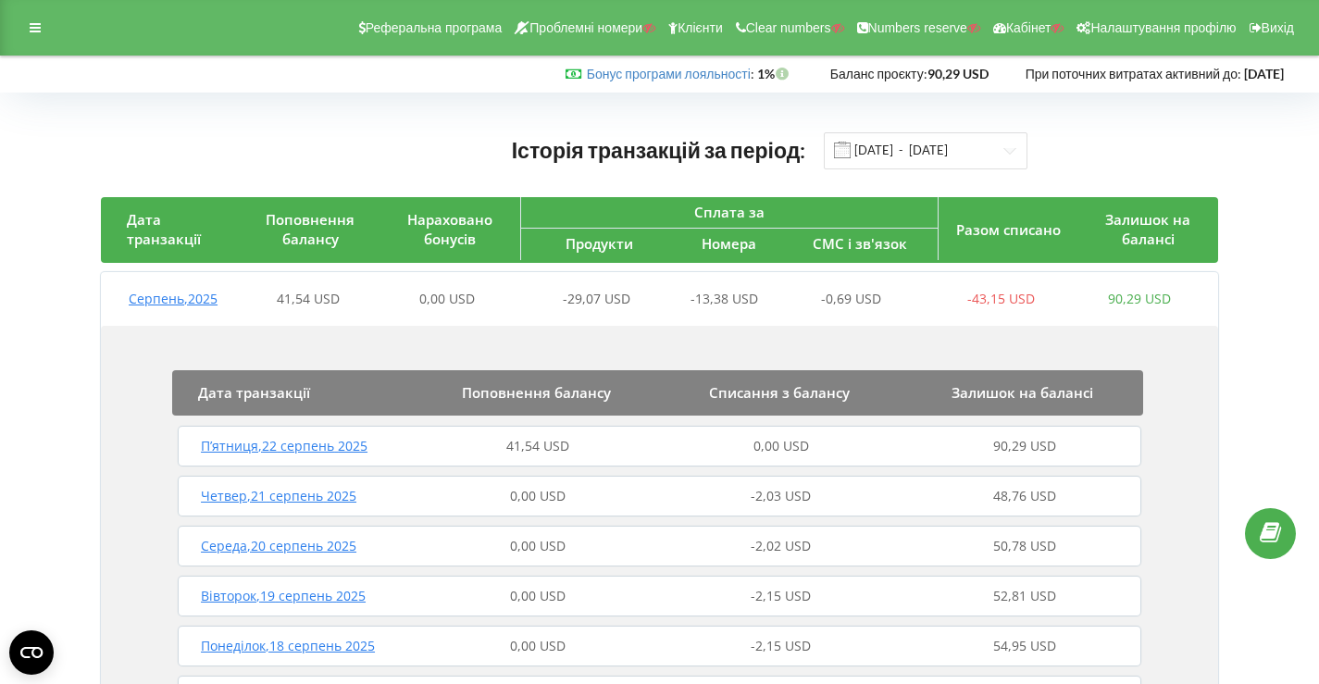
click at [482, 450] on div "41,54 USD" at bounding box center [538, 446] width 243 height 19
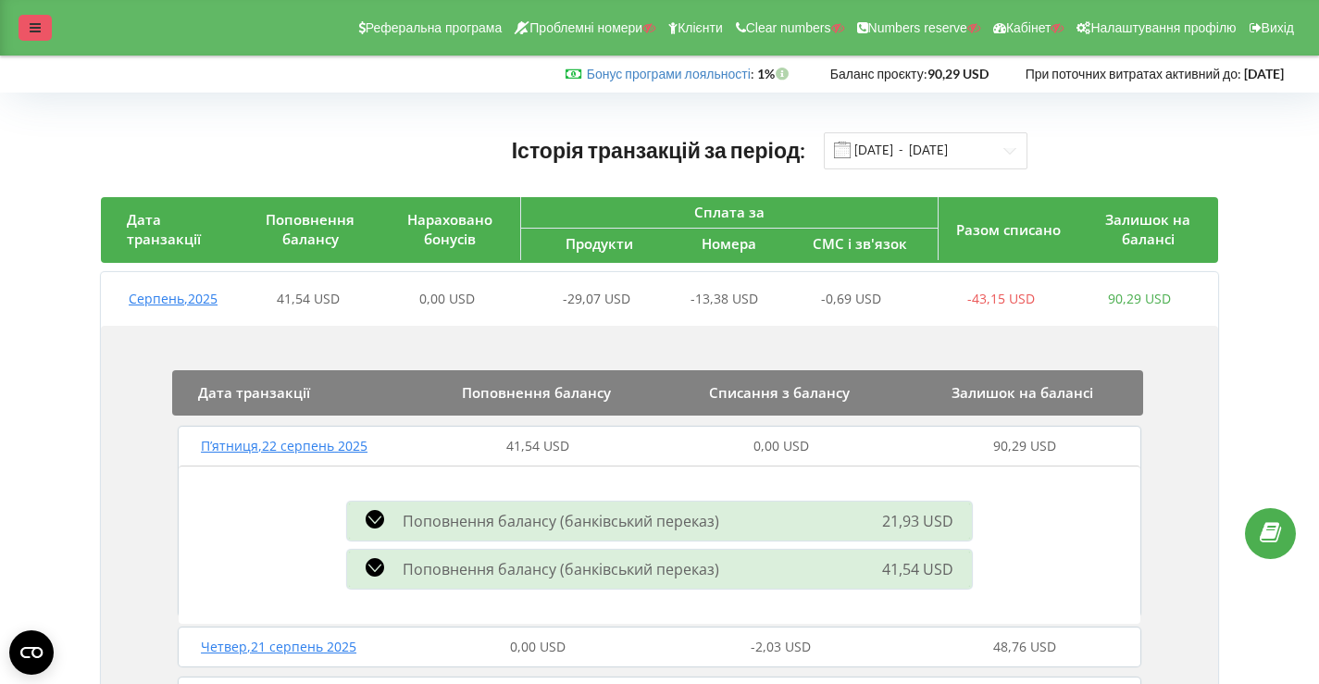
click at [38, 35] on div at bounding box center [35, 28] width 33 height 26
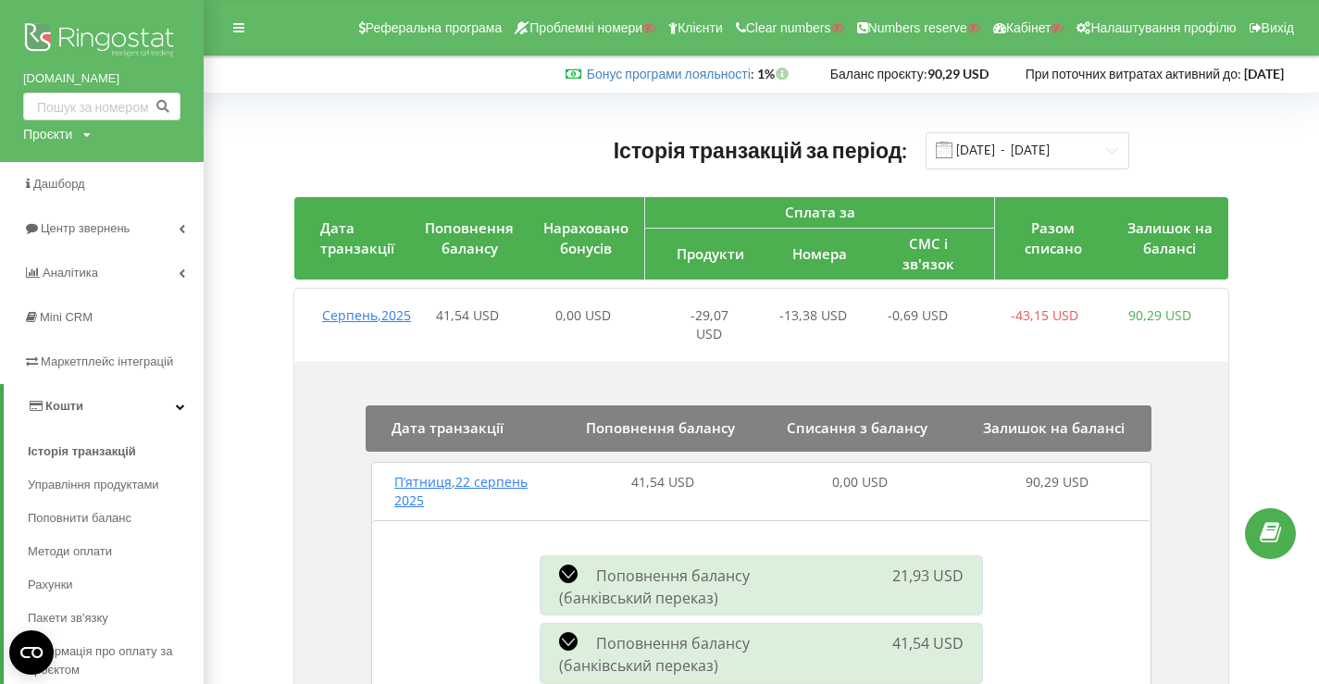
click at [94, 41] on img at bounding box center [101, 42] width 157 height 46
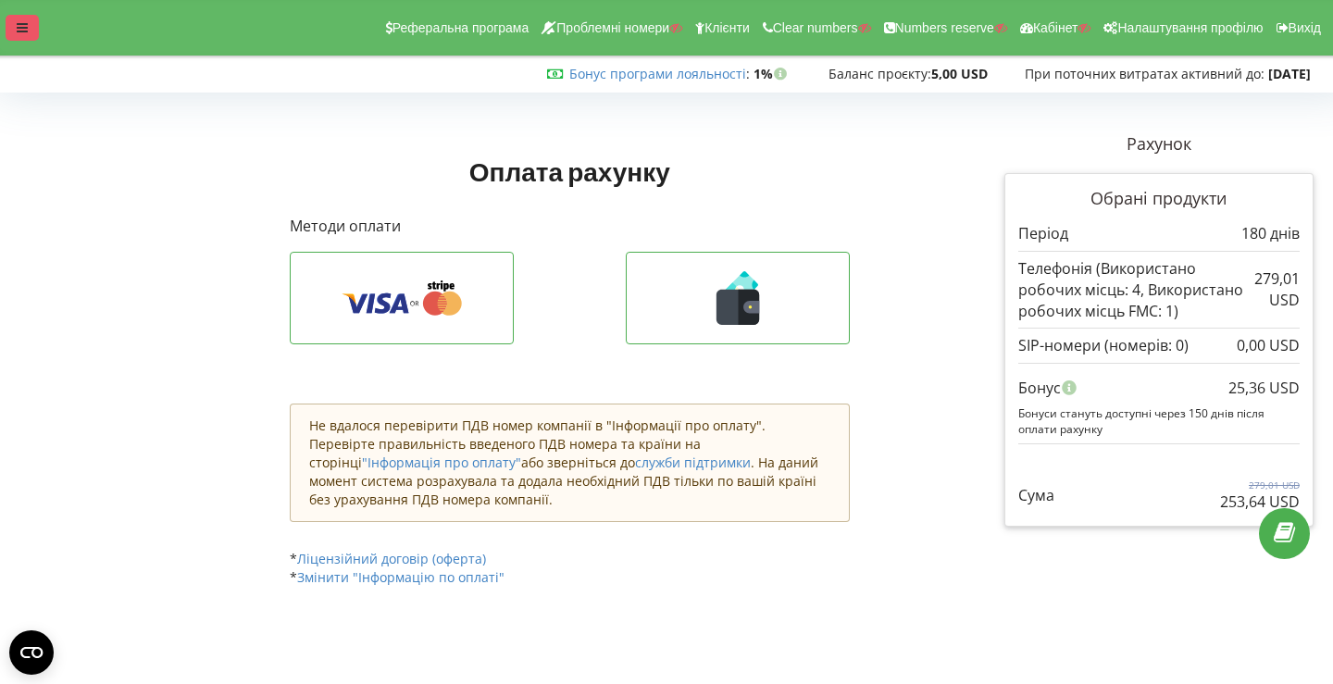
click at [19, 27] on icon at bounding box center [22, 27] width 11 height 13
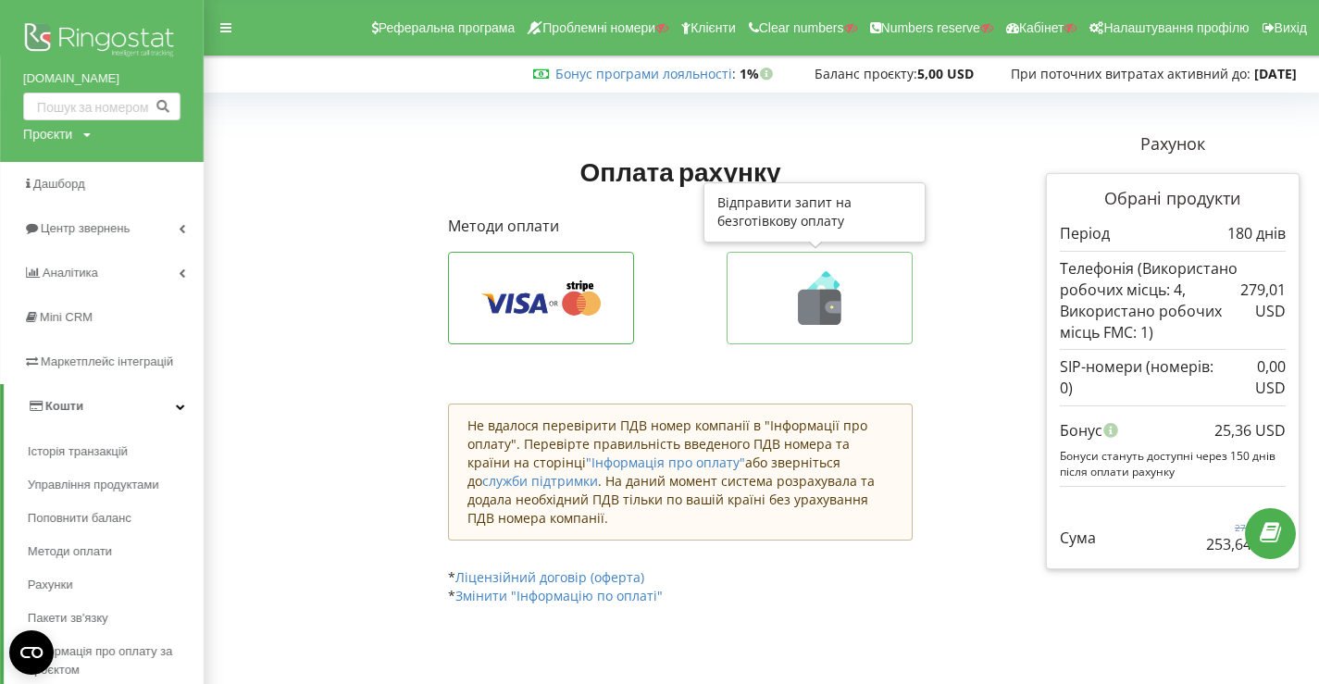
click at [822, 291] on icon at bounding box center [830, 307] width 21 height 35
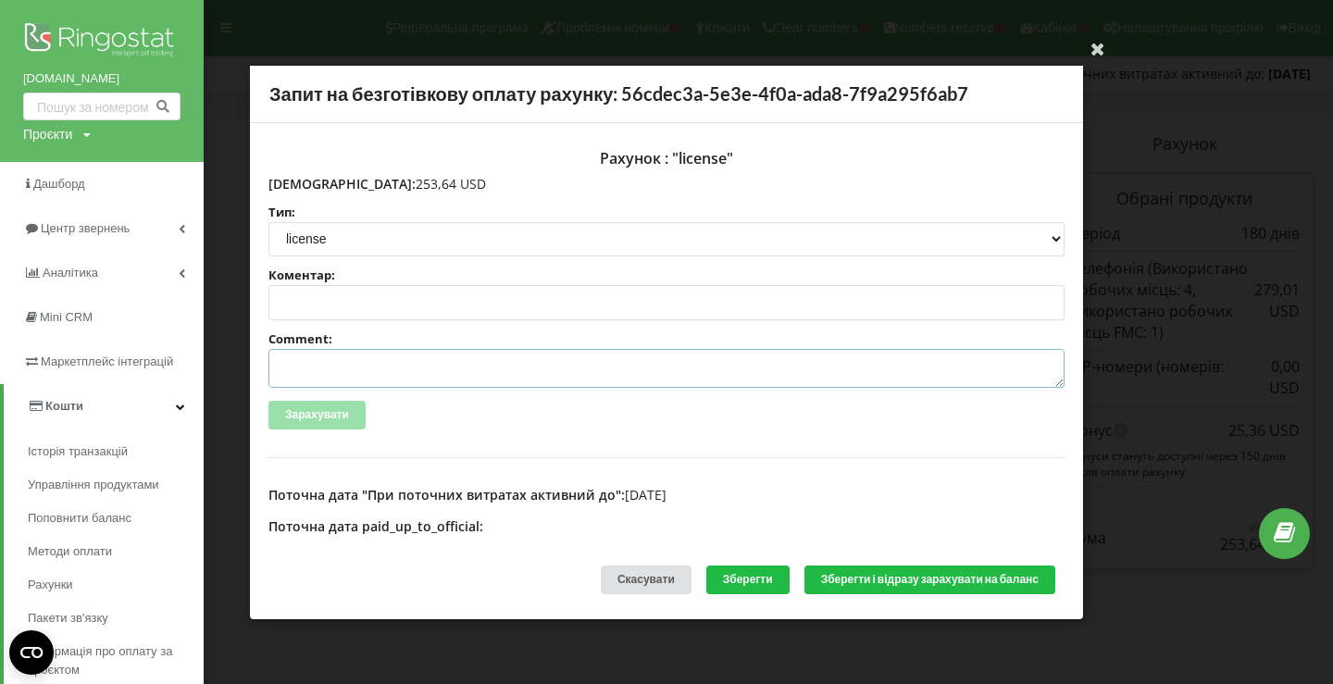
click at [439, 361] on textarea "Comment:" at bounding box center [666, 368] width 796 height 39
paste textarea "№R-05831 від 18.08.2025"
click at [280, 366] on textarea "№R-05831 від 18.08.2025" at bounding box center [666, 368] width 796 height 39
click at [507, 379] on textarea "Счет №R-05831 від 18.08.2025" at bounding box center [666, 368] width 796 height 39
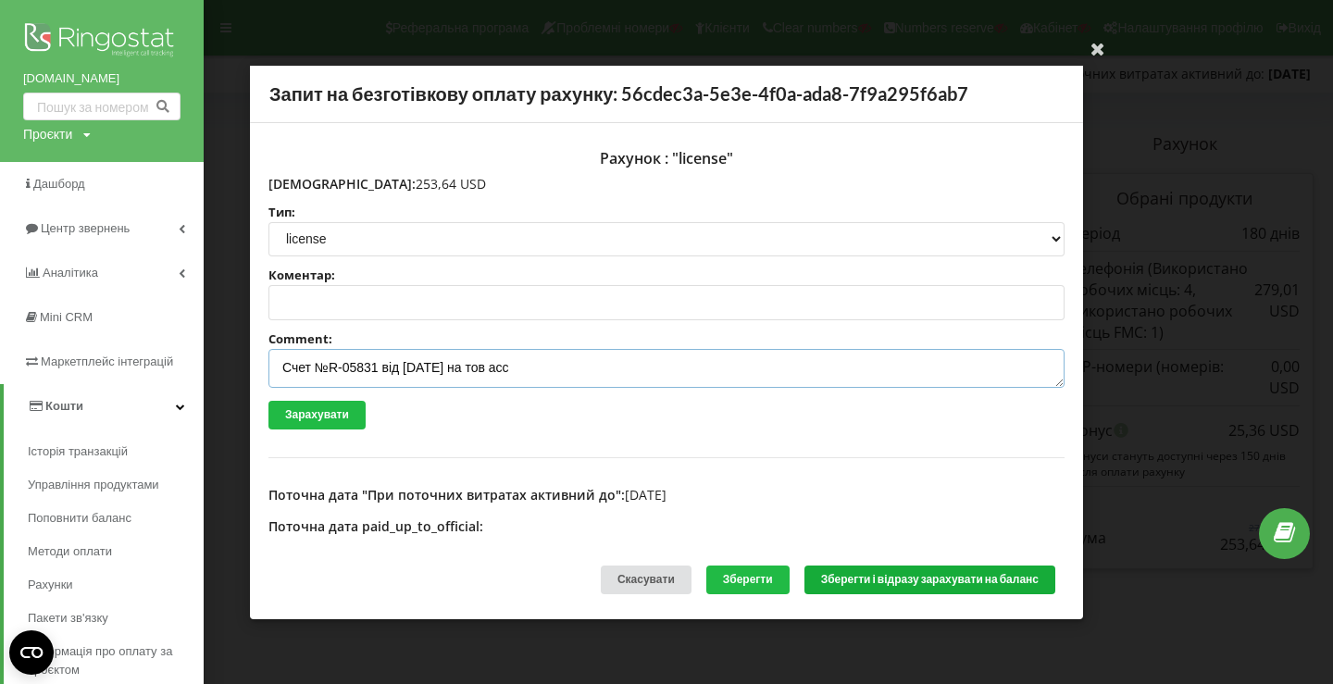
type textarea "Счет №R-05831 від 18.08.2025 на тов асс"
click at [840, 580] on button "Зберегти і відразу зарахувати на баланс" at bounding box center [930, 580] width 251 height 29
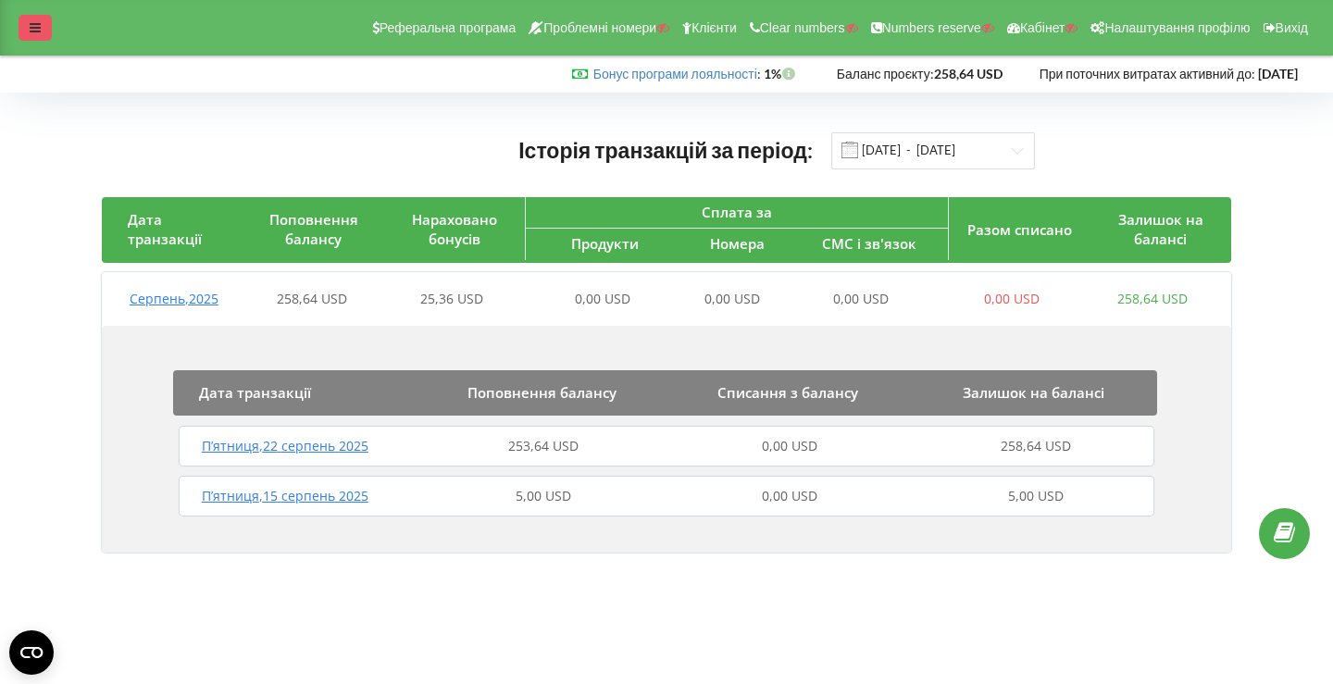
click at [34, 25] on icon at bounding box center [35, 27] width 11 height 13
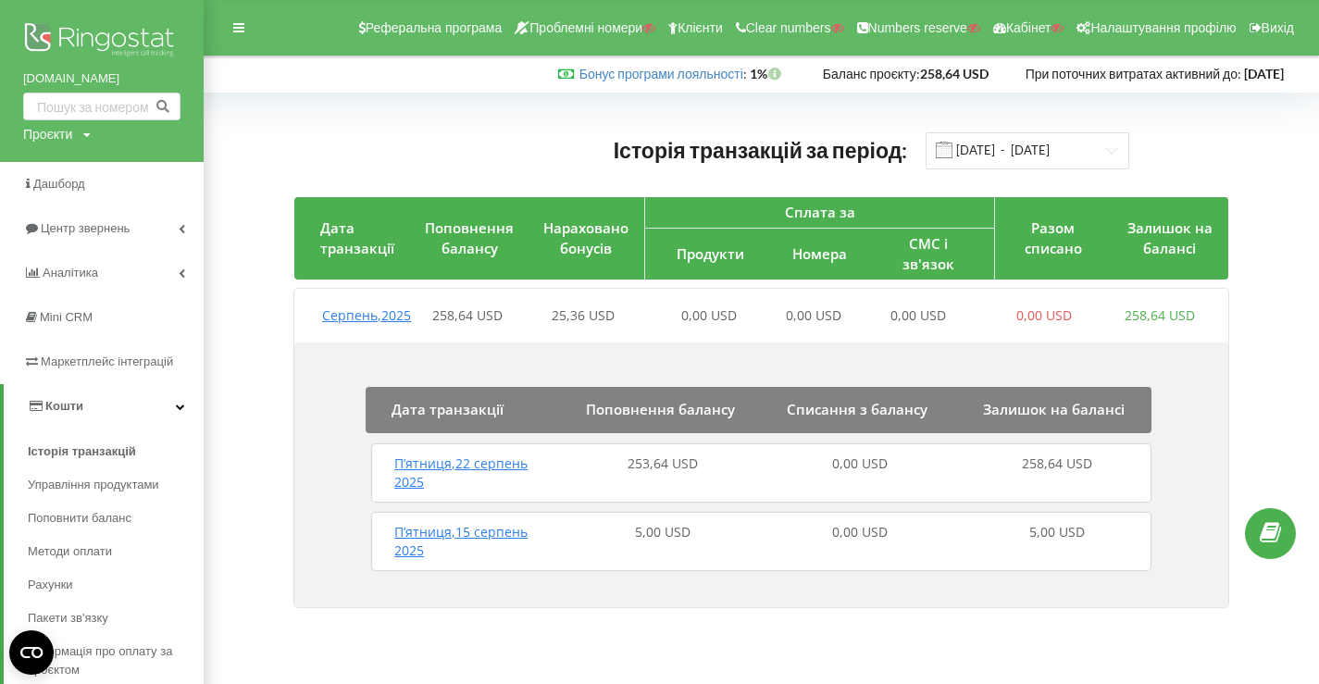
click at [148, 39] on img at bounding box center [101, 42] width 157 height 46
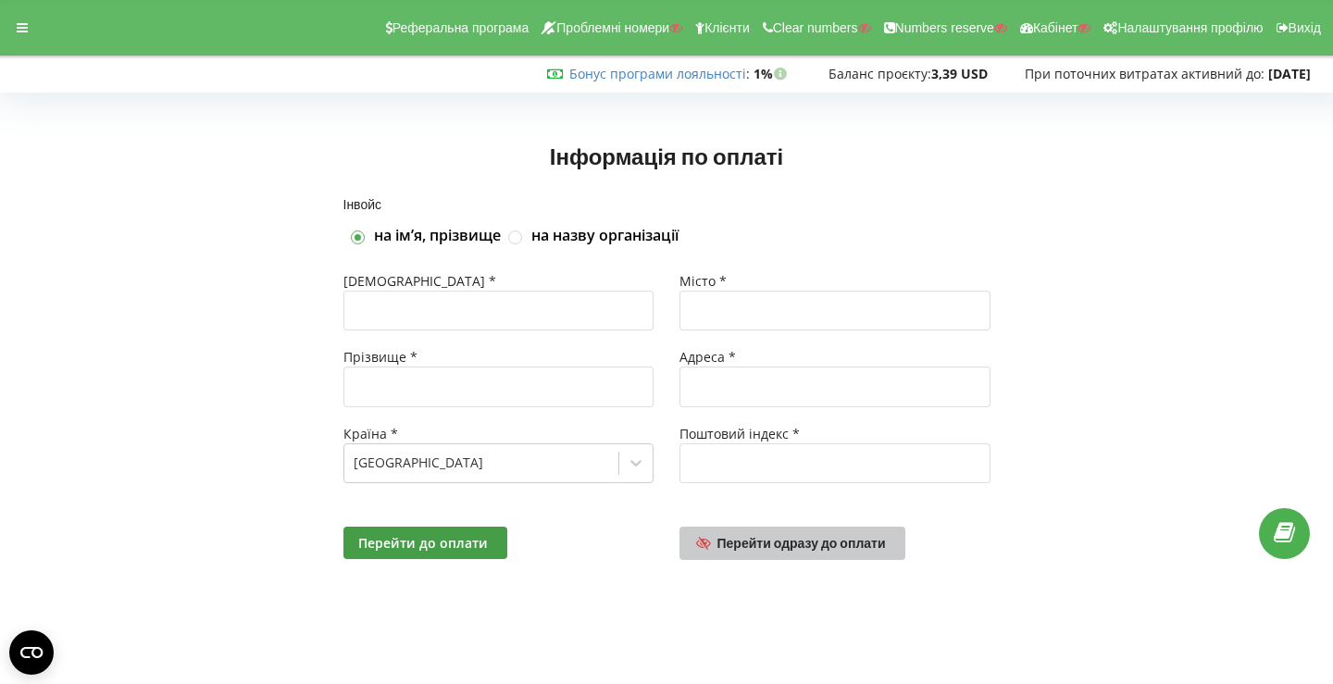
click at [715, 551] on link "Перейти одразу до оплати" at bounding box center [793, 543] width 226 height 33
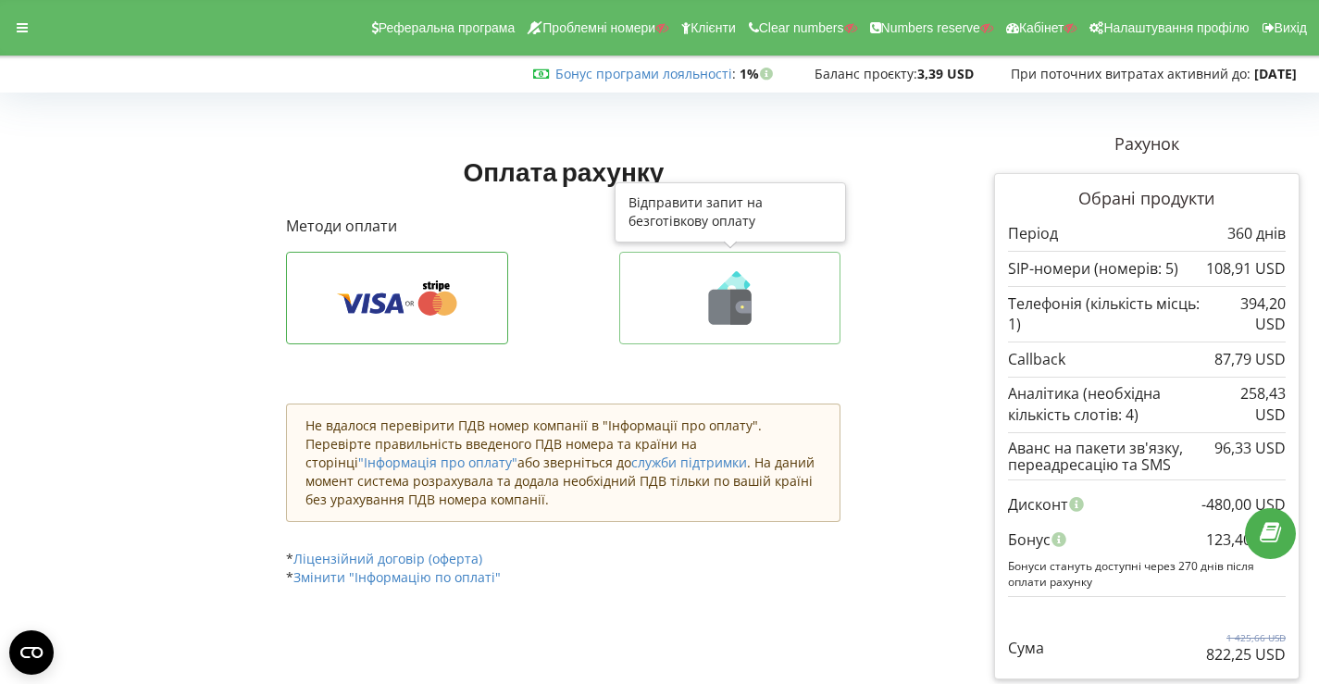
click at [689, 281] on icon at bounding box center [730, 298] width 183 height 54
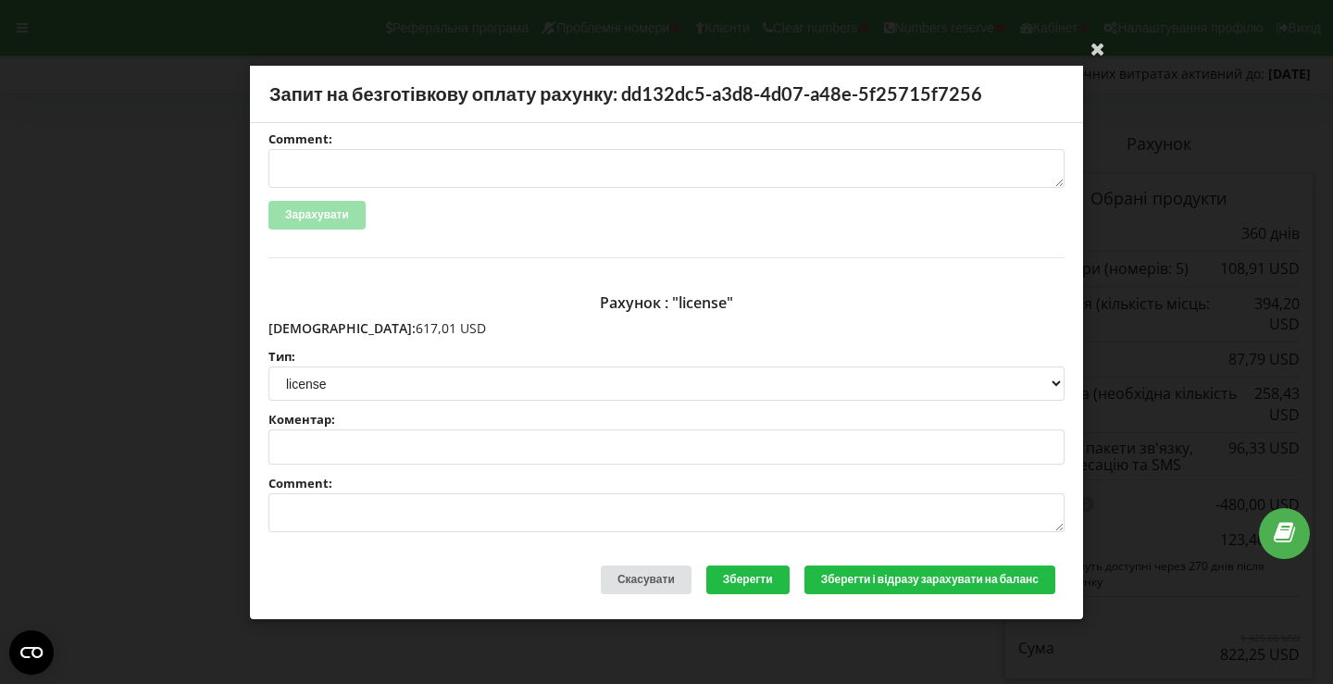
scroll to position [390, 0]
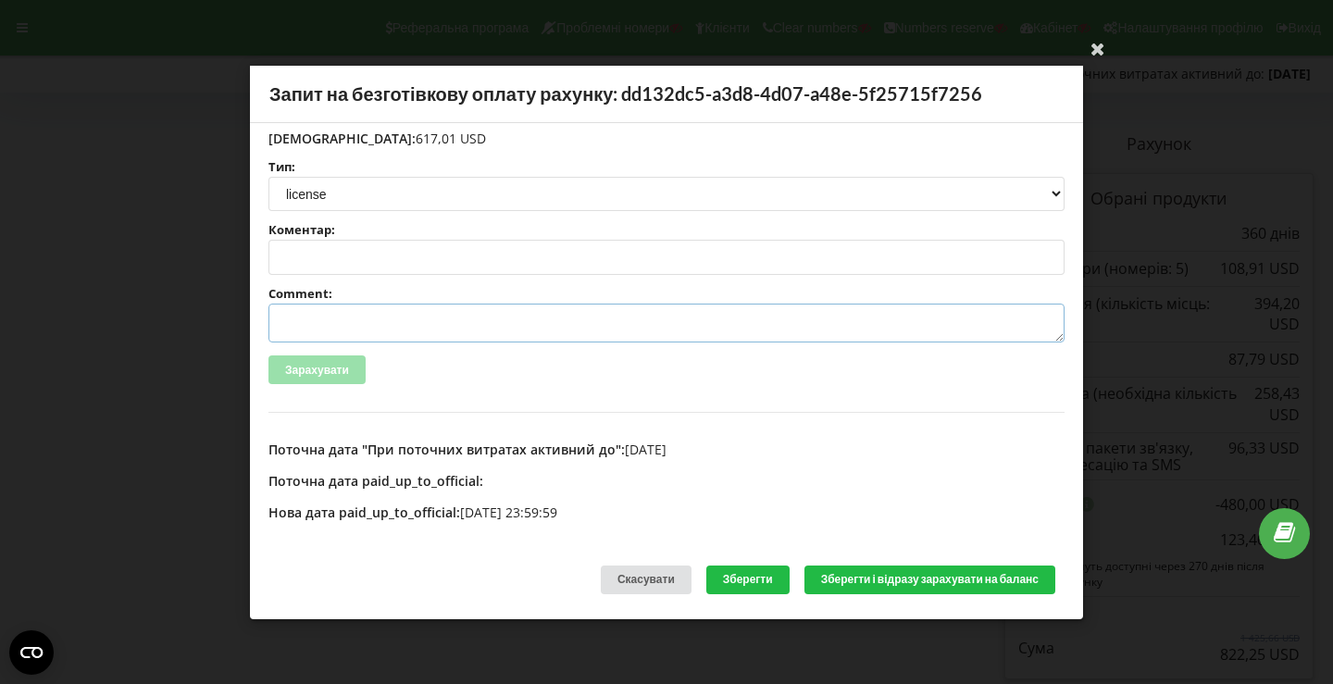
click at [387, 325] on textarea "Comment:" at bounding box center [666, 323] width 796 height 39
paste textarea "№R-05967 від 21.08.2025"
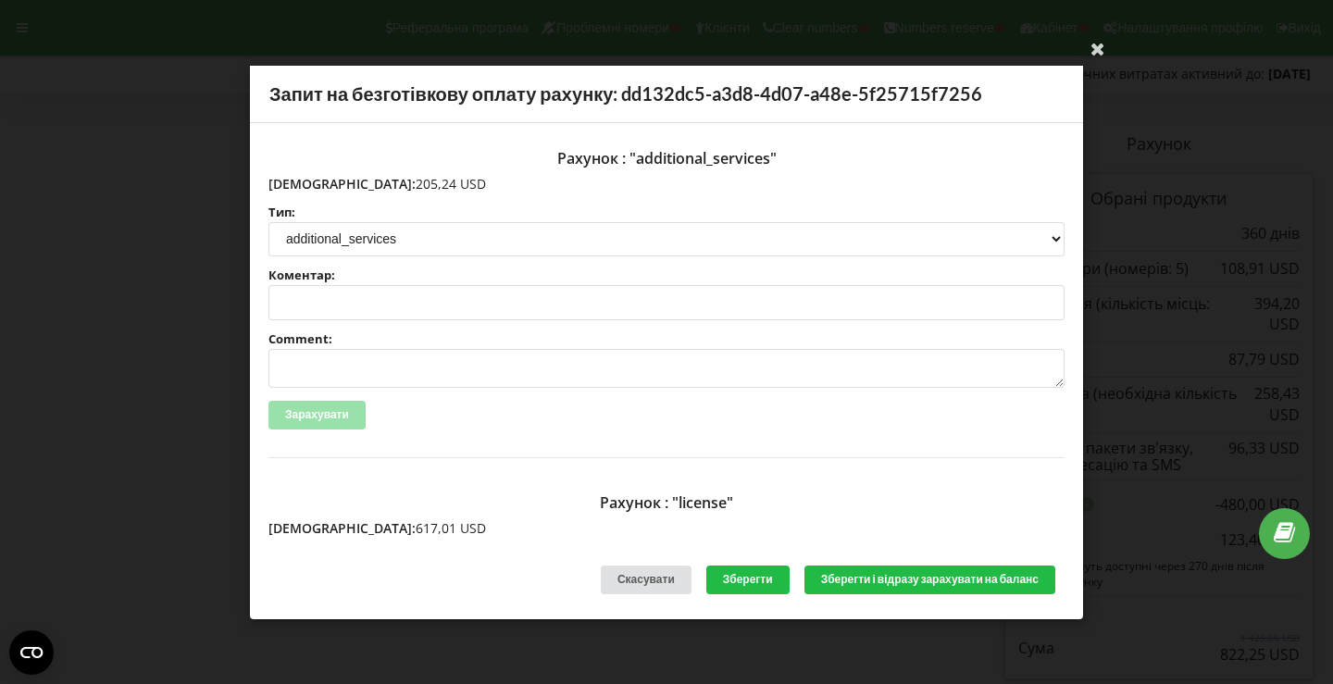
type textarea "Счет №R-05967 від 21.08.2025 на тов асс"
click at [373, 362] on textarea "Comment:" at bounding box center [666, 368] width 796 height 39
paste textarea "№R-05968 від 21.08.2025"
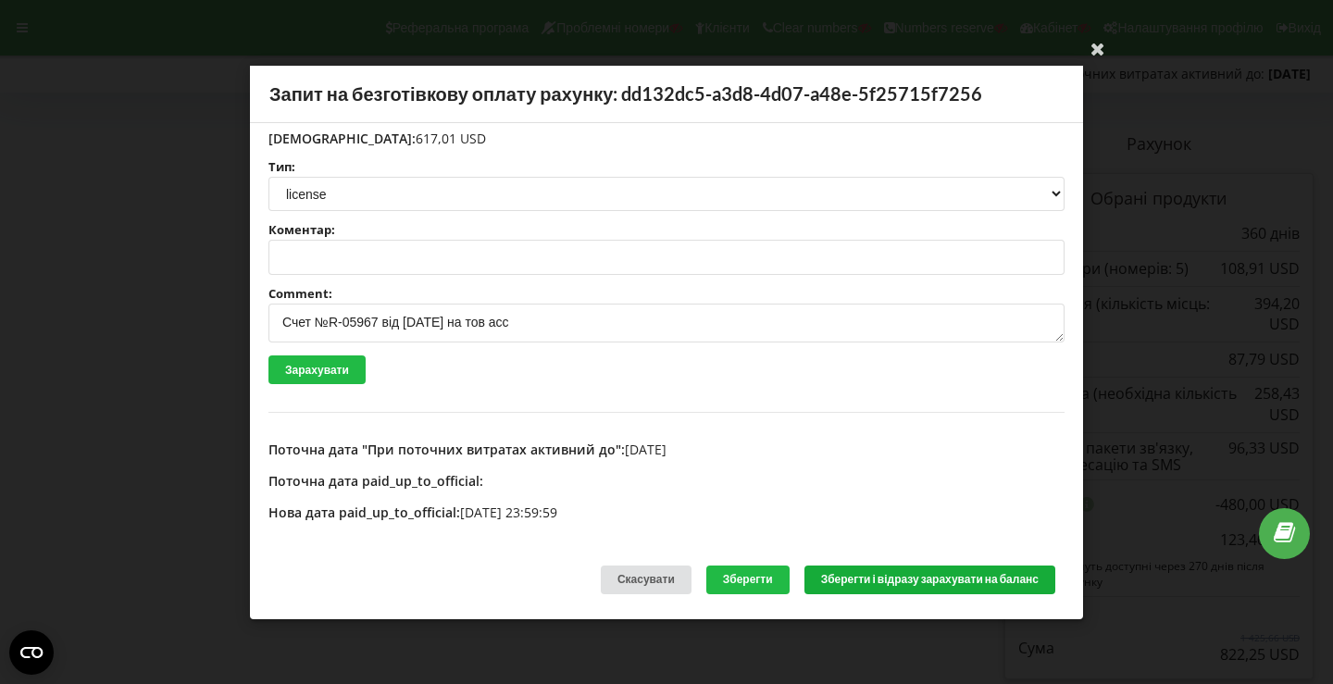
type textarea "Счет №R-05968 від 21.08.2025 на тов асс"
click at [886, 576] on button "Зберегти і відразу зарахувати на баланс" at bounding box center [930, 580] width 251 height 29
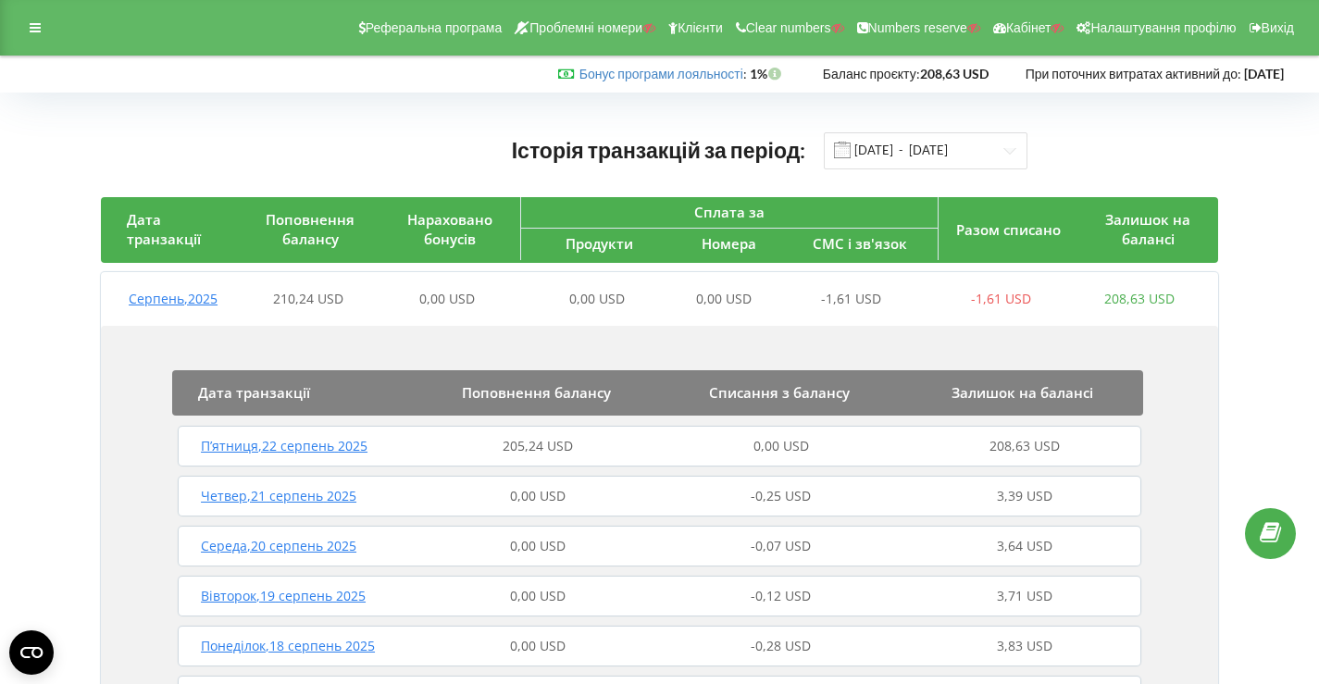
click at [553, 439] on span "205,24 USD" at bounding box center [538, 446] width 70 height 18
click at [352, 450] on span "П’ятниця , 22 серпень 2025" at bounding box center [284, 446] width 167 height 18
click at [716, 439] on div "0,00 USD" at bounding box center [780, 446] width 243 height 19
click at [541, 444] on span "822,25 USD" at bounding box center [538, 446] width 70 height 18
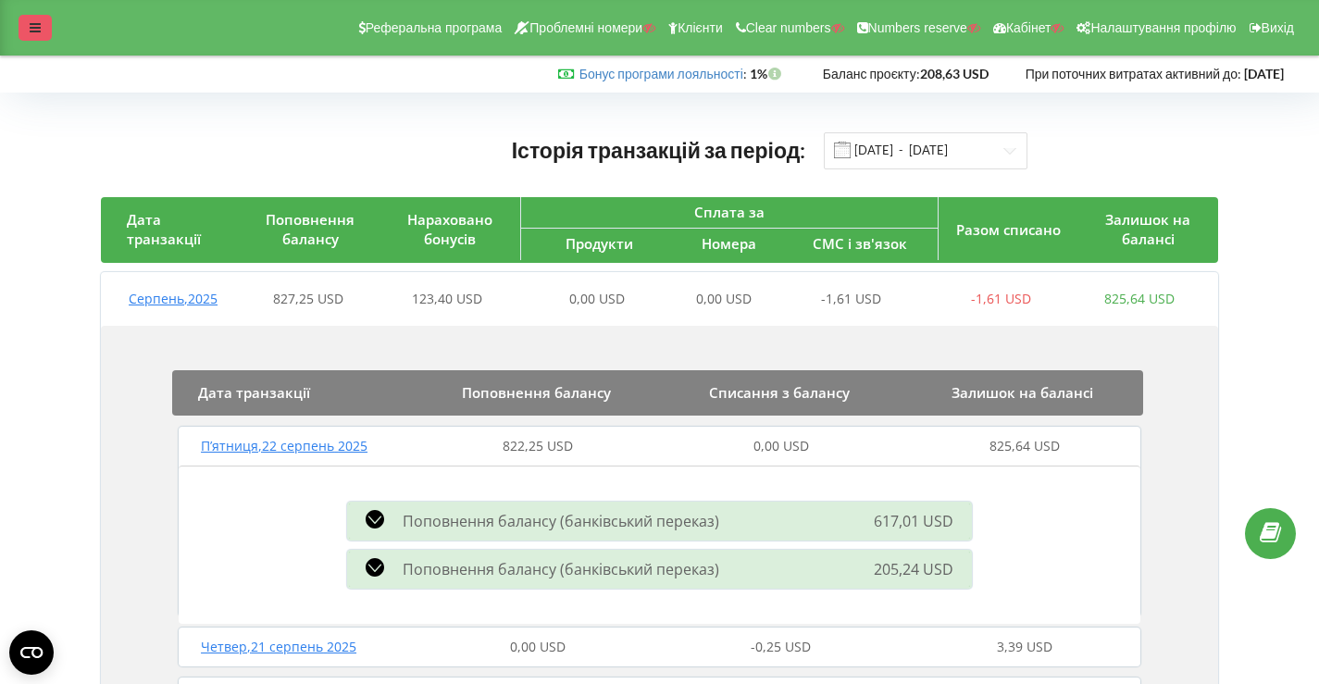
click at [30, 33] on icon at bounding box center [35, 27] width 11 height 13
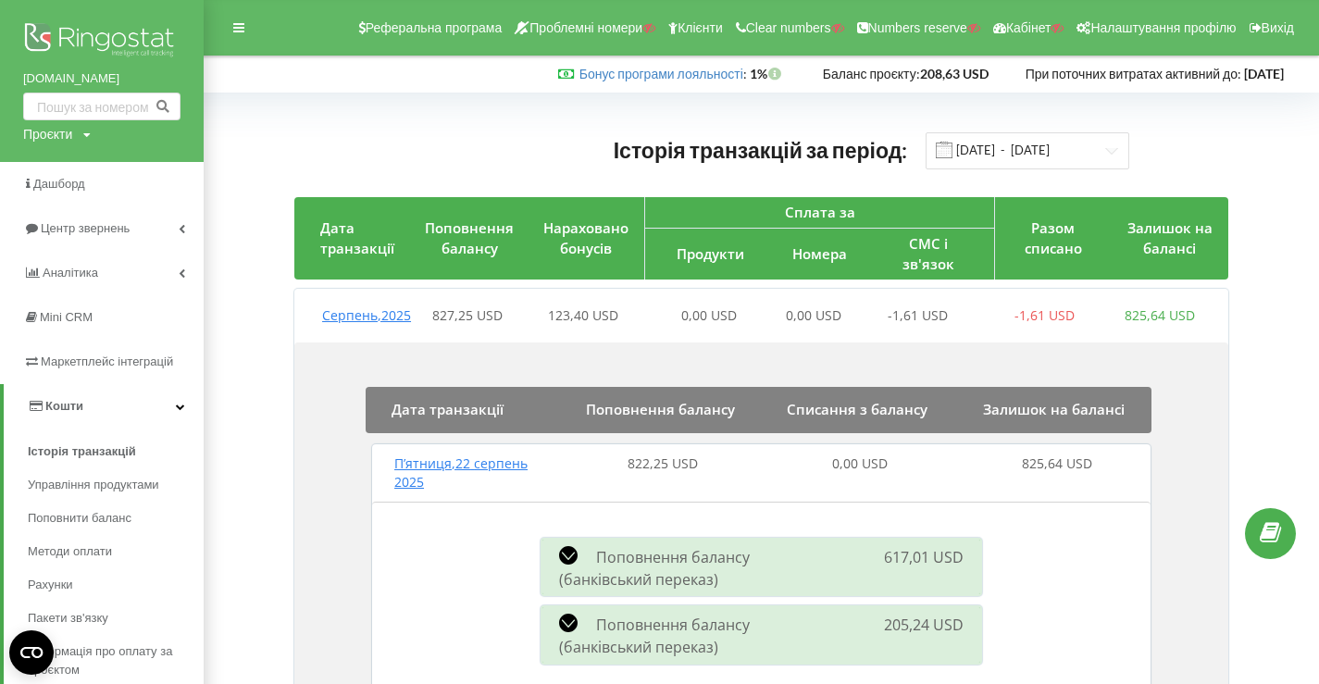
click at [68, 36] on img at bounding box center [101, 42] width 157 height 46
